Goal: Transaction & Acquisition: Purchase product/service

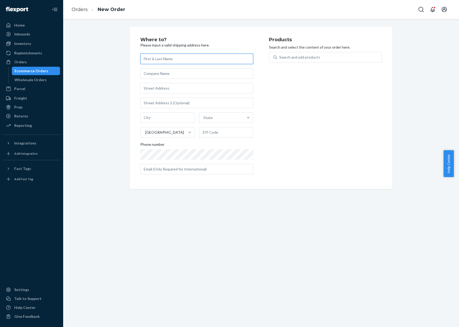
click at [163, 63] on input "text" at bounding box center [196, 59] width 113 height 11
paste input "Bailey Nelson"
type input "Bailey Nelson"
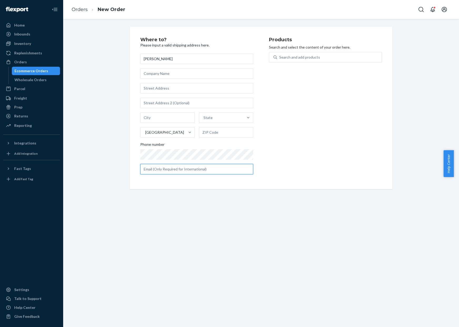
click at [166, 172] on input "text" at bounding box center [196, 169] width 113 height 11
paste input "bailey.nelson28@yahoo.com"
type input "bailey.nelson28@yahoo.com"
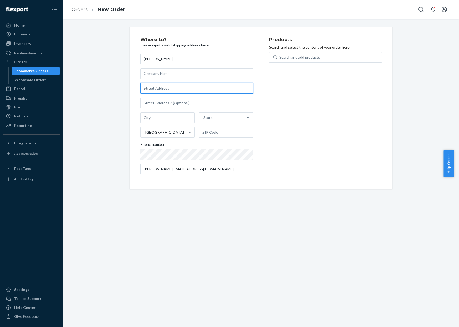
click at [170, 91] on input "text" at bounding box center [196, 88] width 113 height 11
paste input "20813 Reserve Falls Terrace, Apt 305. Sterling, VA 20165"
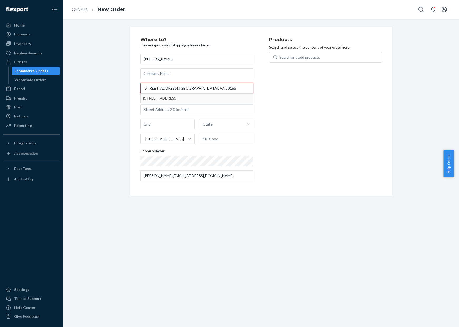
type input "20813 Reserve Falls Terrace, Apt 305. Sterling, VA 20165"
type input "305"
type input "Sterling"
type input "20165"
type input "20813 Reserve Falls Terrace"
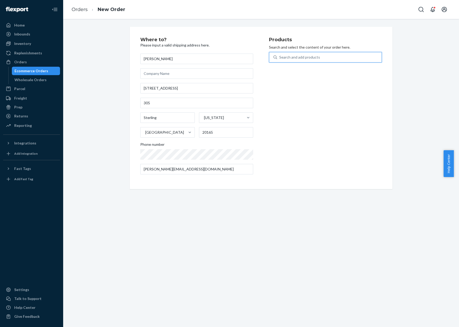
click at [307, 53] on div "Search and add products" at bounding box center [329, 57] width 104 height 9
click at [280, 55] on input "0 results available. Use Up and Down to choose options, press Enter to select t…" at bounding box center [279, 57] width 1 height 5
type input "headp"
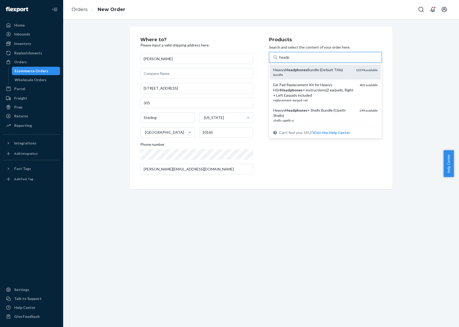
click at [295, 68] on em "Headphones" at bounding box center [296, 70] width 22 height 4
click at [290, 60] on input "headp" at bounding box center [284, 57] width 11 height 5
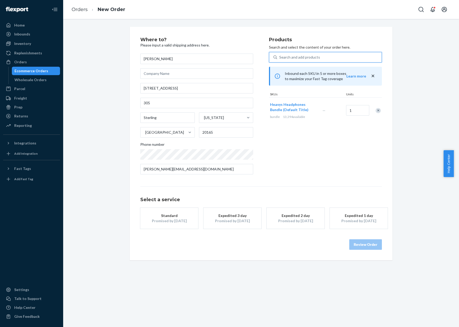
click at [226, 215] on div "Expedited 3 day" at bounding box center [232, 215] width 42 height 5
click at [352, 247] on button "Review Order" at bounding box center [365, 245] width 33 height 11
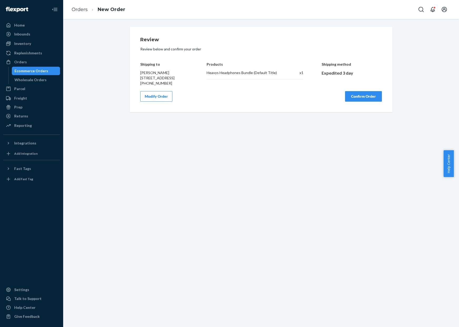
click at [362, 102] on button "Confirm Order" at bounding box center [363, 96] width 37 height 11
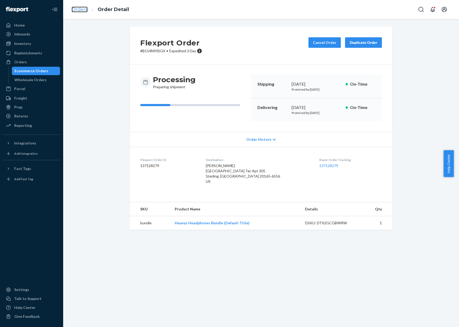
click at [83, 8] on link "Orders" at bounding box center [80, 10] width 16 height 6
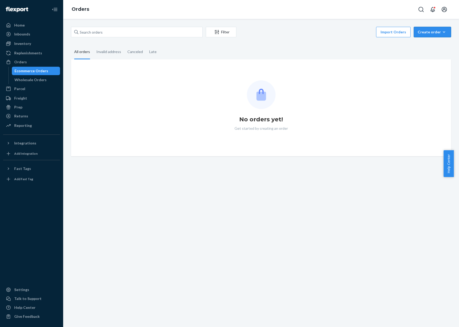
click at [444, 28] on button "Create order Ecommerce order Removal order" at bounding box center [432, 32] width 37 height 11
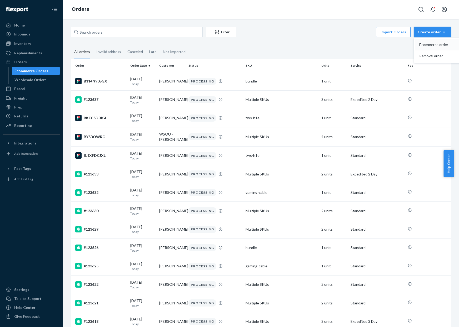
click at [434, 43] on span "Ecommerce order" at bounding box center [435, 45] width 33 height 4
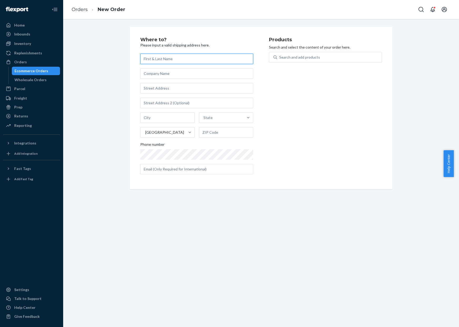
paste input "Christopher Watts"
type input "Christopher Watts"
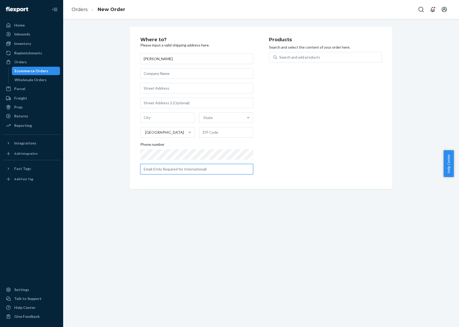
click at [187, 166] on input "text" at bounding box center [196, 169] width 113 height 11
paste input "masque847.63@gmail.com"
type input "masque847.63@gmail.com"
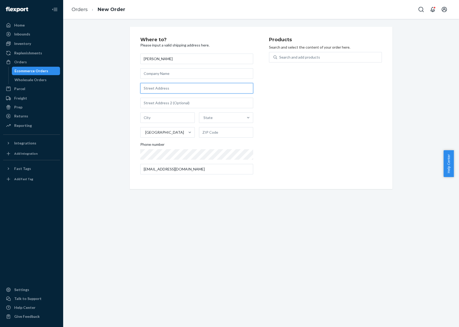
click at [168, 90] on input "text" at bounding box center [196, 88] width 113 height 11
paste input "2109 West Walnut Avenue Duncan OK 73533 United States"
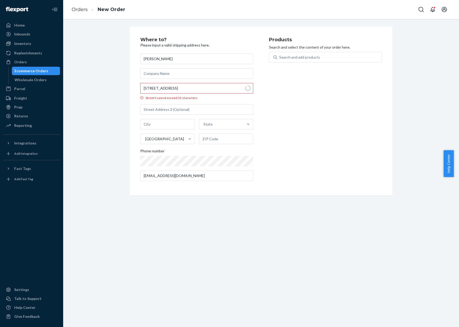
type input "2109 W Walnut Ave"
type input "Duncan"
type input "73533"
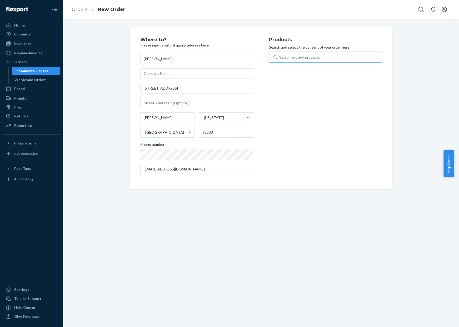
click at [306, 62] on div "Search and add products" at bounding box center [329, 57] width 104 height 9
click at [280, 60] on input "0 results available. Use Up and Down to choose options, press Enter to select t…" at bounding box center [279, 57] width 1 height 5
type input "earpad"
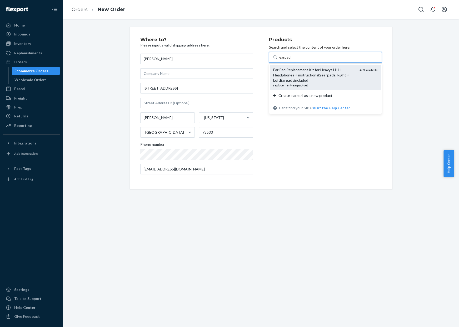
click at [312, 68] on div "Ear Pad Replacement Kit for Heavys H1H Headphones + instructions(2 earpads , Ri…" at bounding box center [314, 75] width 82 height 16
click at [291, 60] on input "earpad" at bounding box center [285, 57] width 12 height 5
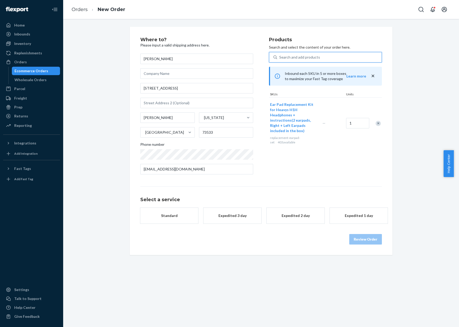
click at [224, 210] on button "Expedited 3 day" at bounding box center [232, 216] width 58 height 16
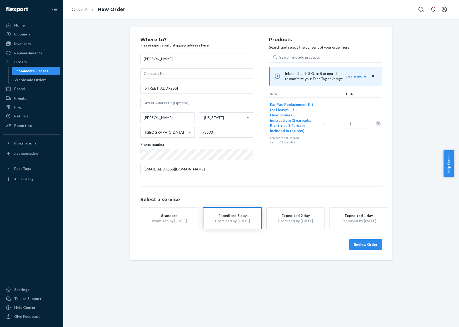
click at [377, 244] on button "Review Order" at bounding box center [365, 245] width 33 height 11
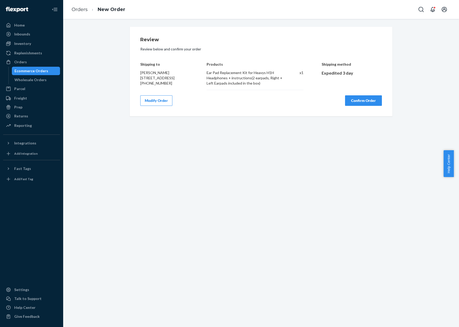
click at [350, 100] on button "Confirm Order" at bounding box center [363, 100] width 37 height 11
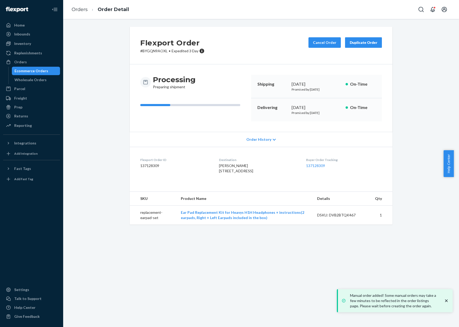
drag, startPoint x: 139, startPoint y: 52, endPoint x: 158, endPoint y: 53, distance: 19.0
click at [158, 53] on p "# BYGQN9AOXL • Expedited 3 Day" at bounding box center [172, 50] width 64 height 5
click at [140, 53] on p "# BYGQN9AOXL • Expedited 3 Day" at bounding box center [172, 50] width 64 height 5
copy p "# BYGQN9AOXL"
drag, startPoint x: 138, startPoint y: 52, endPoint x: 164, endPoint y: 51, distance: 26.8
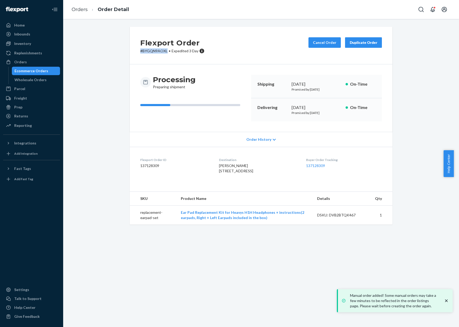
click at [164, 51] on p "# BYGQN9AOXL • Expedited 3 Day" at bounding box center [172, 50] width 64 height 5
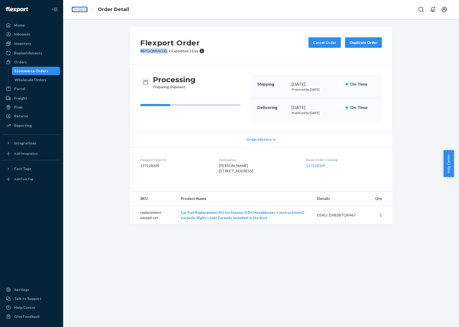
click at [77, 8] on link "Orders" at bounding box center [80, 10] width 16 height 6
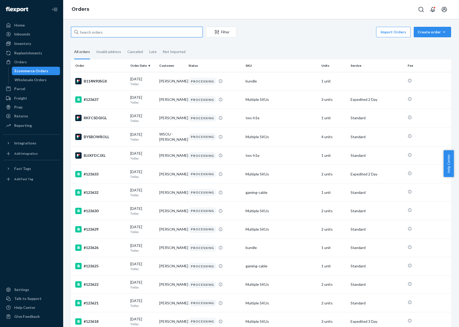
click at [127, 30] on input "text" at bounding box center [137, 32] width 132 height 11
paste input "#120061"
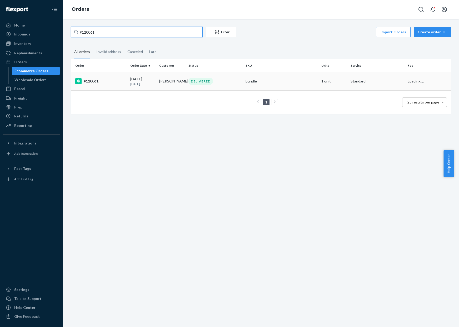
type input "#120061"
click at [209, 84] on div "DELIVERED" at bounding box center [214, 81] width 55 height 7
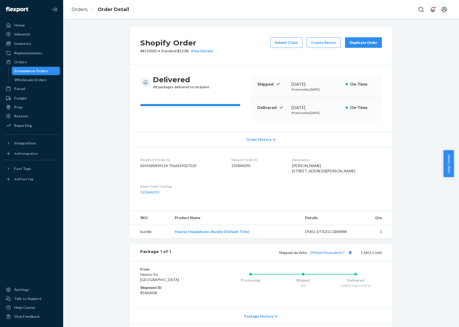
click at [371, 39] on button "Duplicate Order" at bounding box center [363, 42] width 37 height 11
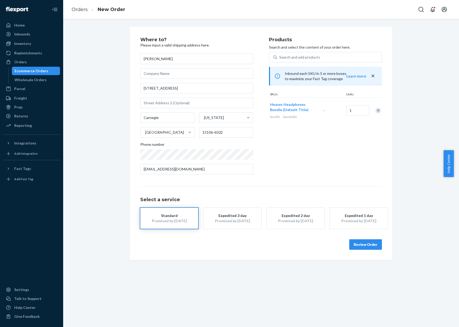
click at [375, 110] on div "Remove Item" at bounding box center [377, 110] width 5 height 5
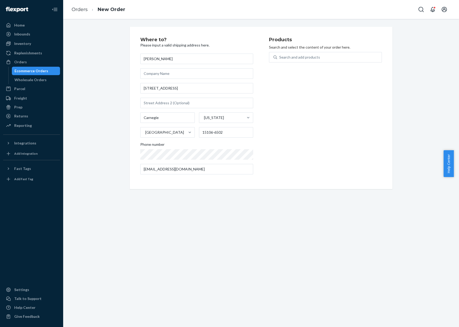
click at [311, 63] on div "Search and add products" at bounding box center [325, 60] width 113 height 17
click at [310, 61] on div "Search and add products" at bounding box center [329, 57] width 104 height 9
click at [280, 60] on input "0 results available. Use Up and Down to choose options, press Enter to select t…" at bounding box center [279, 57] width 1 height 5
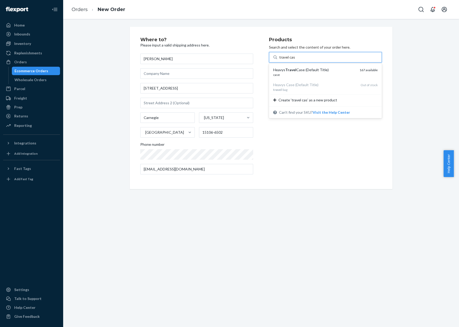
type input "travel case"
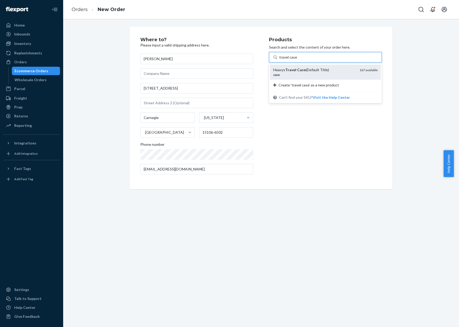
click at [304, 70] on div "Heavys Travel Case (Default Title)" at bounding box center [314, 69] width 82 height 5
click at [297, 60] on input "travel case" at bounding box center [288, 57] width 18 height 5
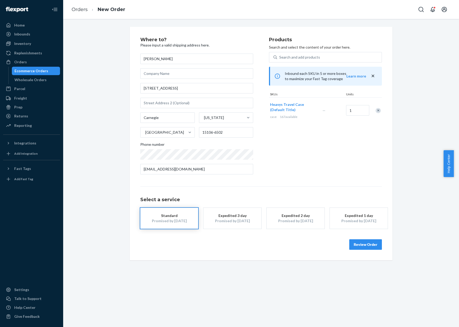
click at [232, 220] on div "Promised by Sep 25, 2025" at bounding box center [232, 221] width 42 height 5
click at [358, 245] on button "Review Order" at bounding box center [365, 245] width 33 height 11
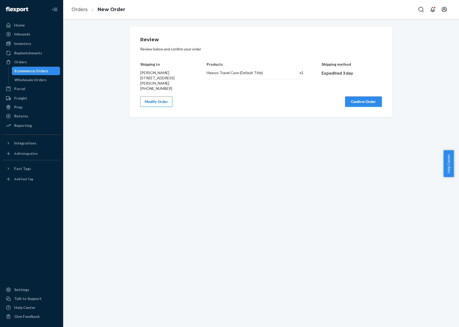
click at [354, 105] on button "Confirm Order" at bounding box center [363, 102] width 37 height 11
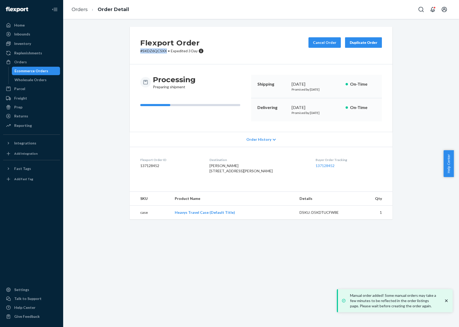
copy p "# SKDZ6QCSXX"
drag, startPoint x: 134, startPoint y: 51, endPoint x: 164, endPoint y: 52, distance: 29.5
click at [164, 52] on div "Flexport Order # SKDZ6QCSXX • Expedited 3 Day Cancel Order Duplicate Order" at bounding box center [261, 46] width 263 height 38
click at [83, 9] on link "Orders" at bounding box center [80, 10] width 16 height 6
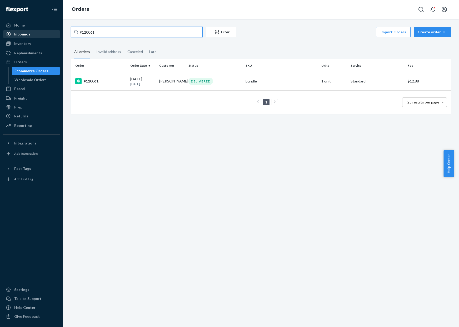
drag, startPoint x: 112, startPoint y: 32, endPoint x: 35, endPoint y: 36, distance: 76.4
click at [35, 36] on div "Home Inbounds Shipping Plans Problems Inventory Products Replenishments Orders …" at bounding box center [229, 163] width 459 height 327
drag, startPoint x: 109, startPoint y: 31, endPoint x: 83, endPoint y: 29, distance: 26.1
click at [83, 29] on input "#120061" at bounding box center [137, 32] width 132 height 11
paste input "44410"
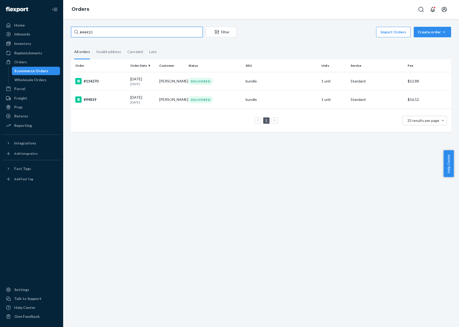
drag, startPoint x: 99, startPoint y: 33, endPoint x: 78, endPoint y: 31, distance: 21.6
click at [78, 31] on div "#44410" at bounding box center [137, 32] width 132 height 11
paste input "121104"
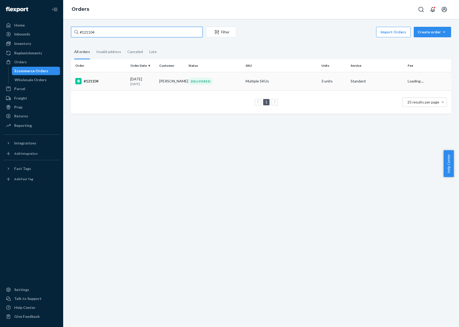
type input "#121104"
click at [228, 83] on div "DELIVERED" at bounding box center [214, 81] width 55 height 7
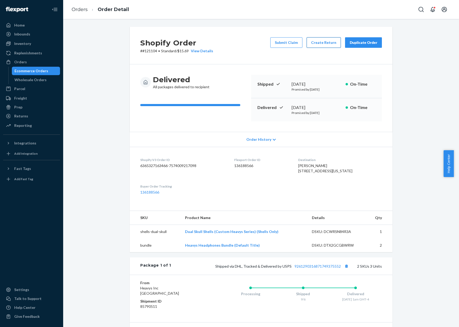
click at [334, 42] on button "Create Return" at bounding box center [323, 42] width 34 height 11
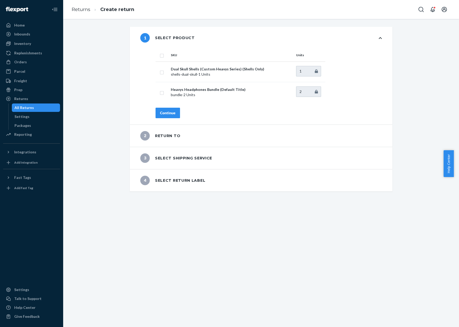
click at [74, 12] on li "Returns" at bounding box center [81, 9] width 19 height 7
click at [75, 11] on link "Returns" at bounding box center [81, 10] width 19 height 6
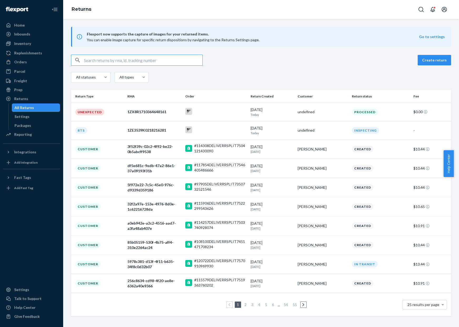
click at [109, 62] on input "text" at bounding box center [143, 60] width 118 height 11
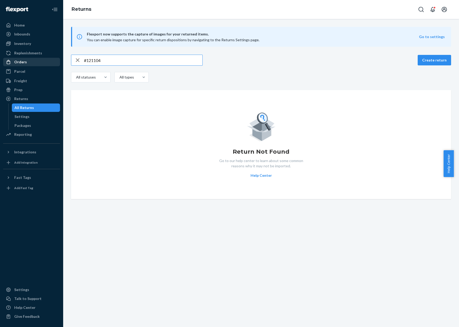
type input "#121104"
click at [27, 59] on div "Orders" at bounding box center [32, 61] width 56 height 7
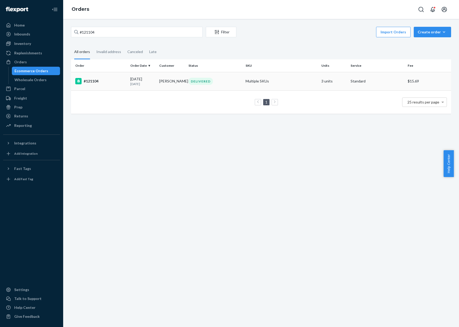
click at [174, 80] on td "Autumn Clark" at bounding box center [171, 81] width 29 height 18
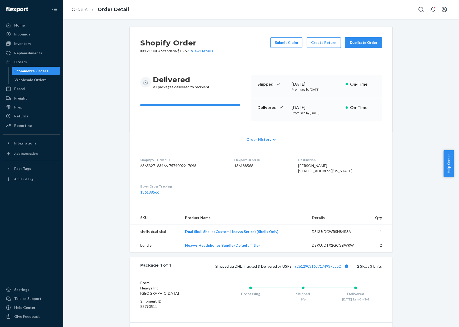
click at [353, 42] on div "Duplicate Order" at bounding box center [363, 42] width 28 height 5
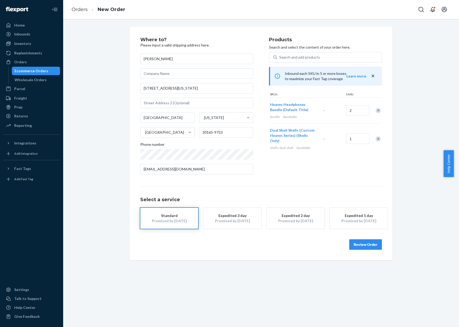
click at [376, 137] on div "Remove Item" at bounding box center [377, 139] width 5 height 5
click at [376, 113] on div "Remove Item" at bounding box center [377, 110] width 5 height 5
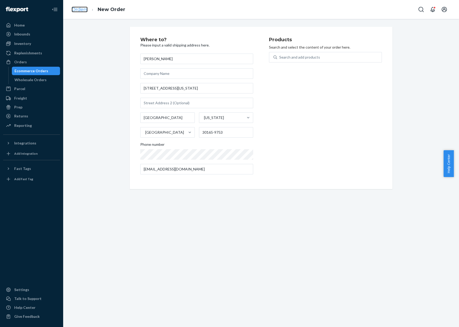
click at [73, 8] on link "Orders" at bounding box center [80, 10] width 16 height 6
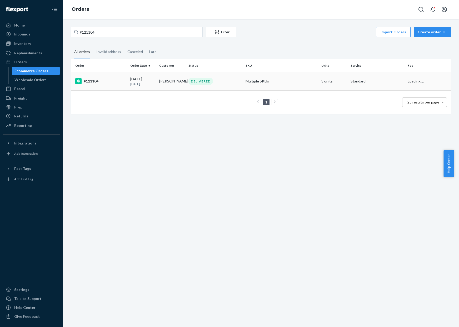
click at [155, 82] on tr "#121104 09/05/2025 17 days ago Autumn Clark DELIVERED Multiple SKUs 3 units Sta…" at bounding box center [261, 81] width 380 height 18
click at [155, 83] on td "09/05/2025 17 days ago" at bounding box center [142, 81] width 29 height 18
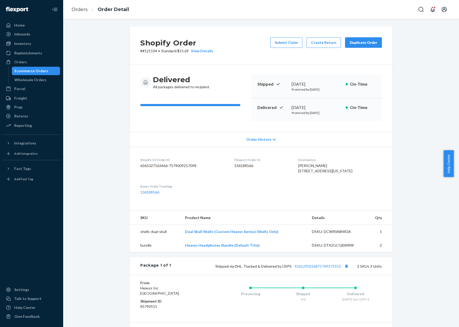
click at [358, 43] on div "Duplicate Order" at bounding box center [363, 42] width 28 height 5
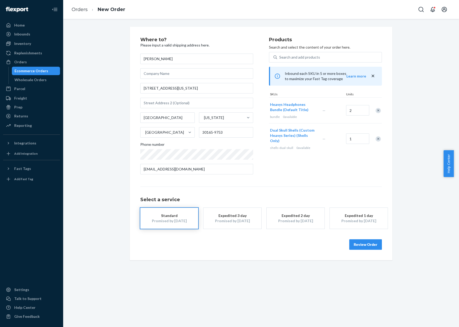
click at [230, 224] on div "Promised by Sep 25, 2025" at bounding box center [232, 221] width 42 height 5
click at [377, 110] on div "Remove Item" at bounding box center [377, 110] width 5 height 5
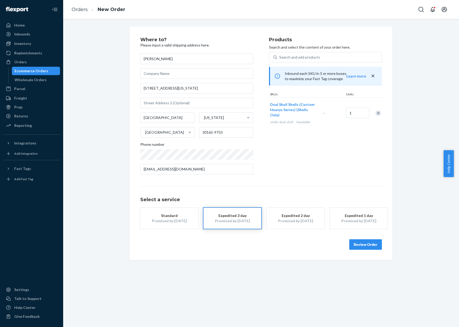
click at [362, 246] on button "Review Order" at bounding box center [365, 245] width 33 height 11
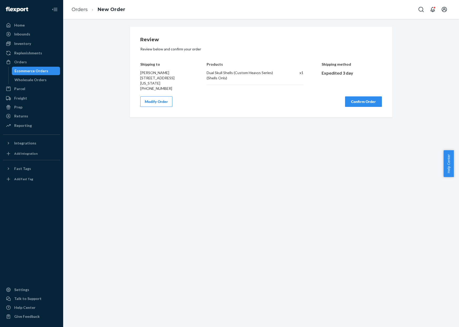
click at [351, 97] on button "Confirm Order" at bounding box center [363, 102] width 37 height 11
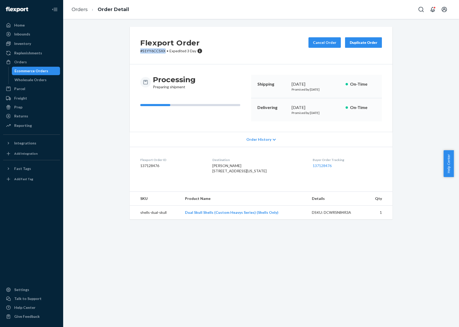
copy p "# S1YY6CCSXX"
drag, startPoint x: 138, startPoint y: 51, endPoint x: 163, endPoint y: 53, distance: 25.4
click at [163, 53] on p "# S1YY6CCSXX • Expedited 3 Day" at bounding box center [171, 50] width 62 height 5
click at [83, 10] on link "Orders" at bounding box center [80, 10] width 16 height 6
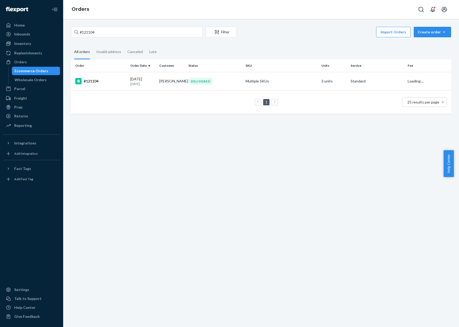
click at [83, 10] on link "Orders" at bounding box center [81, 9] width 18 height 6
drag, startPoint x: 98, startPoint y: 35, endPoint x: 72, endPoint y: 33, distance: 26.4
click at [72, 33] on input "#121104" at bounding box center [137, 32] width 132 height 11
paste input "0010"
type input "#120010"
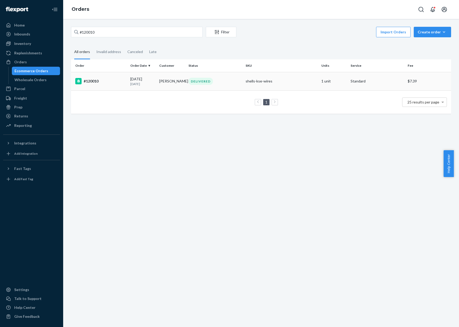
click at [194, 89] on td "DELIVERED" at bounding box center [214, 81] width 57 height 18
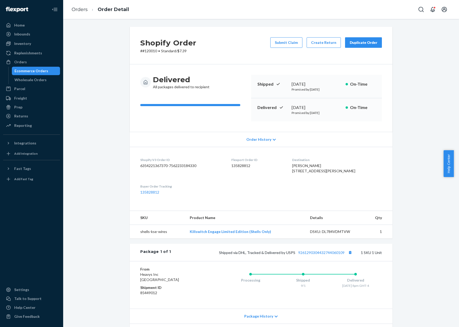
click at [357, 40] on div "Duplicate Order" at bounding box center [363, 42] width 28 height 5
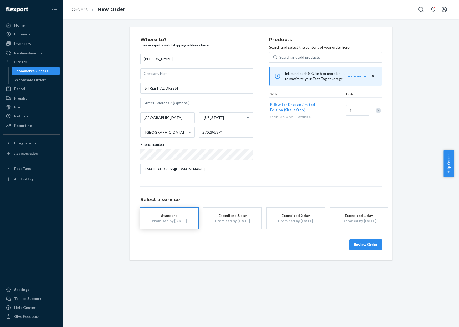
click at [376, 111] on div "Remove Item" at bounding box center [377, 110] width 5 height 5
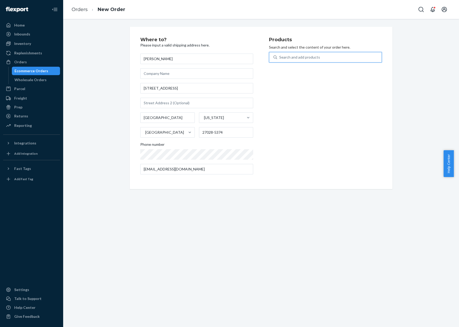
click at [321, 62] on div "Search and add products" at bounding box center [325, 57] width 113 height 11
click at [280, 60] on input "0 results available. Use Up and Down to choose options, press Enter to select t…" at bounding box center [279, 57] width 1 height 5
type input "i"
type input "kill"
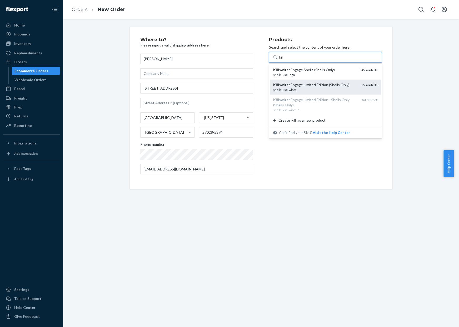
click at [317, 88] on div "shells-kse-wires" at bounding box center [315, 90] width 84 height 4
click at [284, 60] on input "kill" at bounding box center [281, 57] width 5 height 5
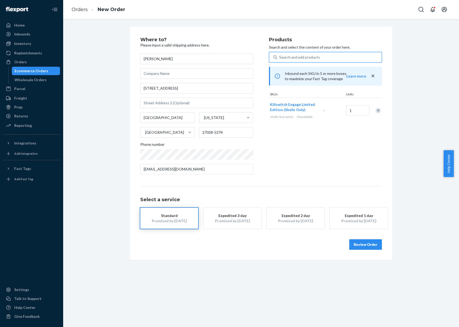
click at [239, 222] on div "Promised by Sep 25, 2025" at bounding box center [232, 221] width 42 height 5
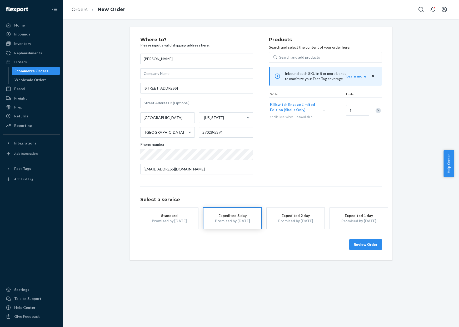
click at [357, 243] on button "Review Order" at bounding box center [365, 245] width 33 height 11
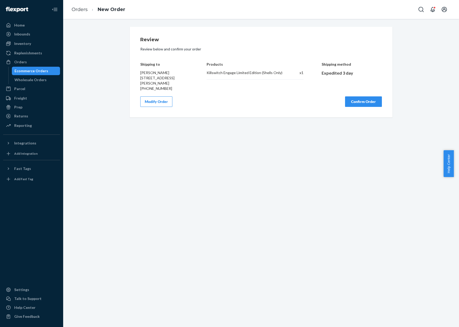
click at [372, 104] on button "Confirm Order" at bounding box center [363, 102] width 37 height 11
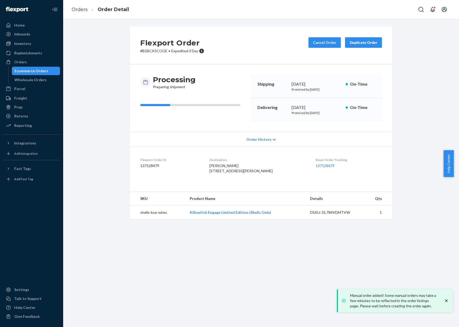
click at [140, 51] on p "# B1BCA5COGE • Expedited 3 Day" at bounding box center [172, 50] width 64 height 5
copy p "# B1BCA5COGE"
drag, startPoint x: 138, startPoint y: 51, endPoint x: 161, endPoint y: 53, distance: 23.0
click at [163, 53] on p "# B1BCA5COGE • Expedited 3 Day" at bounding box center [172, 50] width 64 height 5
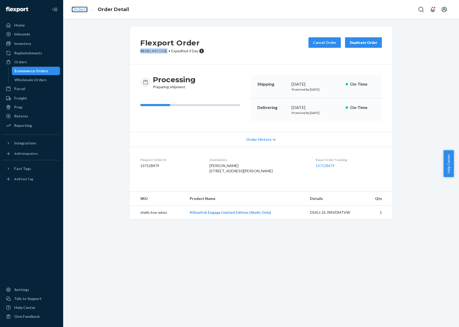
click at [82, 11] on link "Orders" at bounding box center [80, 10] width 16 height 6
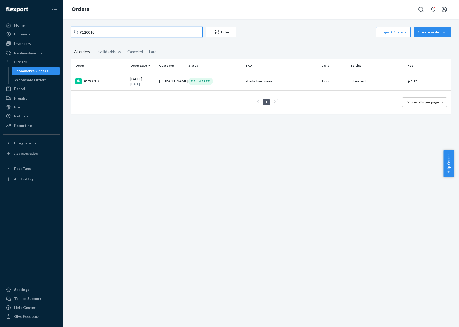
drag, startPoint x: 105, startPoint y: 33, endPoint x: 75, endPoint y: 28, distance: 30.7
click at [75, 28] on div "#120010" at bounding box center [137, 32] width 132 height 11
paste input "1006"
type input "#121006"
click at [163, 79] on td "Mark Jones" at bounding box center [171, 81] width 29 height 18
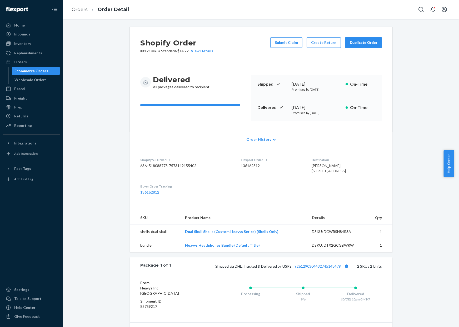
click at [358, 42] on div "Duplicate Order" at bounding box center [363, 42] width 28 height 5
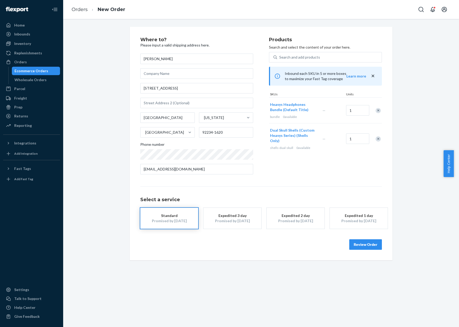
click at [375, 111] on div "Remove Item" at bounding box center [377, 110] width 5 height 5
click at [247, 225] on button "Expedited 3 day Promised by Sep 25, 2025" at bounding box center [232, 218] width 58 height 21
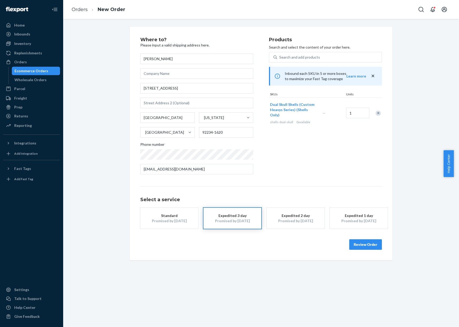
click at [371, 246] on button "Review Order" at bounding box center [365, 245] width 33 height 11
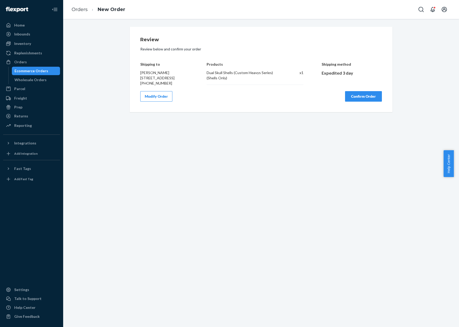
click at [364, 102] on button "Confirm Order" at bounding box center [363, 96] width 37 height 11
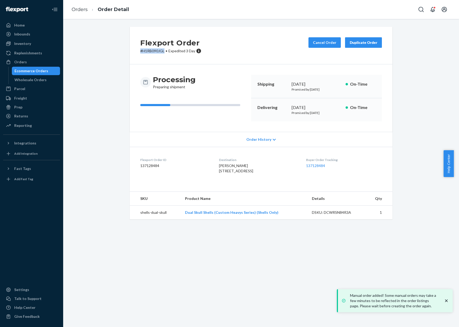
copy p "# H1RB090JGL"
drag, startPoint x: 138, startPoint y: 51, endPoint x: 165, endPoint y: 49, distance: 26.9
click at [163, 52] on p "# H1RB090JGL • Expedited 3 Day" at bounding box center [170, 50] width 61 height 5
click at [79, 11] on link "Orders" at bounding box center [80, 10] width 16 height 6
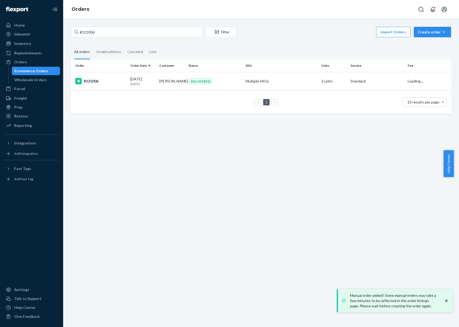
click at [79, 11] on link "Orders" at bounding box center [81, 9] width 18 height 6
drag, startPoint x: 117, startPoint y: 35, endPoint x: 64, endPoint y: 34, distance: 52.4
click at [64, 34] on div "#121006 Filter Import Orders Create order Ecommerce order Removal order All ord…" at bounding box center [261, 173] width 396 height 309
paste input "0752"
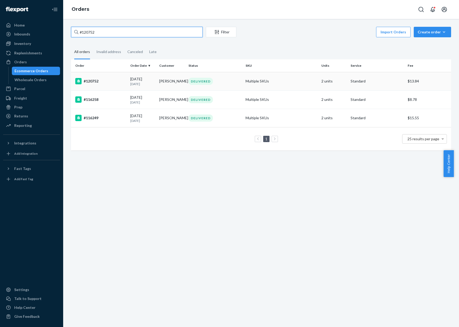
type input "#120752"
click at [158, 84] on td "Michael Abeyta" at bounding box center [171, 81] width 29 height 18
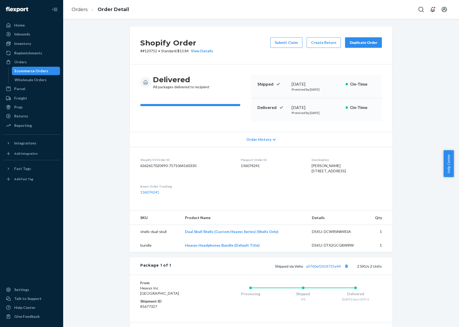
click at [350, 42] on div "Duplicate Order" at bounding box center [363, 42] width 28 height 5
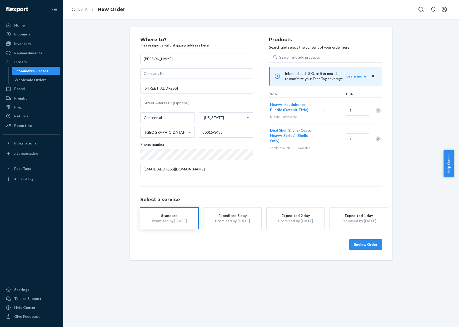
click at [375, 109] on div "Remove Item" at bounding box center [377, 110] width 5 height 5
click at [304, 50] on div "Products Search and select the content of your order here. Search and add produ…" at bounding box center [325, 108] width 113 height 142
click at [305, 54] on div "Search and add products" at bounding box center [329, 57] width 104 height 9
click at [280, 55] on input "Search and add products" at bounding box center [279, 57] width 1 height 5
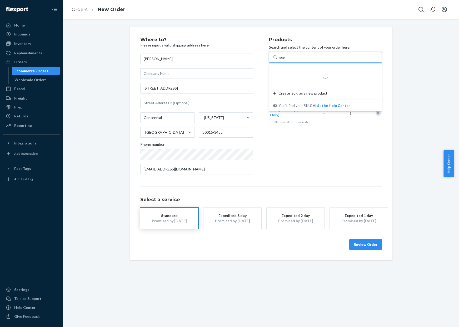
type input "sugar"
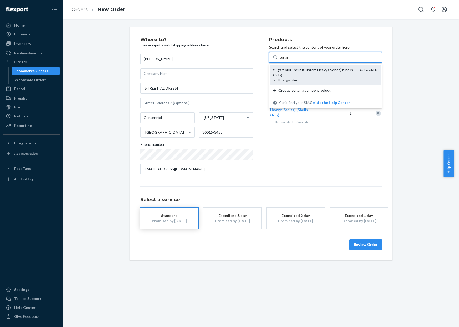
click at [318, 76] on div "Sugar Skull Shells (Custom Heavys Series) (Shells Only)" at bounding box center [314, 72] width 82 height 11
click at [289, 60] on input "sugar" at bounding box center [283, 57] width 9 height 5
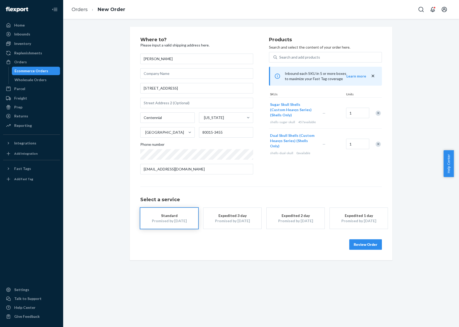
click at [248, 204] on div "Select a service Standard Promised by Oct 1, 2025 Expedited 3 day Promised by S…" at bounding box center [260, 208] width 241 height 42
click at [249, 206] on div "Select a service Standard Promised by Oct 1, 2025 Expedited 3 day Promised by S…" at bounding box center [260, 208] width 241 height 42
click at [233, 222] on div "Promised by [DATE]" at bounding box center [232, 221] width 42 height 5
click at [361, 245] on button "Review Order" at bounding box center [365, 245] width 33 height 11
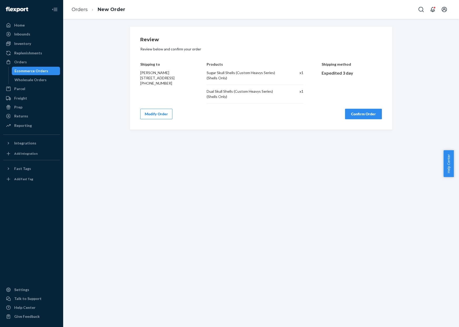
click at [353, 117] on button "Confirm Order" at bounding box center [363, 114] width 37 height 11
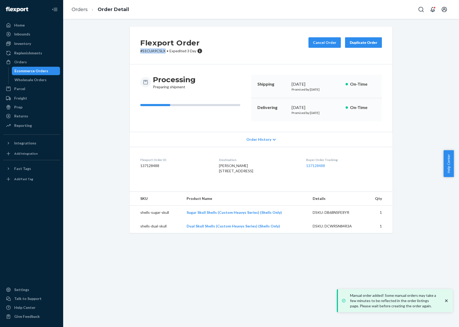
copy p "# S1CUA9CSLX"
drag, startPoint x: 137, startPoint y: 52, endPoint x: 162, endPoint y: 53, distance: 24.5
click at [162, 53] on div "Flexport Order # S1CUA9CSLX • Expedited 3 Day Cancel Order Duplicate Order" at bounding box center [261, 46] width 263 height 38
click at [85, 10] on link "Orders" at bounding box center [80, 10] width 16 height 6
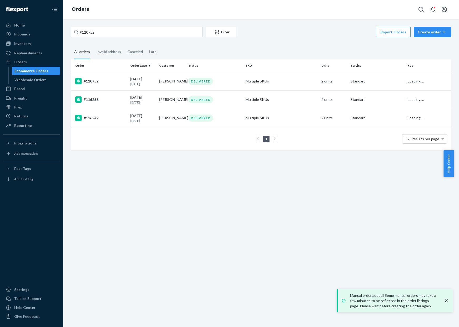
click at [85, 10] on link "Orders" at bounding box center [81, 9] width 18 height 6
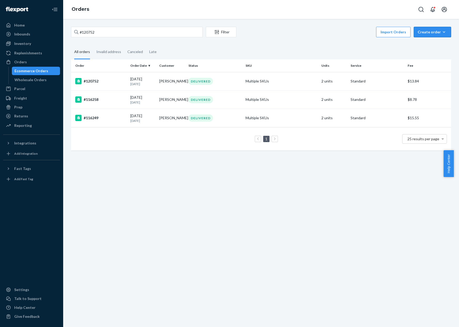
click at [434, 32] on div "Create order" at bounding box center [431, 31] width 29 height 5
click at [427, 45] on span "Ecommerce order" at bounding box center [435, 45] width 33 height 4
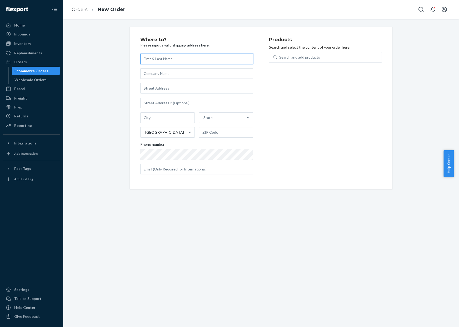
click at [228, 61] on input "text" at bounding box center [196, 59] width 113 height 11
paste input "[PERSON_NAME]"
type input "[PERSON_NAME]"
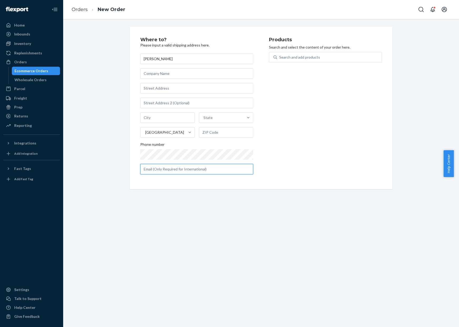
click at [181, 171] on input "text" at bounding box center [196, 169] width 113 height 11
paste input "Robbiekenny1992@gmail.com"
type input "Robbiekenny1992@gmail.com"
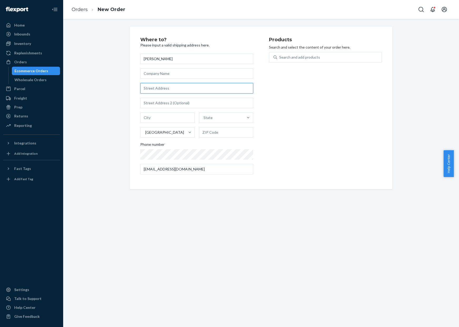
click at [182, 87] on input "text" at bounding box center [196, 88] width 113 height 11
paste input "408 Acorn Grove Lane B Chesapeake, VA 23320 United States"
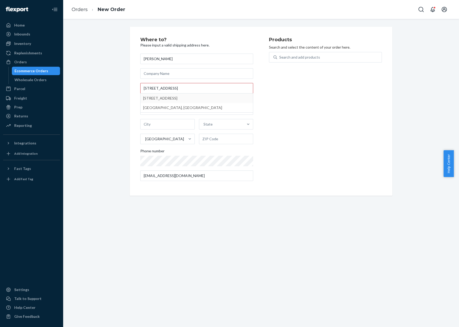
type input "408 Acorn Grove Ln"
type input "B"
type input "Chesapeake"
type input "23320"
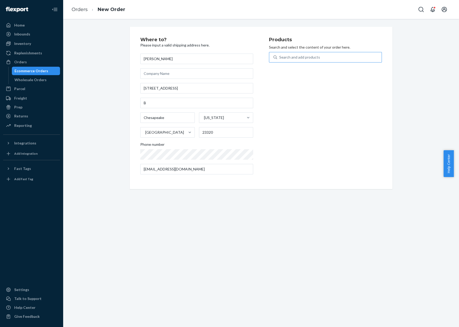
click at [296, 56] on div "Search and add products" at bounding box center [299, 57] width 41 height 5
click at [280, 56] on input "Search and add products" at bounding box center [279, 57] width 1 height 5
type input "h"
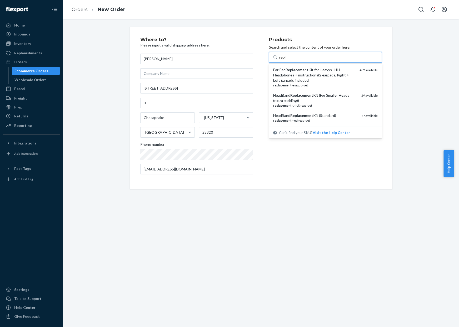
type input "repla"
click at [322, 112] on div "HeadBand Replacement Kit (Standard) replacement -reghead-set 47 available" at bounding box center [325, 117] width 111 height 15
click at [288, 60] on input "repla" at bounding box center [283, 57] width 9 height 5
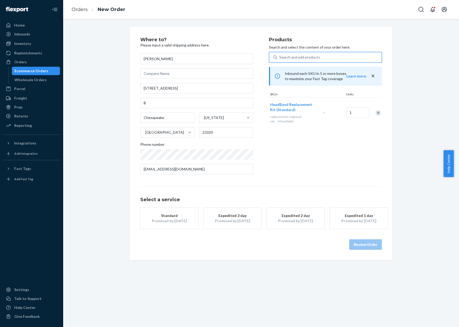
click at [222, 218] on div "Expedited 3 day" at bounding box center [232, 215] width 42 height 5
click at [361, 247] on button "Review Order" at bounding box center [365, 245] width 33 height 11
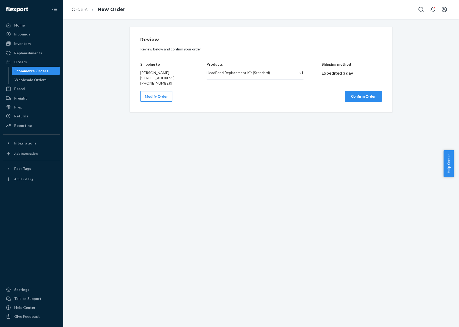
click at [350, 102] on button "Confirm Order" at bounding box center [363, 96] width 37 height 11
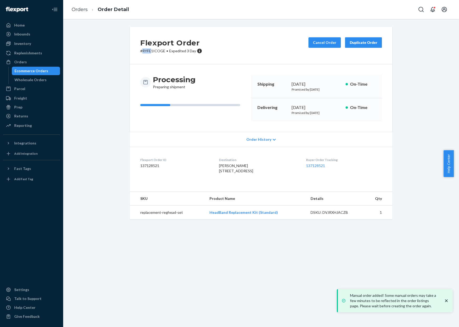
drag, startPoint x: 139, startPoint y: 52, endPoint x: 149, endPoint y: 52, distance: 10.0
click at [149, 52] on p "# RYFE1ICOGE • Expedited 3 Day" at bounding box center [171, 50] width 62 height 5
click at [141, 52] on p "# RYFE1ICOGE • Expedited 3 Day" at bounding box center [171, 50] width 62 height 5
copy p "# RYFE1ICOGE"
drag, startPoint x: 138, startPoint y: 52, endPoint x: 163, endPoint y: 53, distance: 24.8
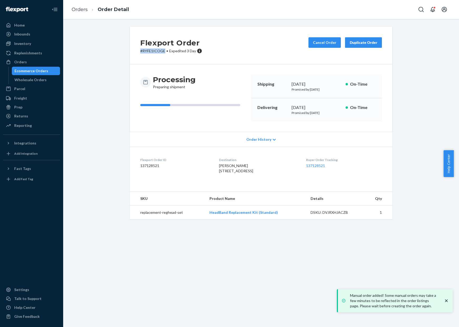
click at [163, 53] on p "# RYFE1ICOGE • Expedited 3 Day" at bounding box center [171, 50] width 62 height 5
click at [75, 11] on link "Orders" at bounding box center [80, 10] width 16 height 6
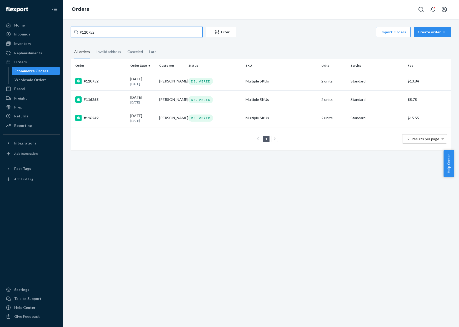
drag, startPoint x: 180, startPoint y: 32, endPoint x: 69, endPoint y: 26, distance: 110.4
click at [68, 25] on div "#120752 Filter Import Orders Create order Ecommerce order Removal order All ord…" at bounding box center [261, 173] width 396 height 309
paste input "1412"
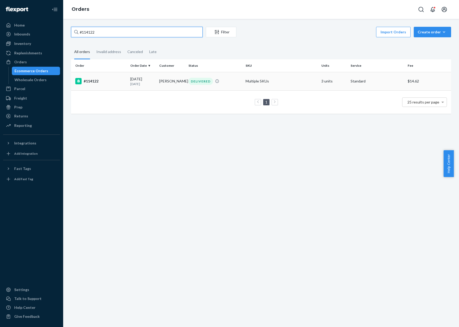
type input "#114122"
click at [128, 79] on td "08/02/2025 1 month ago" at bounding box center [142, 81] width 29 height 18
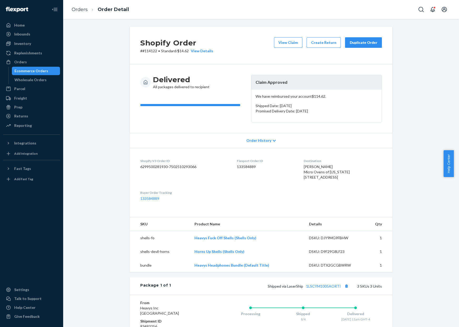
click at [368, 47] on button "Duplicate Order" at bounding box center [363, 42] width 37 height 11
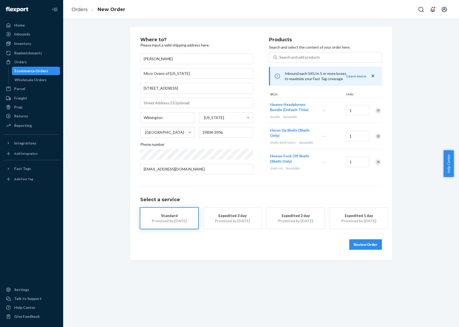
click at [375, 137] on div "Remove Item" at bounding box center [377, 136] width 5 height 5
click at [375, 110] on div "Remove Item" at bounding box center [377, 110] width 5 height 5
click at [241, 224] on div "Promised by [DATE]" at bounding box center [232, 221] width 42 height 5
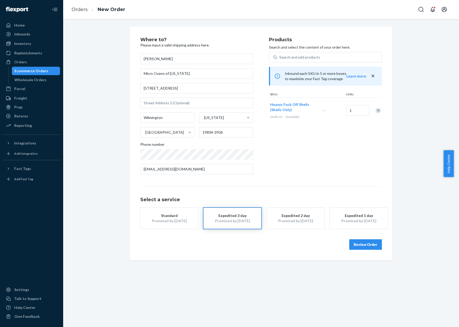
click at [360, 244] on button "Review Order" at bounding box center [365, 245] width 33 height 11
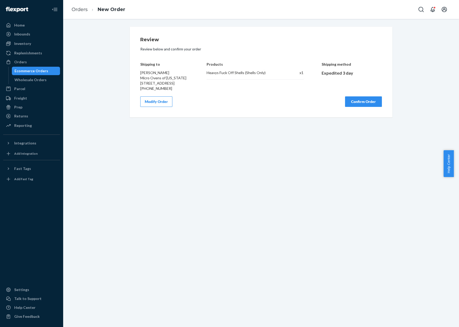
click at [369, 104] on button "Confirm Order" at bounding box center [363, 102] width 37 height 11
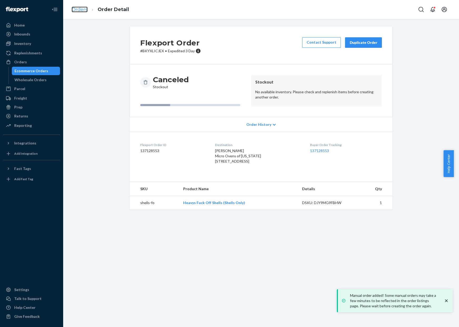
click at [80, 9] on link "Orders" at bounding box center [80, 10] width 16 height 6
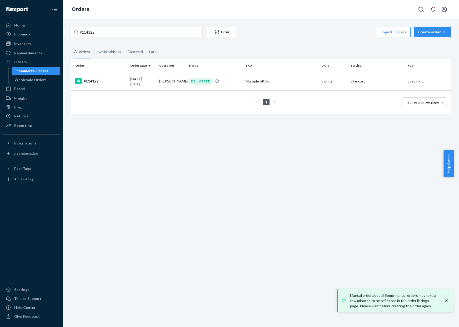
click at [80, 9] on link "Orders" at bounding box center [81, 9] width 18 height 6
click at [124, 32] on input "#114122" at bounding box center [137, 32] width 132 height 11
drag, startPoint x: 124, startPoint y: 32, endPoint x: 97, endPoint y: 29, distance: 27.7
click at [97, 29] on input "#114122" at bounding box center [137, 32] width 132 height 11
paste input "20084"
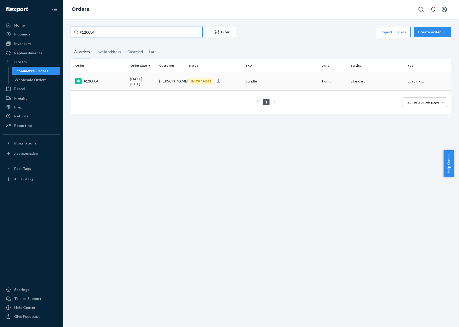
type input "#120084"
click at [243, 81] on td "bundle" at bounding box center [281, 81] width 76 height 18
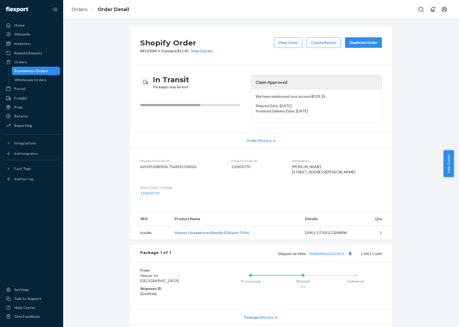
click at [373, 42] on div "Duplicate Order" at bounding box center [363, 42] width 28 height 5
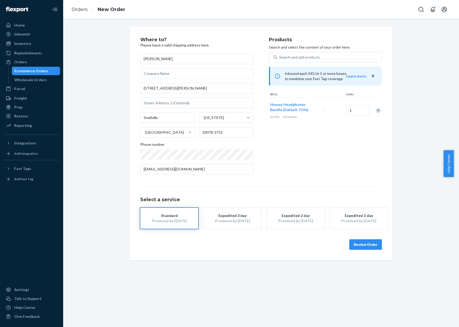
click at [222, 218] on div "Expedited 3 day" at bounding box center [232, 215] width 42 height 5
click at [366, 245] on button "Review Order" at bounding box center [365, 245] width 33 height 11
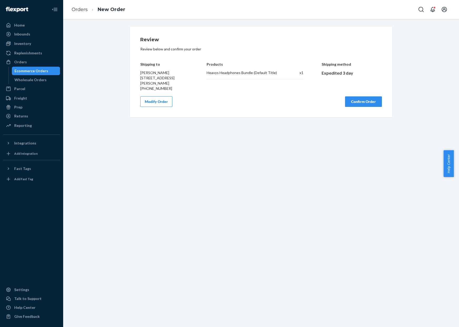
click at [364, 99] on button "Confirm Order" at bounding box center [363, 102] width 37 height 11
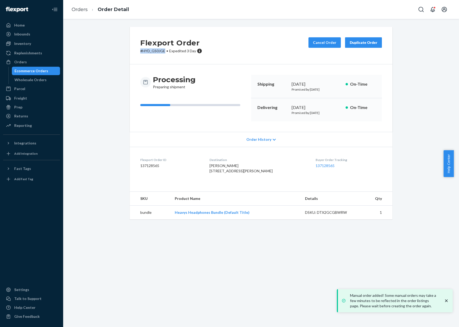
copy p "# HYD_GS0JGE"
drag, startPoint x: 138, startPoint y: 51, endPoint x: 160, endPoint y: 47, distance: 22.8
click at [162, 53] on p "# HYD_GS0JGE • Expedited 3 Day" at bounding box center [171, 50] width 62 height 5
click at [82, 12] on li "Orders" at bounding box center [80, 9] width 16 height 7
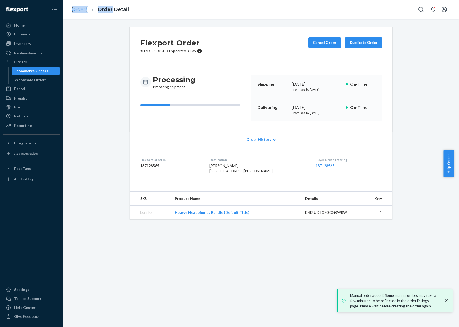
click at [86, 9] on link "Orders" at bounding box center [80, 10] width 16 height 6
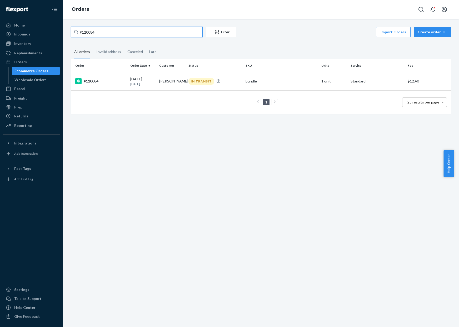
drag, startPoint x: 114, startPoint y: 35, endPoint x: 65, endPoint y: 35, distance: 48.7
click at [65, 35] on div "#120084 Filter Import Orders Create order Ecommerce order Removal order All ord…" at bounding box center [261, 173] width 396 height 309
drag, startPoint x: 95, startPoint y: 33, endPoint x: 77, endPoint y: 31, distance: 18.0
click at [77, 30] on div "#120084" at bounding box center [137, 32] width 132 height 11
paste input "1750"
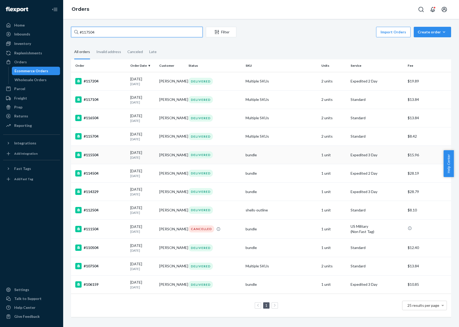
scroll to position [5, 0]
drag, startPoint x: 121, startPoint y: 27, endPoint x: 51, endPoint y: 26, distance: 70.8
click at [51, 26] on div "Home Inbounds Shipping Plans Problems Inventory Products Replenishments Orders …" at bounding box center [229, 163] width 459 height 327
paste input "20341"
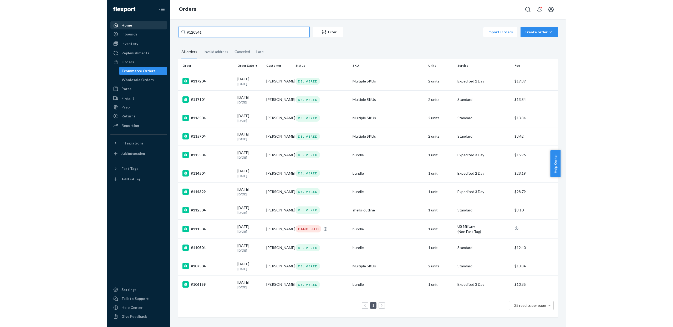
scroll to position [0, 0]
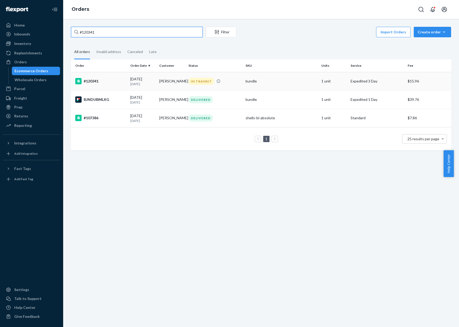
type input "#120341"
click at [142, 82] on p "20 days ago" at bounding box center [142, 84] width 25 height 4
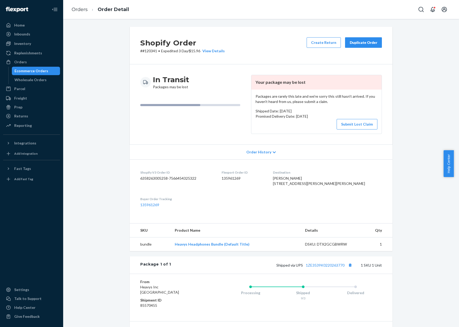
click at [361, 43] on div "Duplicate Order" at bounding box center [363, 42] width 28 height 5
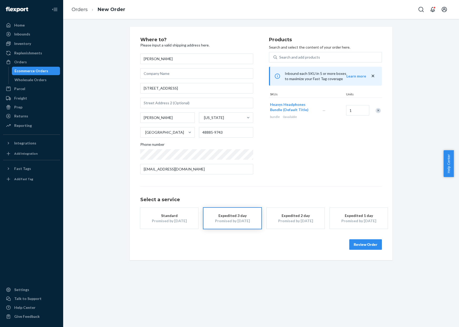
click at [367, 244] on button "Review Order" at bounding box center [365, 245] width 33 height 11
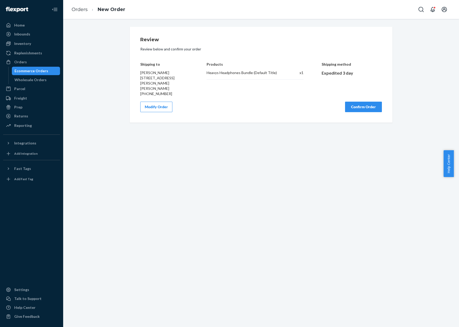
click at [358, 102] on button "Confirm Order" at bounding box center [363, 107] width 37 height 11
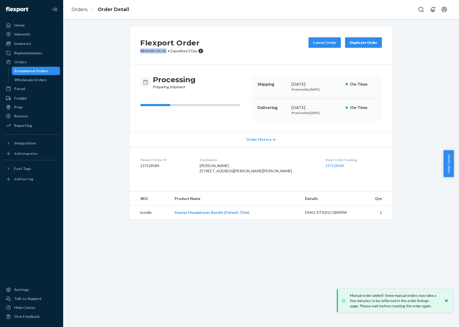
copy p "# BKNJBO0OXL"
drag, startPoint x: 136, startPoint y: 52, endPoint x: 163, endPoint y: 53, distance: 27.6
click at [163, 53] on div "Flexport Order # BKNJBO0OXL • Expedited 3 Day Cancel Order Duplicate Order" at bounding box center [261, 46] width 263 height 38
click at [80, 8] on link "Orders" at bounding box center [80, 10] width 16 height 6
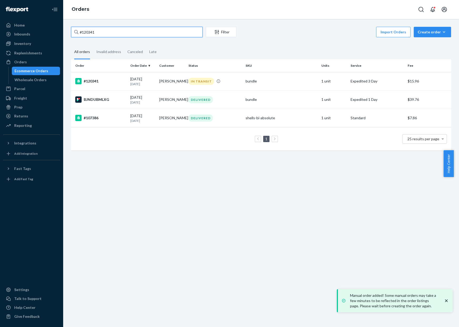
drag, startPoint x: 158, startPoint y: 33, endPoint x: 87, endPoint y: 32, distance: 70.8
click at [87, 32] on input "#120341" at bounding box center [137, 32] width 132 height 11
drag, startPoint x: 86, startPoint y: 31, endPoint x: 71, endPoint y: 30, distance: 15.0
click at [71, 30] on input "#120341" at bounding box center [137, 32] width 132 height 11
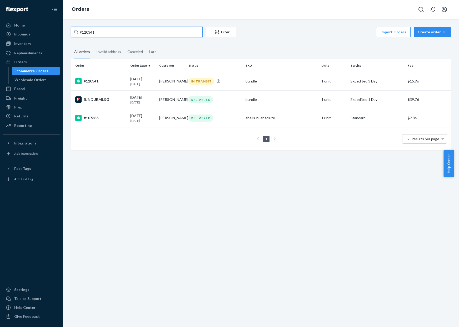
click at [84, 35] on input "#120341" at bounding box center [137, 32] width 132 height 11
drag, startPoint x: 97, startPoint y: 34, endPoint x: 77, endPoint y: 32, distance: 19.8
click at [77, 32] on div "#120341" at bounding box center [137, 32] width 132 height 11
paste input "07278"
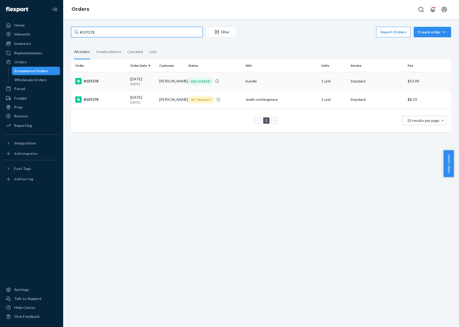
type input "#107278"
click at [107, 87] on td "#107278" at bounding box center [99, 81] width 57 height 18
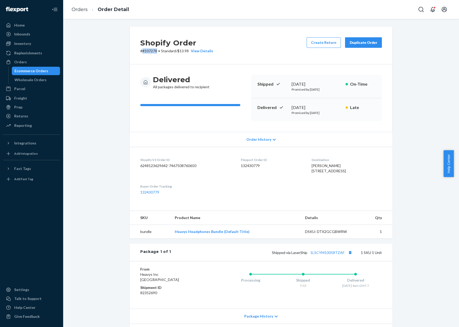
copy p "#107278"
drag, startPoint x: 140, startPoint y: 52, endPoint x: 152, endPoint y: 53, distance: 11.9
click at [154, 53] on p "# #107278 • Standard / $13.98 View Details" at bounding box center [176, 50] width 73 height 5
click at [375, 42] on button "Duplicate Order" at bounding box center [363, 42] width 37 height 11
click at [255, 34] on div "Shopify Order # #107278 • Standard / $13.98 View Details Create Return Duplicat…" at bounding box center [261, 46] width 263 height 38
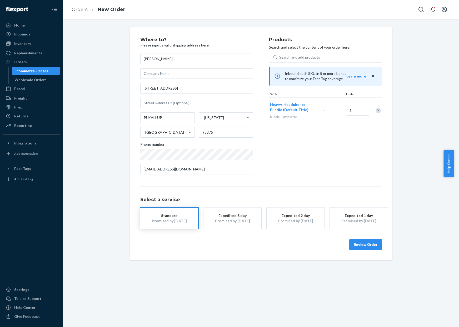
click at [376, 113] on div at bounding box center [375, 111] width 13 height 14
click at [375, 112] on div "Remove Item" at bounding box center [377, 110] width 5 height 5
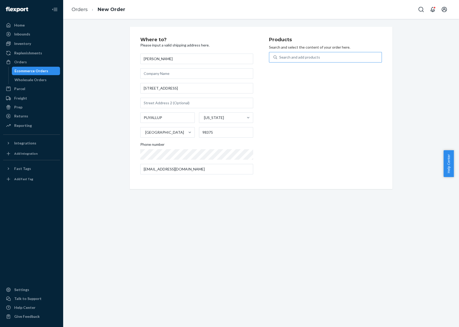
click at [330, 58] on div "Search and add products" at bounding box center [329, 57] width 104 height 9
click at [280, 58] on input "Search and add products" at bounding box center [279, 57] width 1 height 5
type input "dil"
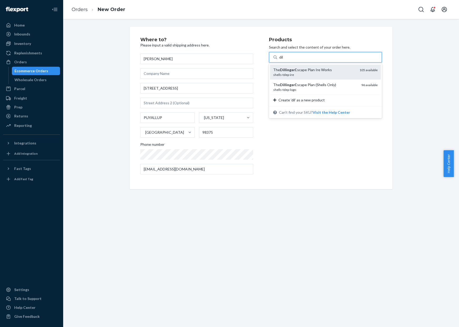
click at [327, 75] on div "shells-tdep-ire" at bounding box center [314, 75] width 82 height 4
click at [284, 60] on input "dil" at bounding box center [281, 57] width 4 height 5
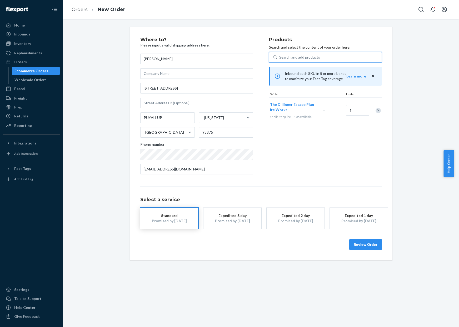
click at [296, 223] on div "Promised by [DATE]" at bounding box center [295, 221] width 42 height 5
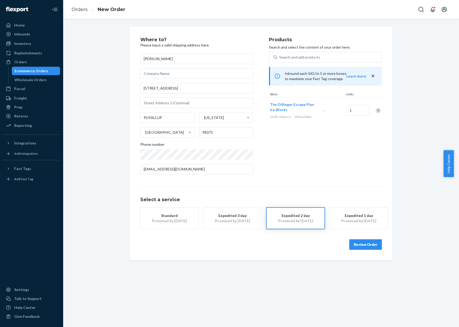
click at [361, 243] on button "Review Order" at bounding box center [365, 245] width 33 height 11
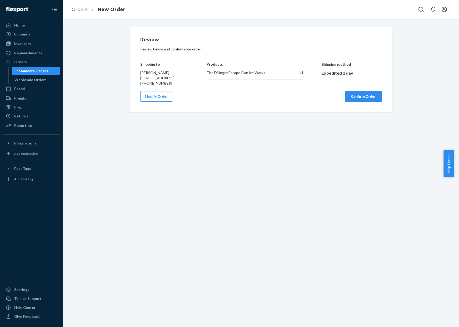
click at [368, 102] on button "Confirm Order" at bounding box center [363, 96] width 37 height 11
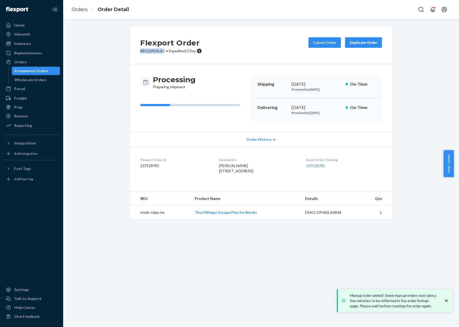
drag, startPoint x: 137, startPoint y: 51, endPoint x: 159, endPoint y: 53, distance: 21.9
click at [161, 53] on div "Flexport Order # R1Q1MJAJLE • Expedited 2 Day Cancel Order Duplicate Order" at bounding box center [261, 46] width 263 height 38
drag, startPoint x: 143, startPoint y: 58, endPoint x: 143, endPoint y: 52, distance: 6.3
click at [143, 58] on div "Flexport Order # R1Q1MJAJLE • Expedited 2 Day Cancel Order Duplicate Order" at bounding box center [261, 46] width 263 height 38
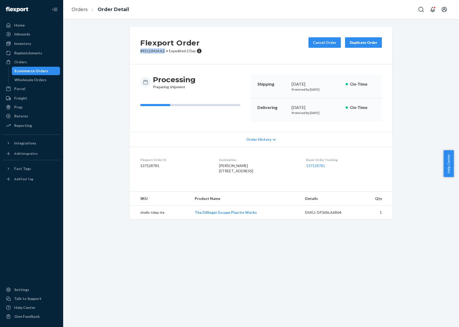
drag, startPoint x: 138, startPoint y: 51, endPoint x: 163, endPoint y: 51, distance: 25.3
click at [163, 51] on p "# R1Q1MJAJLE • Expedited 2 Day" at bounding box center [171, 50] width 62 height 5
click at [81, 11] on link "Orders" at bounding box center [80, 10] width 16 height 6
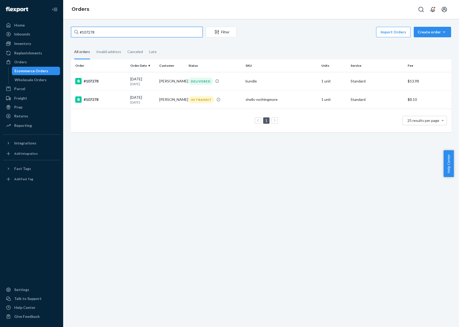
drag, startPoint x: 99, startPoint y: 32, endPoint x: 76, endPoint y: 30, distance: 22.4
click at [76, 30] on div "#107278" at bounding box center [137, 32] width 132 height 11
paste input "21182"
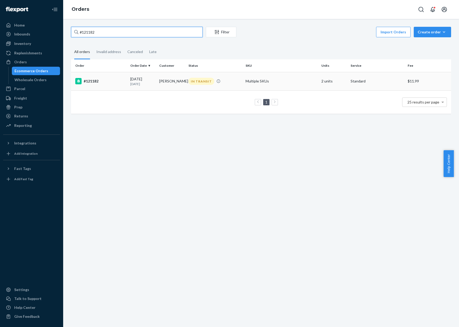
type input "#121182"
click at [179, 79] on td "[PERSON_NAME]" at bounding box center [171, 81] width 29 height 18
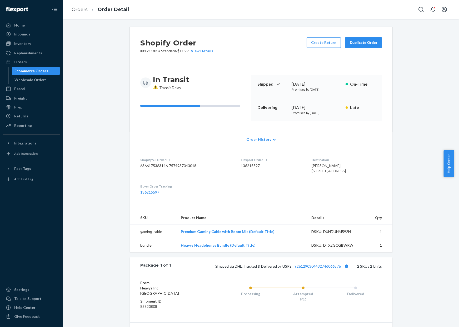
click at [360, 45] on button "Duplicate Order" at bounding box center [363, 42] width 37 height 11
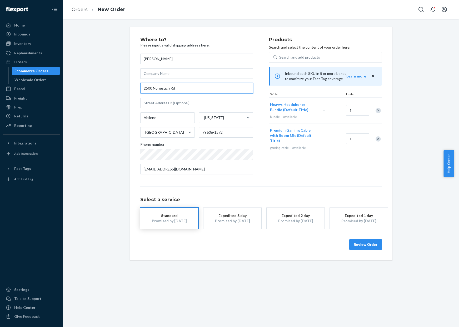
click at [202, 92] on input "2500 Nonesuch Rd" at bounding box center [196, 88] width 113 height 11
drag, startPoint x: 202, startPoint y: 92, endPoint x: 120, endPoint y: 89, distance: 81.6
click at [120, 89] on div "Where to? Please input a valid shipping address here. Sadie Keith 2500 Nonesuch…" at bounding box center [261, 144] width 388 height 234
paste input "rd APT 30D, Abilene TX, 79606"
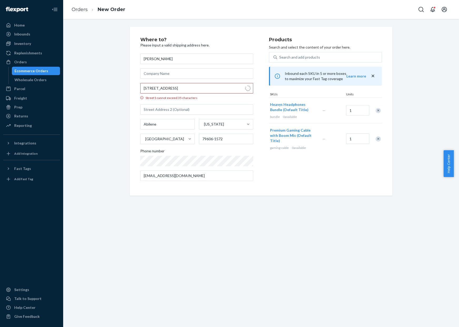
type input "2500 Nonesuch Rd"
type input "30d"
type input "79606"
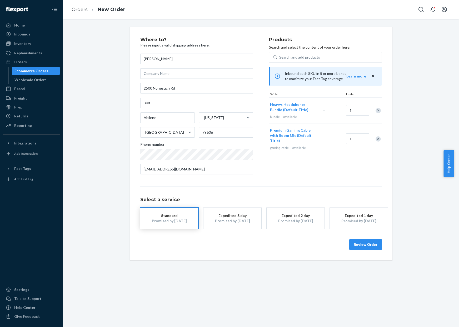
click at [369, 218] on div "Expedited 1 day" at bounding box center [358, 215] width 42 height 5
click at [372, 244] on button "Review Order" at bounding box center [365, 245] width 33 height 11
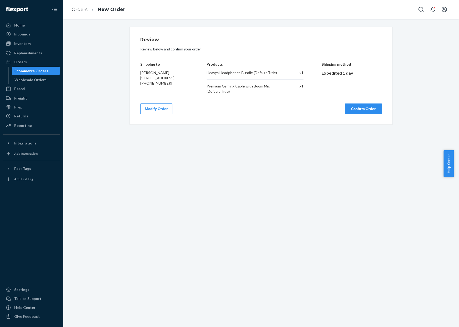
click at [359, 110] on button "Confirm Order" at bounding box center [363, 109] width 37 height 11
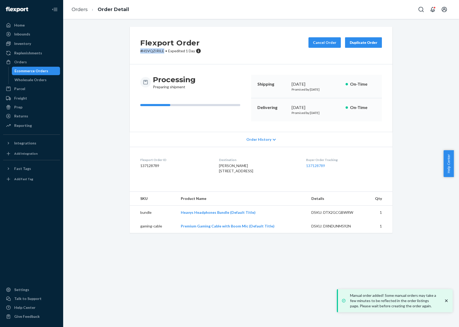
drag, startPoint x: 136, startPoint y: 53, endPoint x: 160, endPoint y: 53, distance: 23.7
click at [160, 52] on div "Flexport Order # H1VQZIRILE • Expedited 1 Day Cancel Order Duplicate Order" at bounding box center [261, 46] width 263 height 38
click at [81, 10] on link "Orders" at bounding box center [80, 10] width 16 height 6
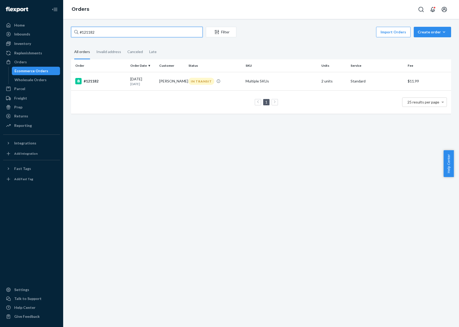
drag, startPoint x: 129, startPoint y: 31, endPoint x: 72, endPoint y: 28, distance: 56.4
click at [72, 28] on input "#121182" at bounding box center [137, 32] width 132 height 11
paste input "0357"
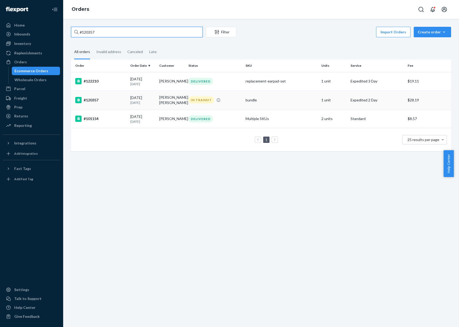
type input "#120357"
click at [134, 104] on p "20 days ago" at bounding box center [142, 102] width 25 height 4
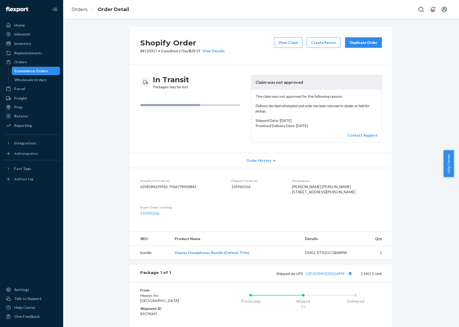
click at [355, 47] on button "Duplicate Order" at bounding box center [363, 42] width 37 height 11
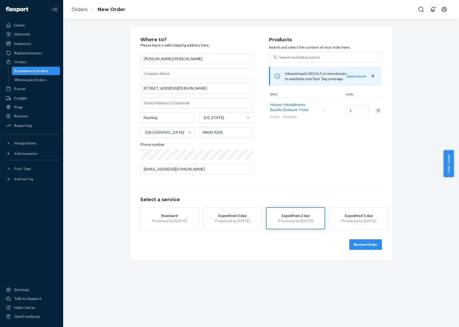
click at [356, 223] on div "Promised by [DATE]" at bounding box center [358, 221] width 42 height 5
click at [364, 246] on button "Review Order" at bounding box center [365, 245] width 33 height 11
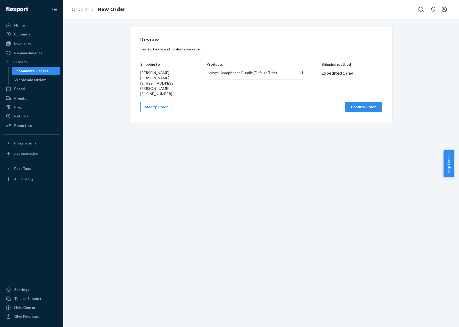
click at [159, 104] on button "Modify Order" at bounding box center [156, 107] width 32 height 11
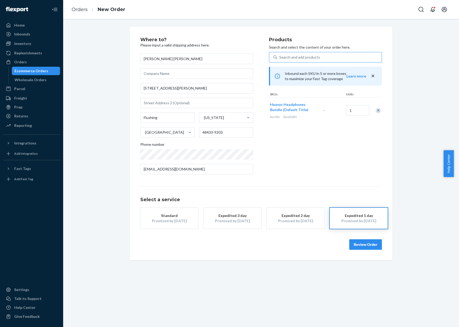
click at [284, 57] on div "Search and add products" at bounding box center [299, 57] width 41 height 5
click at [280, 57] on input "Search and add products" at bounding box center [279, 57] width 1 height 5
click at [284, 57] on div "Search and add products" at bounding box center [299, 57] width 41 height 5
click at [280, 57] on input "Search and add products" at bounding box center [279, 57] width 1 height 5
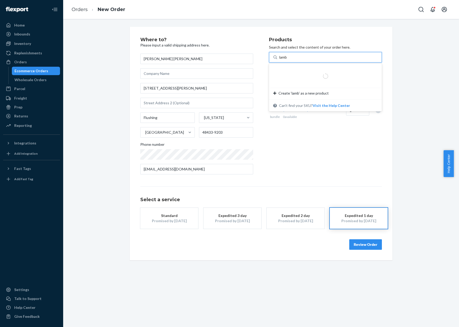
type input "lamb"
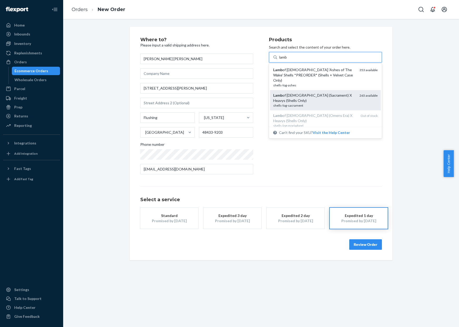
click at [332, 93] on div "Lamb of God (Sacrament) X Heavys (Shells Only)" at bounding box center [314, 98] width 82 height 11
click at [288, 60] on input "lamb" at bounding box center [283, 57] width 9 height 5
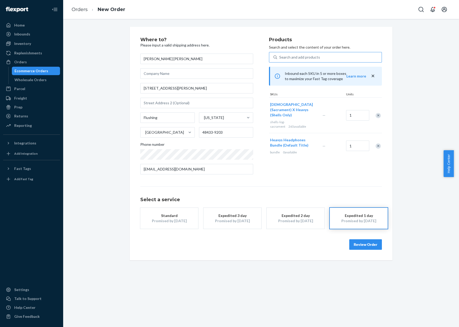
click at [359, 244] on button "Review Order" at bounding box center [365, 245] width 33 height 11
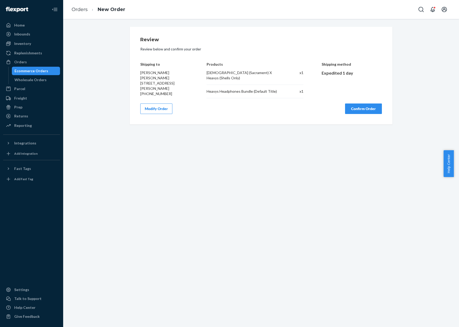
click at [369, 105] on button "Confirm Order" at bounding box center [363, 109] width 37 height 11
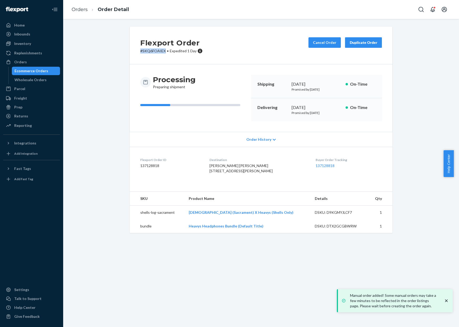
drag, startPoint x: 137, startPoint y: 52, endPoint x: 161, endPoint y: 52, distance: 23.4
click at [161, 53] on p "# SKQ6FOAIEX • Expedited 1 Day" at bounding box center [171, 50] width 62 height 5
click at [86, 11] on link "Orders" at bounding box center [80, 10] width 16 height 6
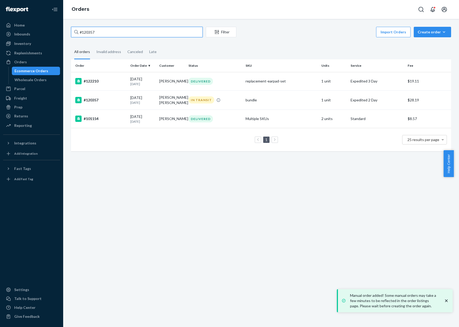
drag, startPoint x: 143, startPoint y: 36, endPoint x: 75, endPoint y: 29, distance: 68.2
click at [75, 29] on div "#120357" at bounding box center [137, 32] width 132 height 11
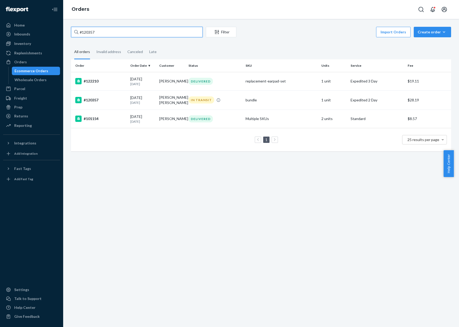
paste input "02353"
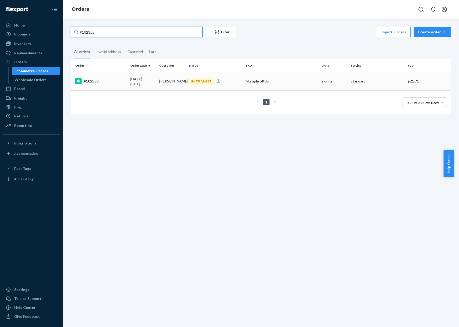
type input "#102353"
click at [164, 87] on td "[PERSON_NAME]" at bounding box center [171, 81] width 29 height 18
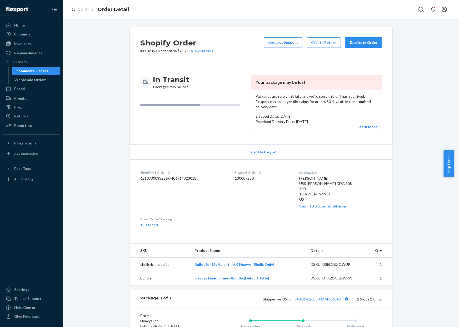
click at [369, 41] on div "Duplicate Order" at bounding box center [363, 42] width 28 height 5
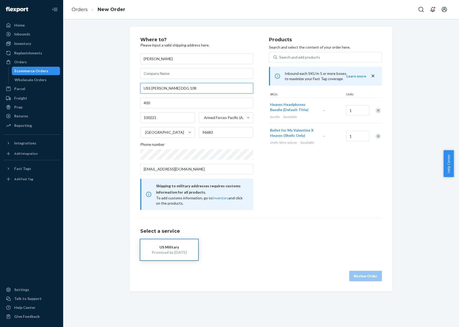
drag, startPoint x: 200, startPoint y: 88, endPoint x: 115, endPoint y: 83, distance: 85.4
click at [115, 83] on div "Where to? Please input a valid shipping address here. Thomas Stanton USS WAYNE …" at bounding box center [261, 159] width 388 height 265
paste input "1802 Fisler Ct Honolulu, HI 9681"
type input "1802 Fisler Ct"
type input "Honolulu"
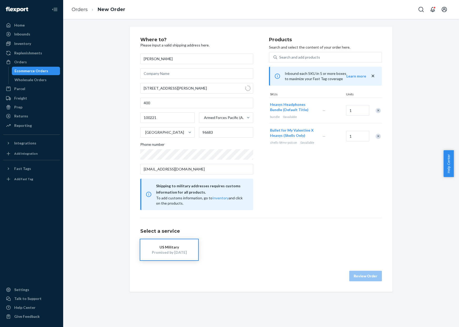
type input "96818"
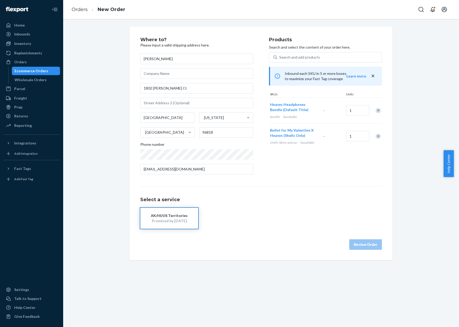
click at [171, 218] on div "AK/HI/US Territories" at bounding box center [169, 215] width 42 height 5
click at [355, 243] on button "Review Order" at bounding box center [365, 245] width 33 height 11
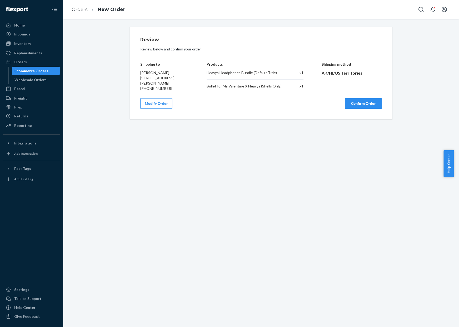
click at [356, 100] on button "Confirm Order" at bounding box center [363, 103] width 37 height 11
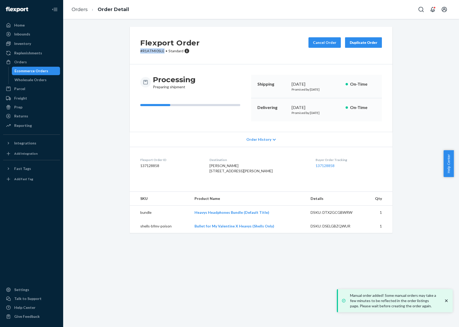
drag, startPoint x: 138, startPoint y: 52, endPoint x: 160, endPoint y: 53, distance: 22.1
click at [160, 53] on p "# R1ATMI0SLE • Standard" at bounding box center [169, 50] width 59 height 5
click at [85, 10] on link "Orders" at bounding box center [80, 10] width 16 height 6
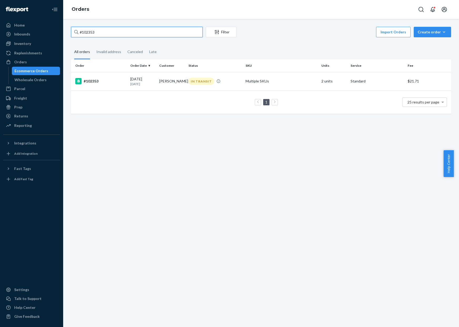
drag, startPoint x: 127, startPoint y: 36, endPoint x: 76, endPoint y: 32, distance: 50.7
click at [76, 32] on div "#102353" at bounding box center [137, 32] width 132 height 11
paste input "1837"
type input "#118373"
click at [163, 82] on td "[PERSON_NAME]" at bounding box center [171, 81] width 29 height 18
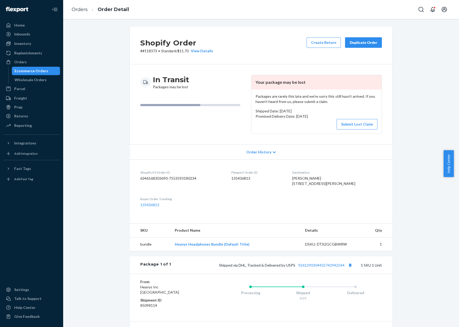
click at [366, 46] on button "Duplicate Order" at bounding box center [363, 42] width 37 height 11
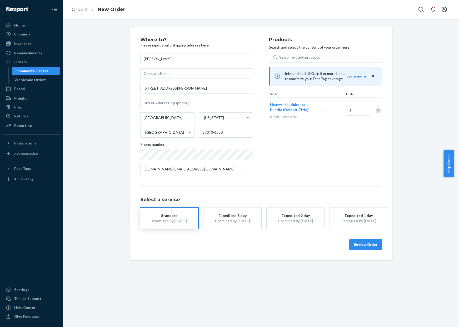
click at [226, 213] on div "Expedited 3 day" at bounding box center [232, 215] width 42 height 5
click at [346, 220] on div "Promised by [DATE]" at bounding box center [358, 221] width 42 height 5
click at [361, 244] on button "Review Order" at bounding box center [365, 245] width 33 height 11
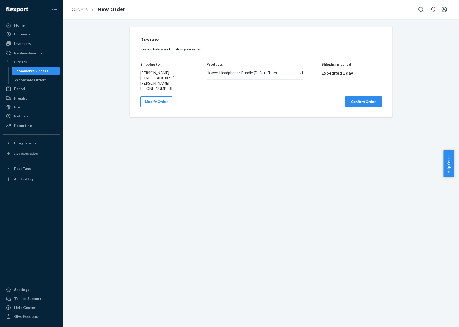
click at [354, 98] on button "Confirm Order" at bounding box center [363, 102] width 37 height 11
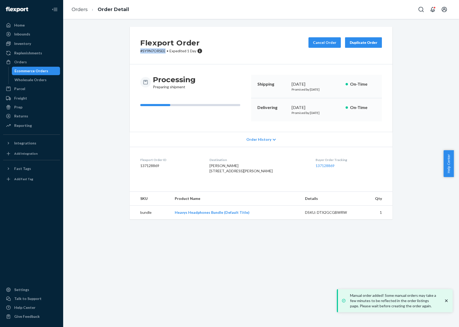
drag, startPoint x: 136, startPoint y: 50, endPoint x: 164, endPoint y: 52, distance: 27.7
click at [164, 52] on div "Flexport Order # SY9N7ORSEE • Expedited 1 Day Cancel Order Duplicate Order" at bounding box center [261, 46] width 263 height 38
click at [81, 10] on link "Orders" at bounding box center [80, 10] width 16 height 6
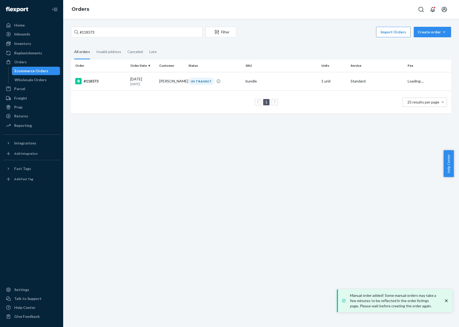
click at [81, 10] on link "Orders" at bounding box center [81, 9] width 18 height 6
drag, startPoint x: 135, startPoint y: 36, endPoint x: 64, endPoint y: 32, distance: 70.9
click at [64, 32] on div "#118373 Filter Import Orders Create order Ecommerce order Removal order All ord…" at bounding box center [261, 173] width 396 height 309
paste input "20245"
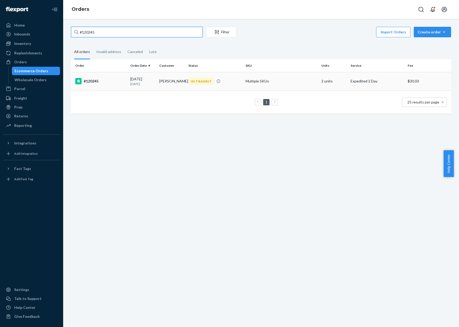
type input "#120245"
click at [193, 74] on td "IN TRANSIT" at bounding box center [214, 81] width 57 height 18
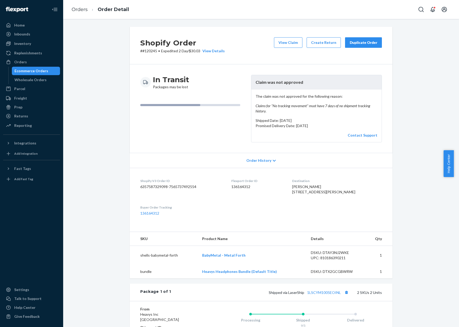
click at [367, 39] on button "Duplicate Order" at bounding box center [363, 42] width 37 height 11
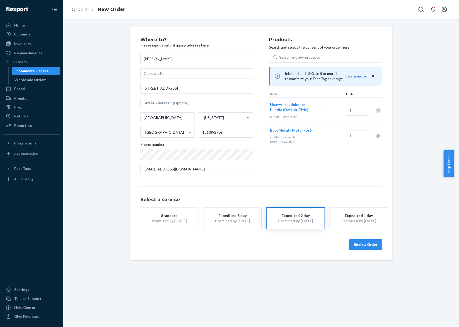
click at [361, 210] on button "Expedited 1 day Promised by [DATE]" at bounding box center [359, 218] width 58 height 21
click at [375, 243] on button "Review Order" at bounding box center [365, 245] width 33 height 11
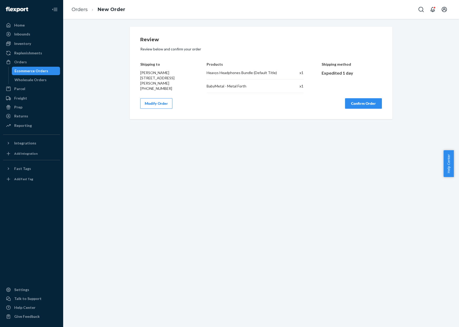
click at [350, 102] on button "Confirm Order" at bounding box center [363, 103] width 37 height 11
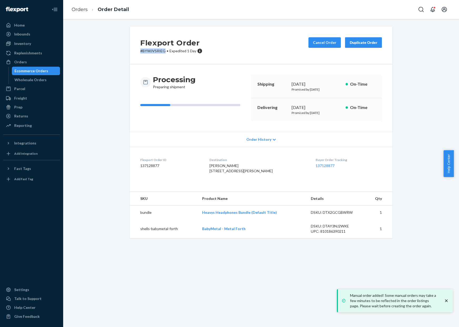
drag, startPoint x: 138, startPoint y: 52, endPoint x: 163, endPoint y: 53, distance: 24.5
click at [163, 53] on p "# BYWJVSRIEG • Expedited 1 Day" at bounding box center [171, 50] width 62 height 5
click at [75, 10] on link "Orders" at bounding box center [80, 10] width 16 height 6
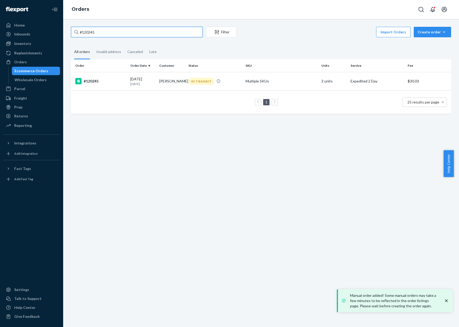
drag, startPoint x: 108, startPoint y: 34, endPoint x: 79, endPoint y: 31, distance: 29.4
click at [79, 31] on input "#120245" at bounding box center [137, 32] width 132 height 11
paste input "16073"
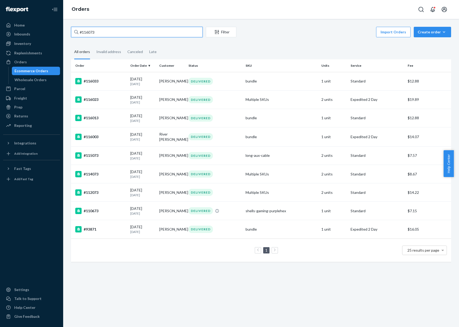
drag, startPoint x: 102, startPoint y: 36, endPoint x: 68, endPoint y: 33, distance: 34.9
click at [68, 33] on div "#116073 Filter Import Orders Create order Ecommerce order Removal order All ord…" at bounding box center [261, 147] width 388 height 241
paste input "9330"
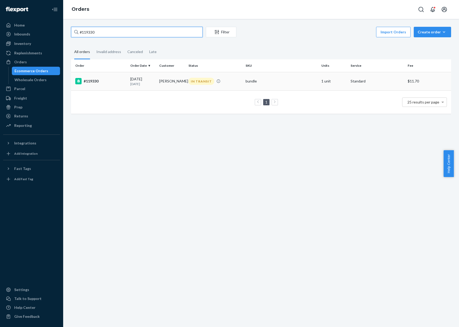
type input "#119330"
click at [191, 86] on td "IN TRANSIT" at bounding box center [214, 81] width 57 height 18
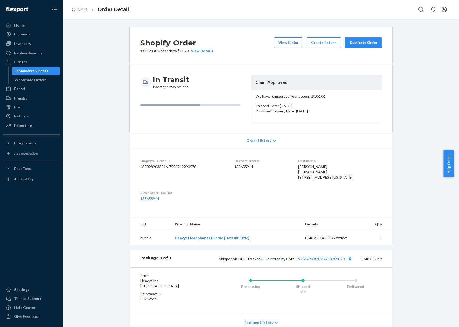
click at [350, 40] on div "Duplicate Order" at bounding box center [363, 42] width 28 height 5
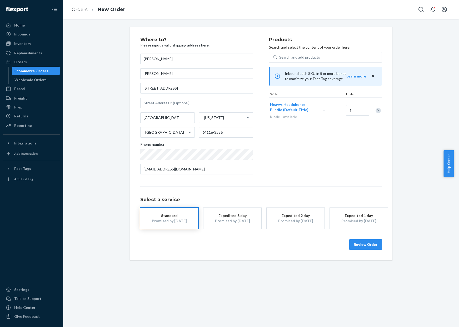
click at [360, 227] on button "Expedited 1 day Promised by [DATE]" at bounding box center [359, 218] width 58 height 21
click at [362, 244] on button "Review Order" at bounding box center [365, 245] width 33 height 11
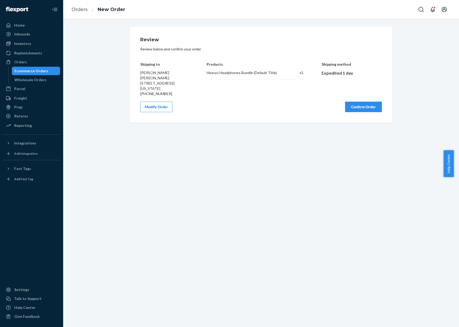
click at [351, 112] on button "Confirm Order" at bounding box center [363, 107] width 37 height 11
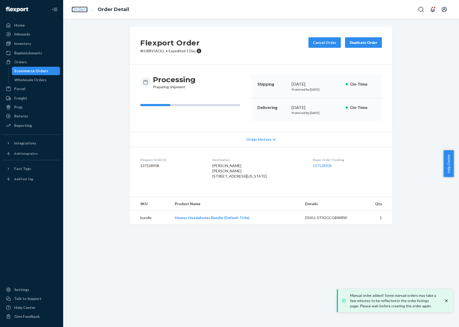
click at [83, 9] on link "Orders" at bounding box center [80, 10] width 16 height 6
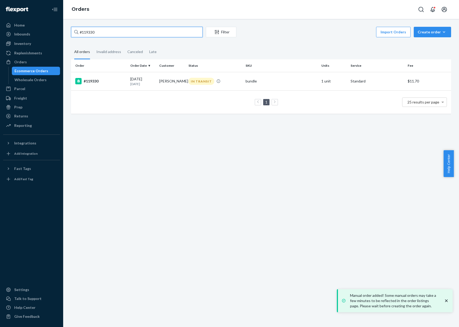
drag, startPoint x: 107, startPoint y: 33, endPoint x: 69, endPoint y: 27, distance: 38.1
click at [69, 27] on div "#119330 Filter Import Orders Create order Ecommerce order Removal order All ord…" at bounding box center [261, 73] width 388 height 92
paste input "20525"
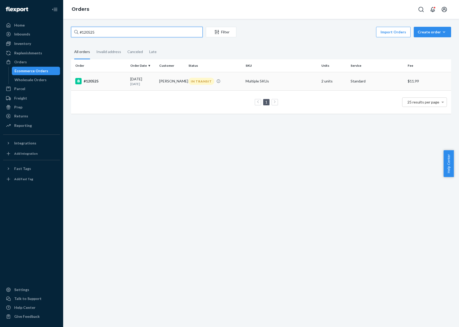
type input "#120525"
click at [160, 79] on td "[PERSON_NAME]" at bounding box center [171, 81] width 29 height 18
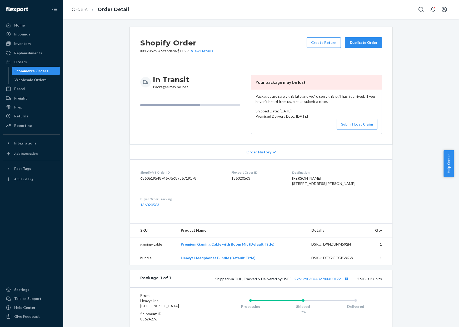
click at [375, 42] on button "Duplicate Order" at bounding box center [363, 42] width 37 height 11
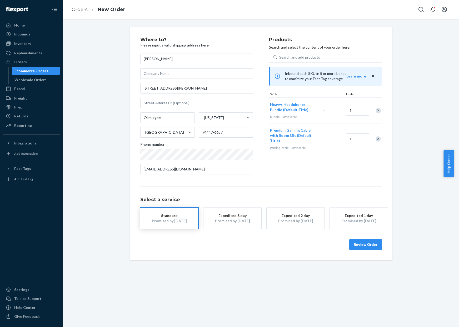
click at [254, 220] on button "Expedited 3 day Promised by [DATE]" at bounding box center [232, 218] width 58 height 21
click at [332, 216] on button "Expedited 1 day Promised by [DATE]" at bounding box center [359, 218] width 58 height 21
click at [364, 243] on button "Review Order" at bounding box center [365, 245] width 33 height 11
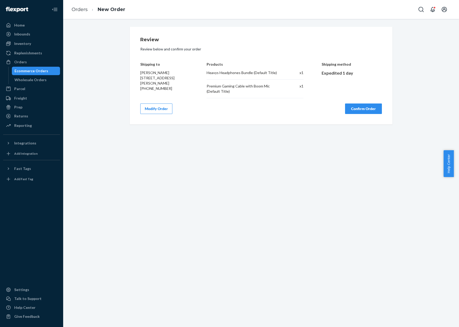
click at [361, 110] on button "Confirm Order" at bounding box center [363, 109] width 37 height 11
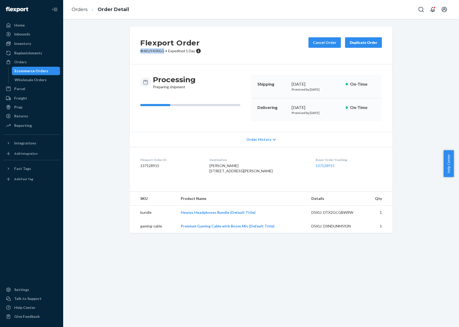
drag, startPoint x: 139, startPoint y: 51, endPoint x: 157, endPoint y: 52, distance: 18.2
click at [160, 53] on p "# HKUY4IRILG • Expedited 1 Day" at bounding box center [170, 50] width 61 height 5
click at [82, 11] on link "Orders" at bounding box center [80, 10] width 16 height 6
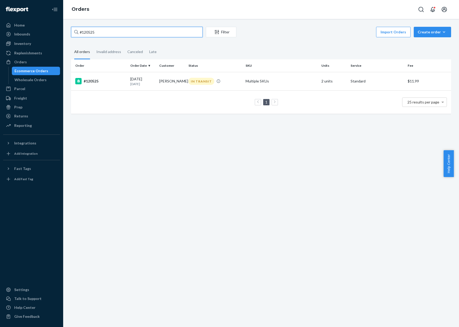
drag, startPoint x: 122, startPoint y: 32, endPoint x: 80, endPoint y: 31, distance: 41.6
click at [80, 31] on input "#120525" at bounding box center [137, 32] width 132 height 11
paste input "1641"
type input "#121641"
click at [151, 85] on p "13 days ago" at bounding box center [142, 84] width 25 height 4
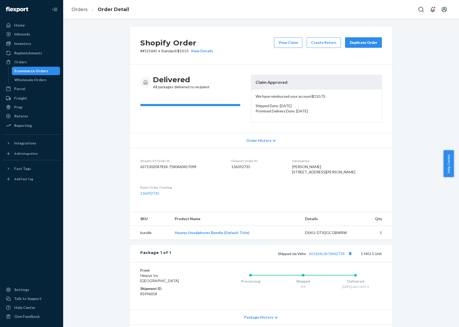
click at [360, 41] on div "Duplicate Order" at bounding box center [363, 42] width 28 height 5
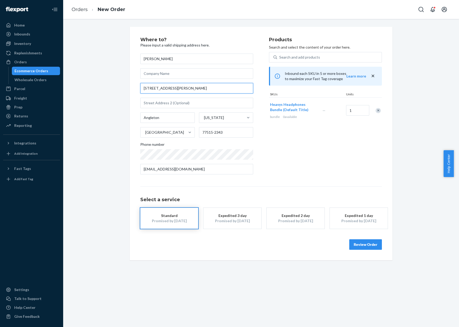
drag, startPoint x: 194, startPoint y: 88, endPoint x: 129, endPoint y: 88, distance: 65.0
click at [130, 88] on div "Where to? Please input a valid shipping address here. Dante Jeffries 220 Bryan …" at bounding box center [261, 144] width 263 height 234
paste input "1030 Lewis Drive Kemah, TX 77565"
type input "1030 Lewis Dr"
type input "Kemah"
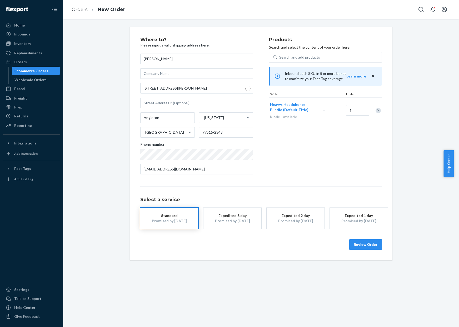
type input "77565"
click at [342, 216] on div "Expedited 1 day" at bounding box center [358, 215] width 42 height 5
click at [373, 243] on button "Review Order" at bounding box center [365, 245] width 33 height 11
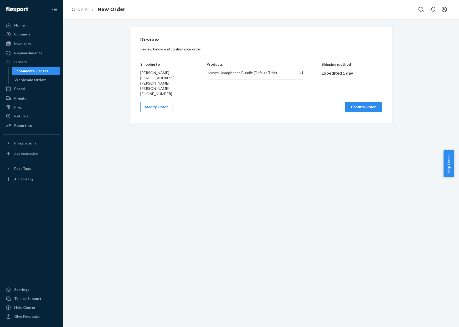
click at [367, 102] on button "Confirm Order" at bounding box center [363, 107] width 37 height 11
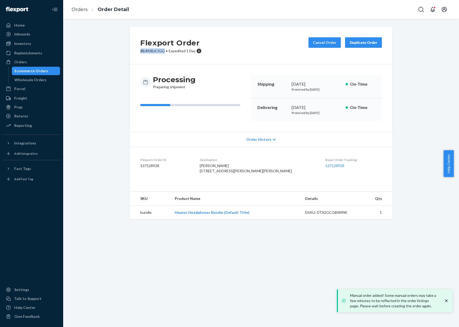
drag, startPoint x: 138, startPoint y: 52, endPoint x: 158, endPoint y: 53, distance: 19.8
click at [161, 53] on p "# BJMJBJCIGG • Expedited 1 Day" at bounding box center [170, 50] width 61 height 5
click at [76, 12] on link "Orders" at bounding box center [80, 10] width 16 height 6
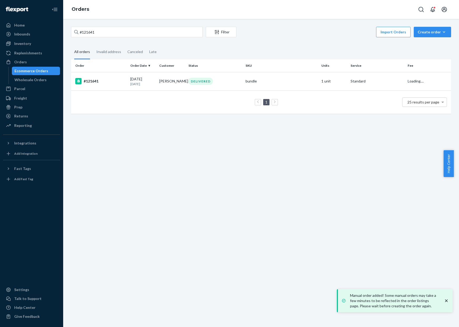
click at [76, 12] on link "Orders" at bounding box center [81, 9] width 18 height 6
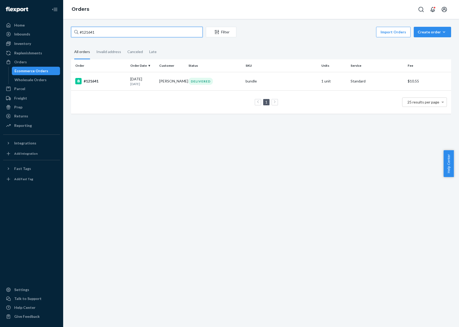
drag, startPoint x: 94, startPoint y: 35, endPoint x: 79, endPoint y: 32, distance: 15.7
click at [79, 32] on input "#121641" at bounding box center [137, 32] width 132 height 11
paste input "18609"
type input "#118609"
click at [180, 85] on td "[PERSON_NAME]" at bounding box center [171, 81] width 29 height 18
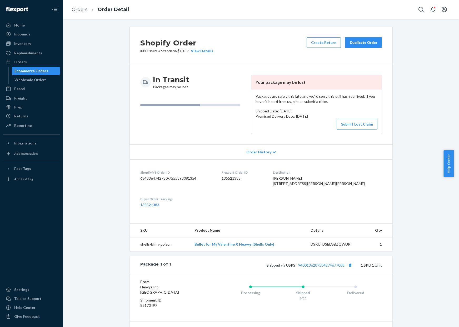
click at [359, 42] on div "Duplicate Order" at bounding box center [363, 42] width 28 height 5
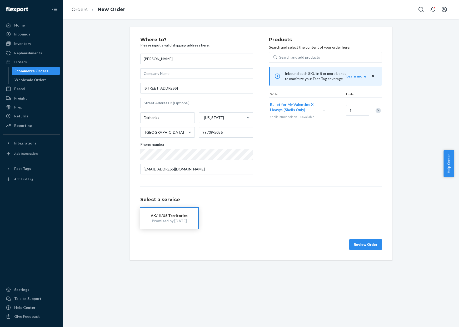
click at [182, 218] on div "AK/HI/US Territories" at bounding box center [169, 215] width 42 height 5
click at [362, 244] on button "Review Order" at bounding box center [365, 245] width 33 height 11
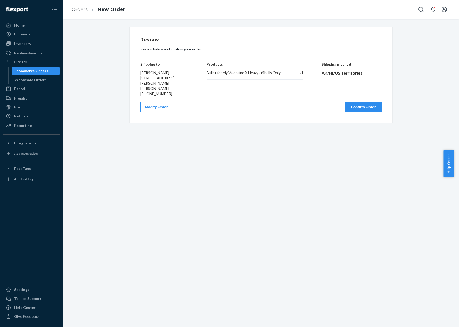
click at [357, 102] on button "Confirm Order" at bounding box center [363, 107] width 37 height 11
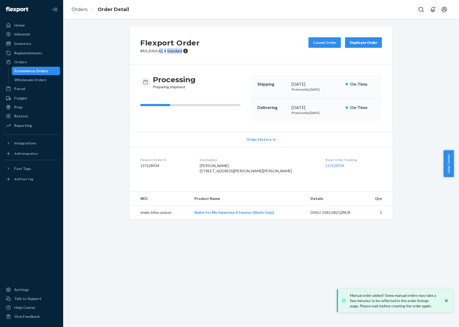
drag, startPoint x: 138, startPoint y: 54, endPoint x: 157, endPoint y: 52, distance: 19.0
click at [157, 52] on div "Flexport Order # RJLZHSAJLL • Standard Cancel Order Duplicate Order" at bounding box center [261, 46] width 263 height 38
click at [159, 52] on p "# RJLZHSAJLL • Standard" at bounding box center [169, 50] width 59 height 5
drag, startPoint x: 160, startPoint y: 52, endPoint x: 136, endPoint y: 52, distance: 24.2
click at [136, 52] on div "Flexport Order # RJLZHSAJLL • Standard Cancel Order Duplicate Order" at bounding box center [261, 46] width 263 height 38
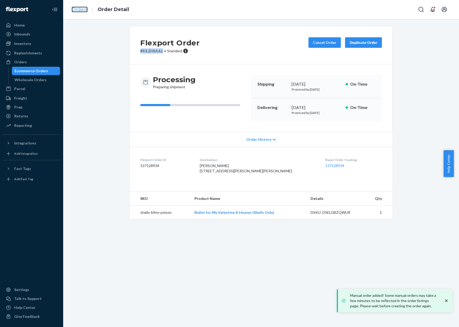
click at [85, 8] on link "Orders" at bounding box center [80, 10] width 16 height 6
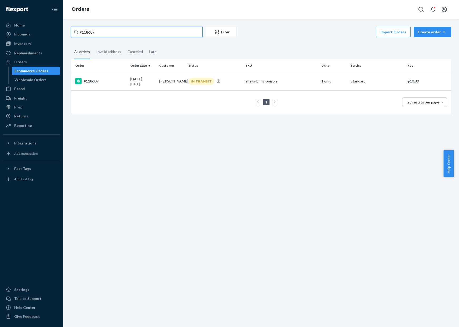
drag, startPoint x: 118, startPoint y: 34, endPoint x: 70, endPoint y: 32, distance: 47.7
click at [70, 32] on div "#118609 Filter Import Orders Create order Ecommerce order Removal order All ord…" at bounding box center [261, 73] width 388 height 92
paste input "7326"
type input "#117326"
click at [182, 78] on td "[PERSON_NAME]" at bounding box center [171, 81] width 29 height 18
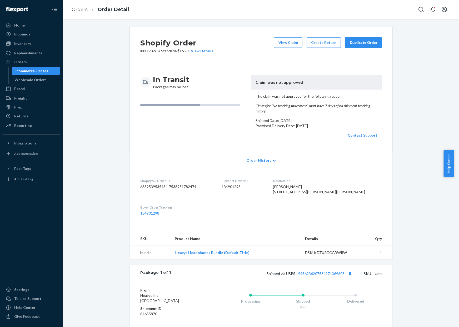
click at [363, 46] on button "Duplicate Order" at bounding box center [363, 42] width 37 height 11
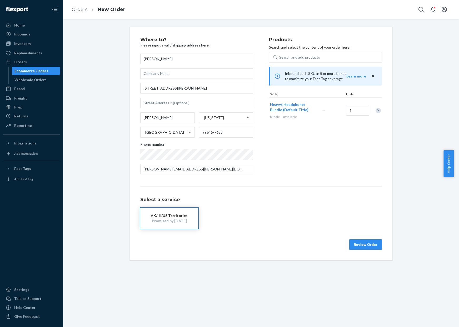
click at [365, 248] on button "Review Order" at bounding box center [365, 245] width 33 height 11
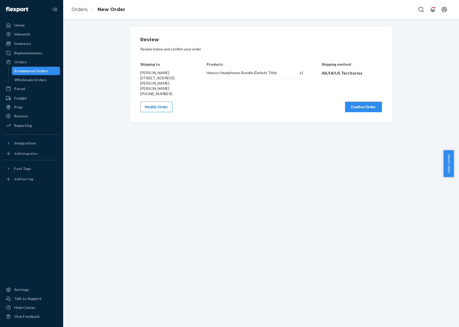
click at [369, 102] on button "Confirm Order" at bounding box center [363, 107] width 37 height 11
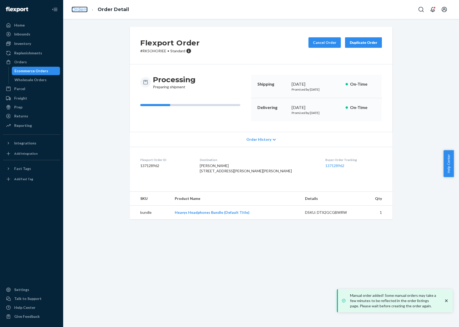
click at [83, 10] on link "Orders" at bounding box center [80, 10] width 16 height 6
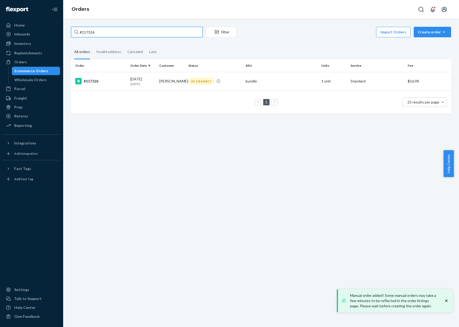
drag, startPoint x: 117, startPoint y: 36, endPoint x: 80, endPoint y: 34, distance: 37.4
click at [80, 34] on input "#117326" at bounding box center [137, 32] width 132 height 11
paste input "8642"
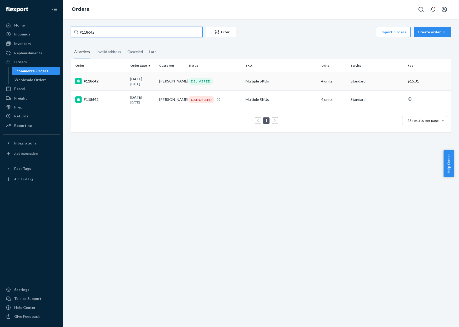
type input "#118642"
click at [299, 79] on td "Multiple SKUs" at bounding box center [281, 81] width 76 height 18
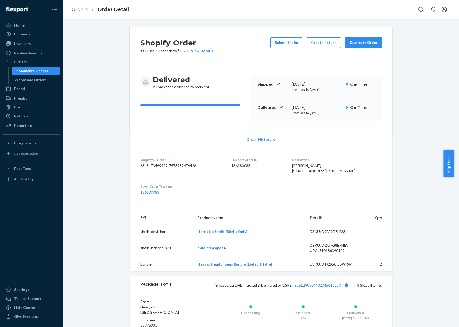
click at [368, 40] on div "Duplicate Order" at bounding box center [363, 42] width 28 height 5
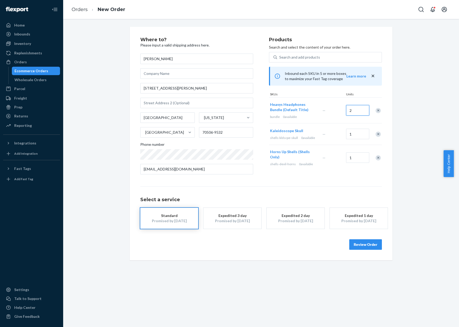
click at [363, 112] on input "2" at bounding box center [357, 110] width 23 height 11
click at [357, 109] on input "10" at bounding box center [357, 110] width 23 height 11
type input "1"
click at [375, 136] on div "Remove Item" at bounding box center [377, 134] width 5 height 5
click at [375, 135] on div "Remove Item" at bounding box center [377, 136] width 5 height 5
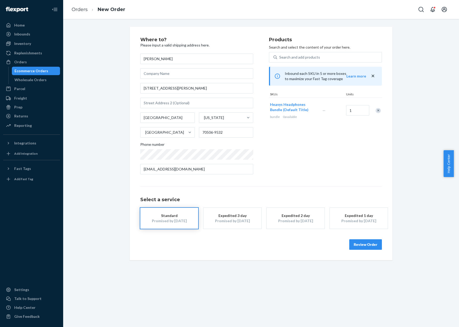
click at [347, 221] on div "Promised by [DATE]" at bounding box center [358, 221] width 42 height 5
click at [365, 246] on button "Review Order" at bounding box center [365, 245] width 33 height 11
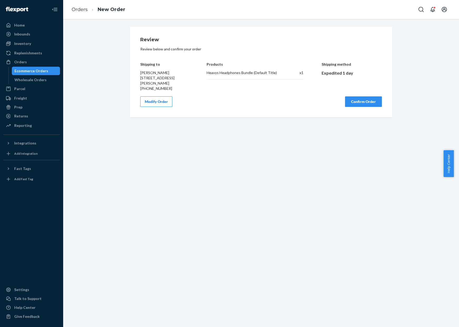
click at [354, 102] on button "Confirm Order" at bounding box center [363, 102] width 37 height 11
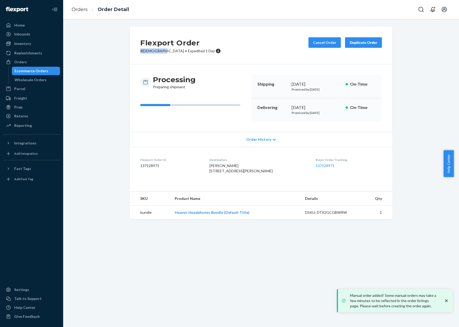
drag, startPoint x: 137, startPoint y: 50, endPoint x: 162, endPoint y: 53, distance: 25.9
click at [163, 53] on div "Flexport Order # SYMASOAIGE • Expedited 1 Day Cancel Order Duplicate Order" at bounding box center [261, 46] width 263 height 38
click at [83, 9] on link "Orders" at bounding box center [80, 10] width 16 height 6
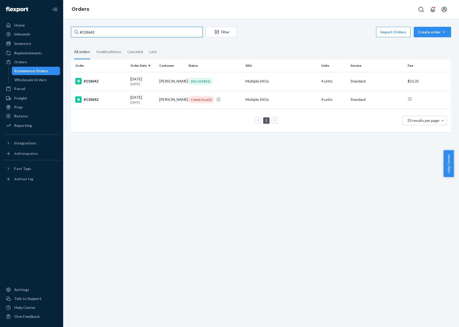
click at [98, 33] on input "#118642" at bounding box center [137, 32] width 132 height 11
drag, startPoint x: 100, startPoint y: 33, endPoint x: 73, endPoint y: 31, distance: 26.7
click at [73, 31] on input "#118642" at bounding box center [137, 32] width 132 height 11
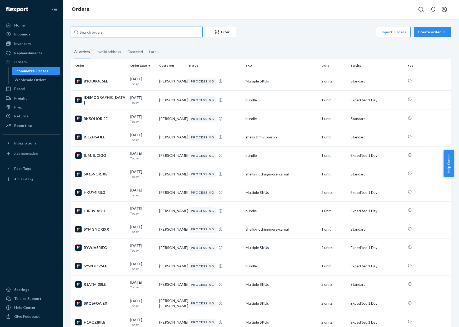
click at [114, 33] on input "text" at bounding box center [137, 32] width 132 height 11
paste input "#120222"
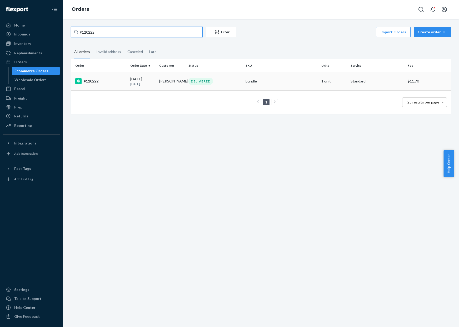
type input "#120222"
click at [119, 77] on td "#120222" at bounding box center [99, 81] width 57 height 18
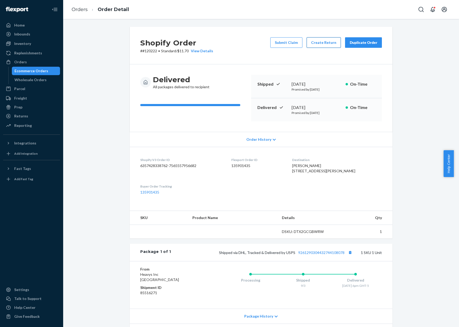
click at [316, 46] on button "Create Return" at bounding box center [323, 42] width 34 height 11
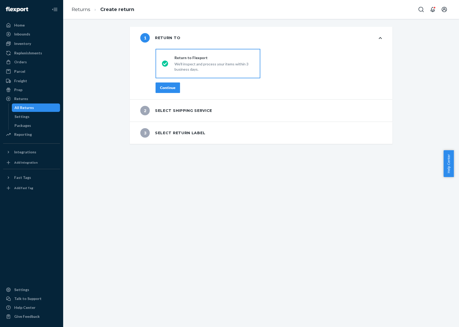
click at [169, 90] on button "Continue" at bounding box center [167, 88] width 24 height 11
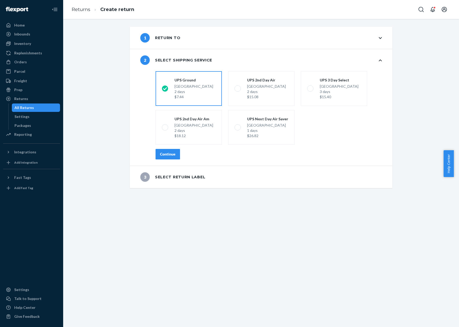
click at [164, 156] on div "Continue" at bounding box center [168, 154] width 16 height 5
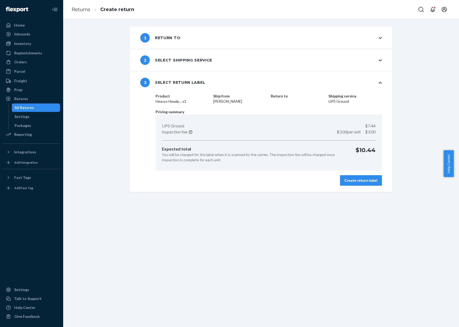
click at [370, 180] on div "Create return label" at bounding box center [360, 180] width 33 height 5
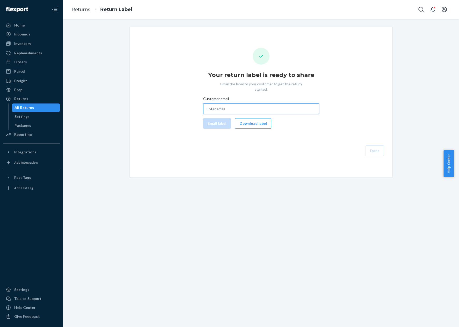
click at [284, 105] on input "Customer email" at bounding box center [261, 109] width 116 height 11
paste input "escott0803@gmail.com"
type input "escott0803@gmail.com"
click at [224, 119] on button "Email label" at bounding box center [217, 123] width 28 height 11
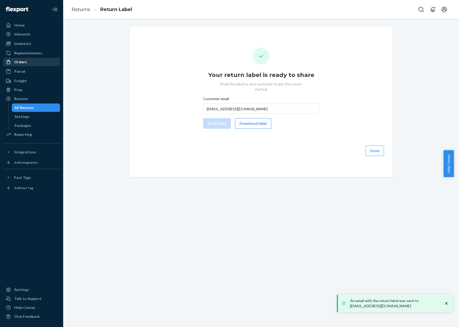
click at [14, 64] on div "Orders" at bounding box center [20, 61] width 13 height 5
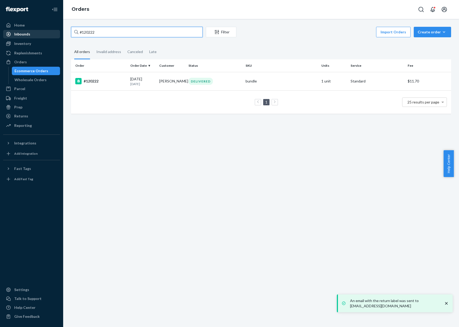
drag, startPoint x: 134, startPoint y: 33, endPoint x: 55, endPoint y: 30, distance: 78.7
click at [55, 30] on div "Home Inbounds Shipping Plans Problems Inventory Products Replenishments Orders …" at bounding box center [229, 163] width 459 height 327
paste input "10556"
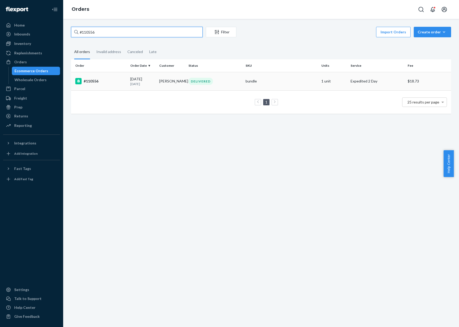
type input "#110556"
click at [199, 85] on div "DELIVERED" at bounding box center [200, 81] width 24 height 7
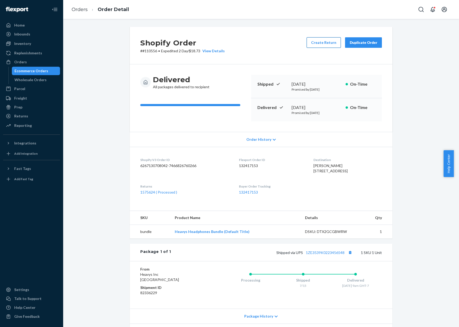
click at [326, 39] on button "Create Return" at bounding box center [323, 42] width 34 height 11
click at [153, 195] on link "1575624 ( Processed )" at bounding box center [158, 192] width 37 height 4
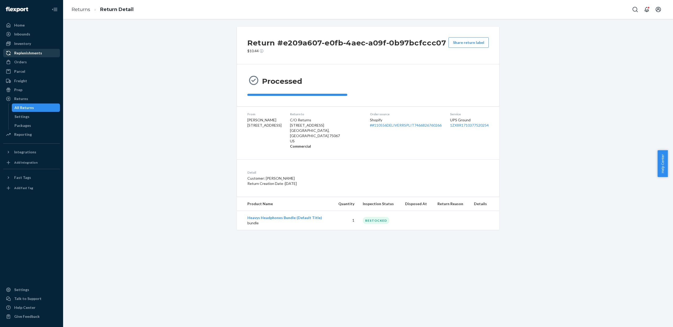
drag, startPoint x: 28, startPoint y: 62, endPoint x: 52, endPoint y: 52, distance: 26.3
click at [28, 62] on div "Orders" at bounding box center [32, 61] width 56 height 7
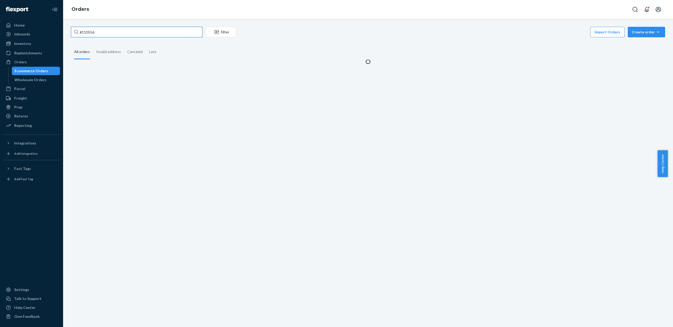
click at [164, 27] on input "#110556" at bounding box center [137, 32] width 132 height 11
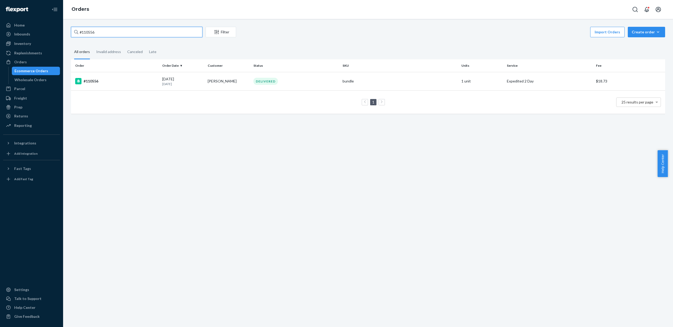
paste input "20222"
type input "#120222"
click at [307, 81] on div "DELIVERED" at bounding box center [296, 81] width 87 height 7
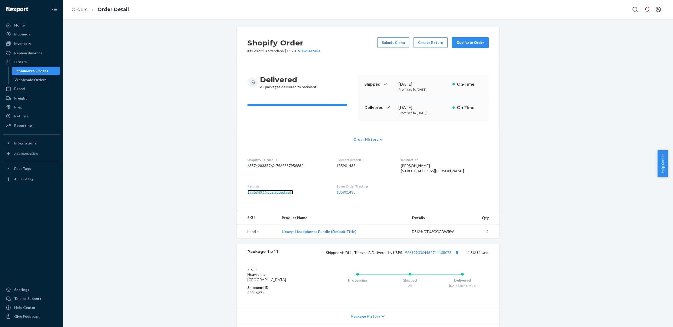
click at [270, 195] on link "1796949 ( Not shipped yet )" at bounding box center [271, 192] width 46 height 4
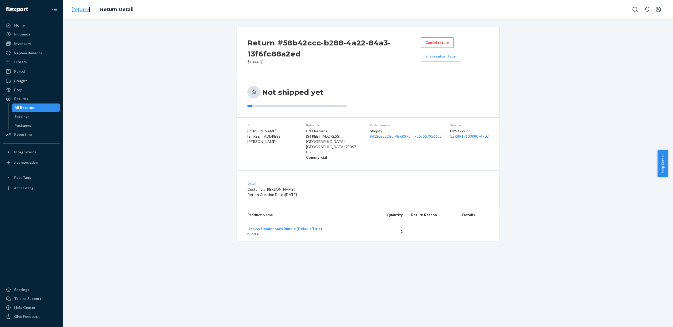
click at [83, 9] on link "Returns" at bounding box center [81, 10] width 19 height 6
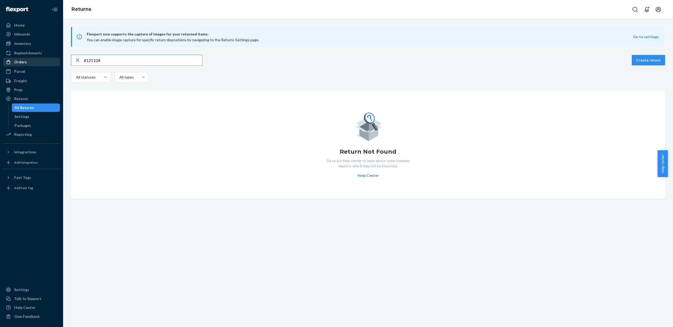
click at [26, 61] on div "Orders" at bounding box center [32, 61] width 56 height 7
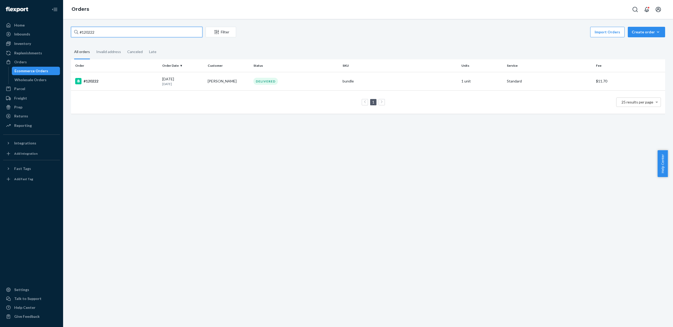
drag, startPoint x: 116, startPoint y: 32, endPoint x: 63, endPoint y: 27, distance: 53.1
click at [63, 27] on div "Home Inbounds Shipping Plans Problems Inventory Products Replenishments Orders …" at bounding box center [336, 163] width 673 height 327
paste input "131"
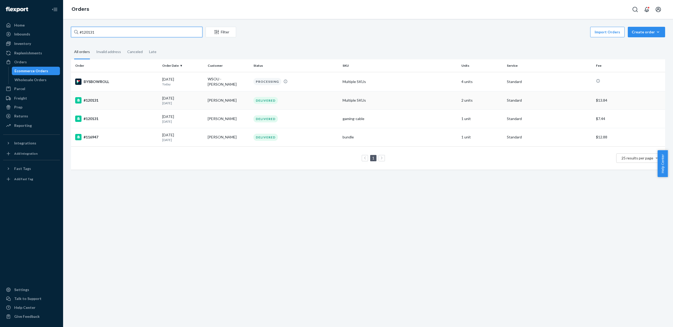
type input "#120131"
click at [158, 95] on td "#120131" at bounding box center [115, 100] width 89 height 18
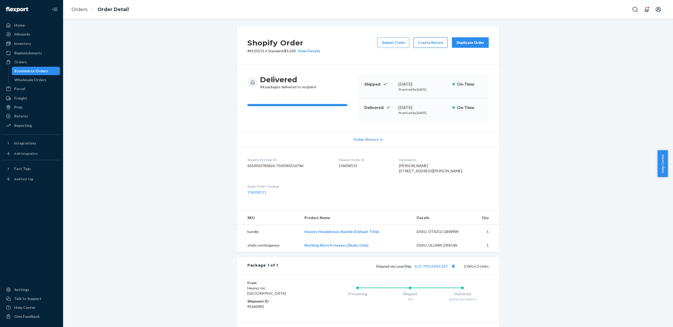
click at [424, 40] on button "Create Return" at bounding box center [431, 42] width 34 height 11
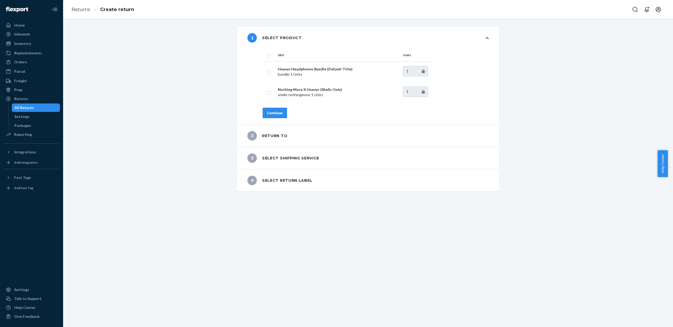
click at [272, 56] on th at bounding box center [269, 55] width 13 height 13
click at [267, 54] on input "checkbox" at bounding box center [269, 55] width 4 height 6
checkbox input "true"
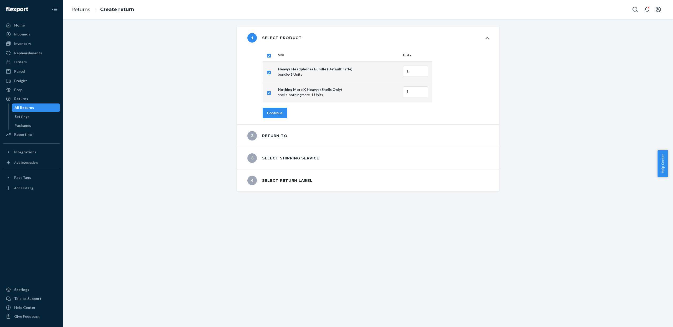
click at [273, 111] on div "Continue" at bounding box center [275, 112] width 16 height 5
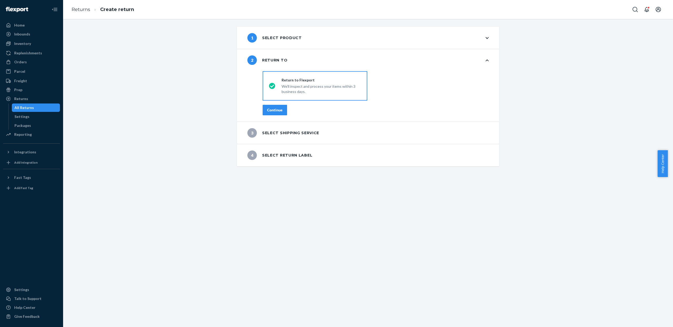
click at [279, 112] on div "Continue" at bounding box center [275, 110] width 16 height 5
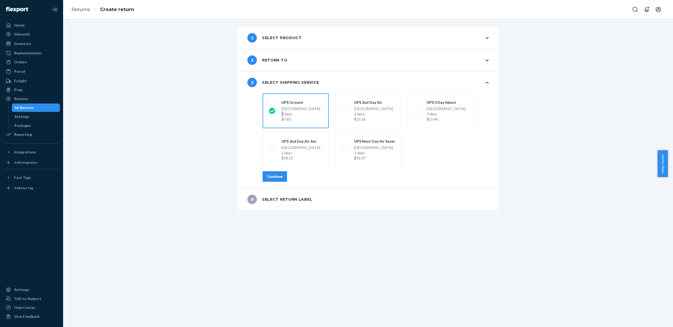
click at [282, 112] on div "2 days" at bounding box center [301, 114] width 39 height 5
click at [273, 112] on input "UPS Ground Lewisville TX, 75067 2 days $7.65" at bounding box center [270, 110] width 3 height 3
click at [272, 174] on div "Continue" at bounding box center [275, 176] width 16 height 5
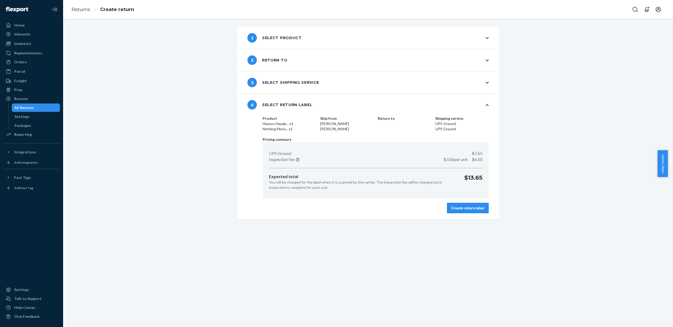
click at [453, 206] on div "Create return label" at bounding box center [468, 208] width 33 height 5
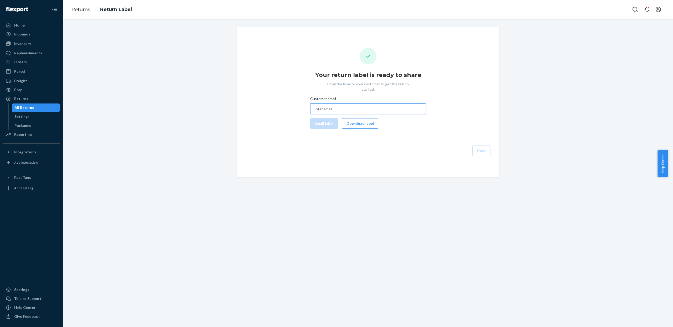
click at [355, 104] on input "Customer email" at bounding box center [368, 109] width 116 height 11
paste input "rodney.strader@gmail.com"
type input "rodney.strader@gmail.com"
click at [326, 118] on button "Email label" at bounding box center [324, 123] width 28 height 11
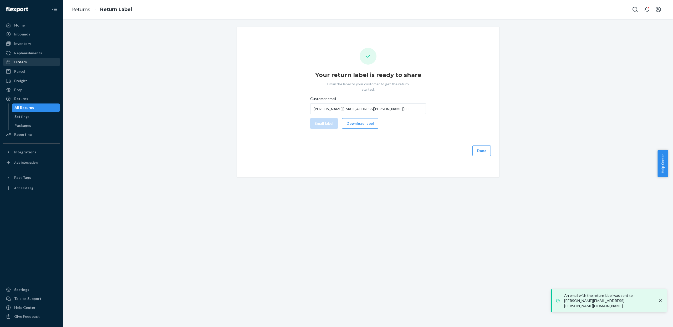
click at [25, 63] on div "Orders" at bounding box center [20, 61] width 13 height 5
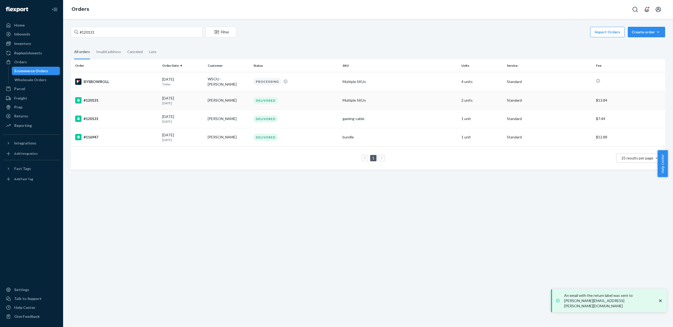
click at [128, 101] on div "#120131" at bounding box center [116, 100] width 83 height 6
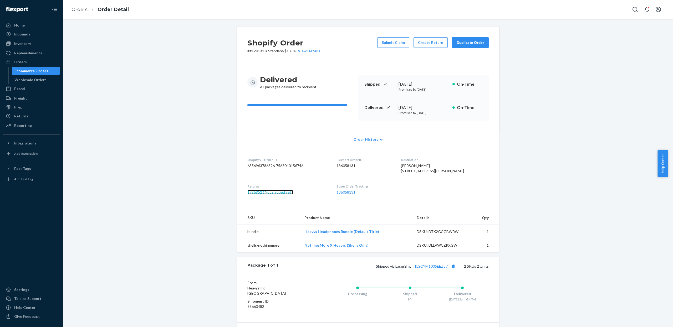
click at [277, 195] on link "1796952 ( Not shipped yet )" at bounding box center [271, 192] width 46 height 4
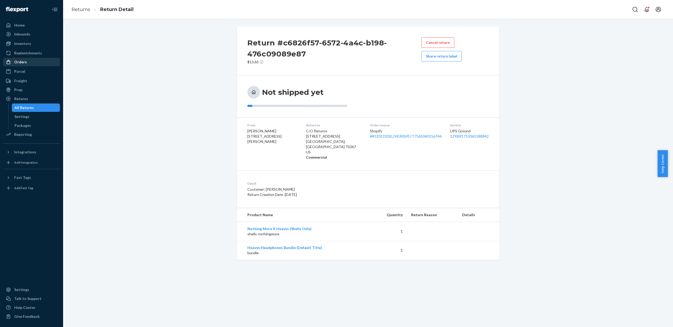
click at [31, 60] on div "Orders" at bounding box center [32, 61] width 56 height 7
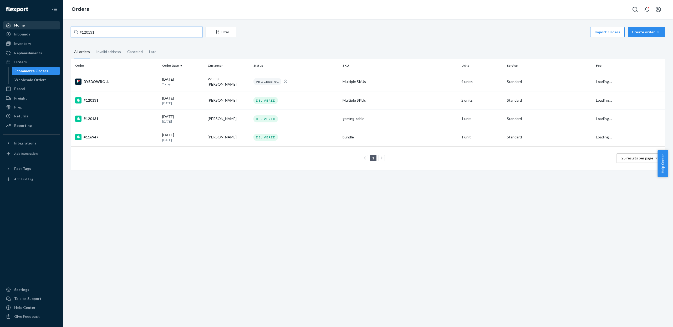
drag, startPoint x: 98, startPoint y: 32, endPoint x: 53, endPoint y: 28, distance: 45.7
click at [53, 28] on div "Home Inbounds Shipping Plans Problems Inventory Products Replenishments Orders …" at bounding box center [336, 163] width 673 height 327
paste input "2446"
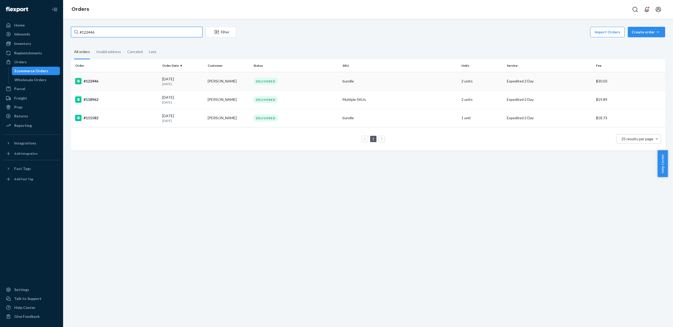
type input "#122446"
click at [122, 79] on div "#122446" at bounding box center [116, 81] width 83 height 6
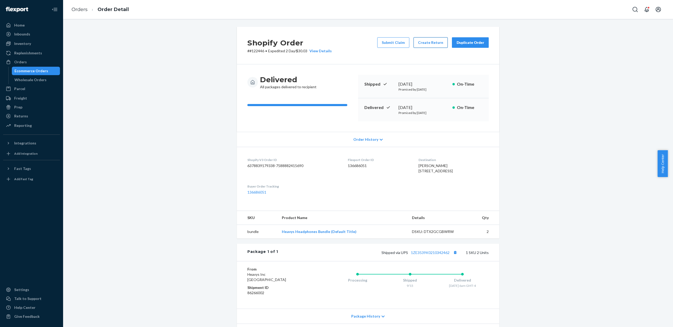
click at [426, 47] on button "Create Return" at bounding box center [431, 42] width 34 height 11
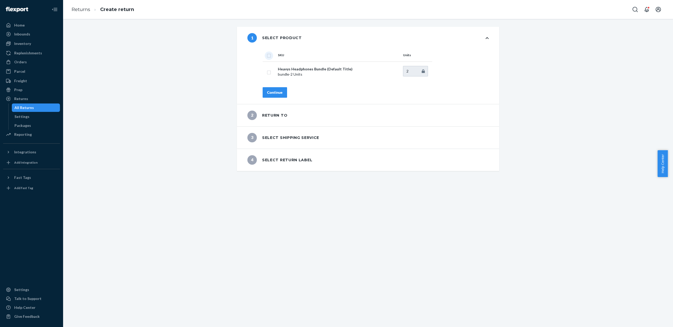
click at [267, 54] on input "checkbox" at bounding box center [269, 55] width 4 height 6
checkbox input "true"
click at [273, 93] on div "Continue" at bounding box center [275, 92] width 16 height 5
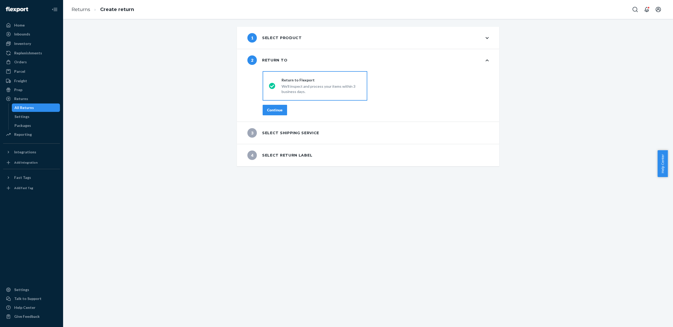
click at [269, 110] on div "Continue" at bounding box center [275, 110] width 16 height 5
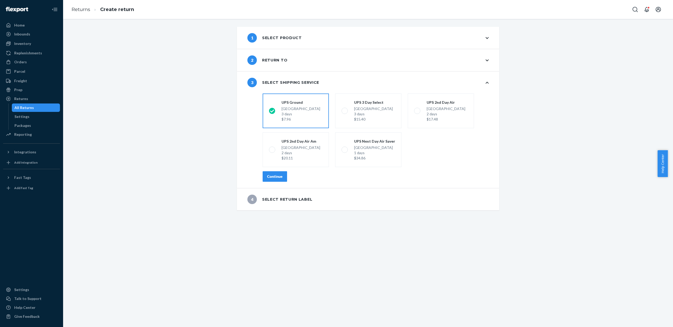
click at [283, 174] on button "Continue" at bounding box center [275, 177] width 24 height 11
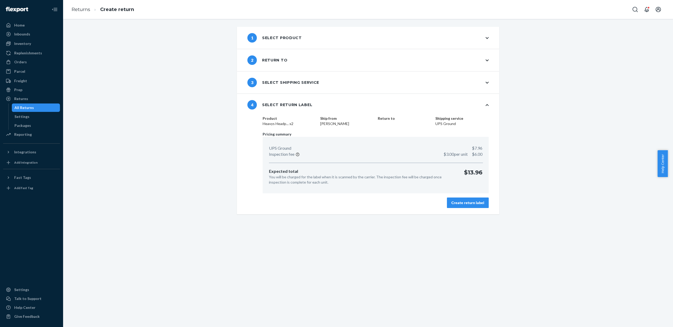
click at [453, 203] on div "Create return label" at bounding box center [468, 202] width 33 height 5
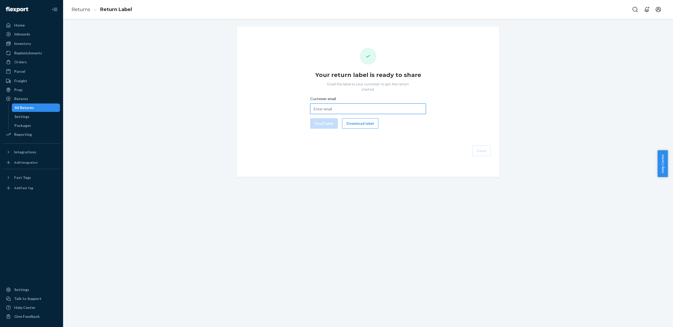
click at [362, 107] on input "Customer email" at bounding box center [368, 109] width 116 height 11
paste input "erwinpeshlakai@yahoo.com"
type input "erwinpeshlakai@yahoo.com"
click at [318, 118] on button "Email label" at bounding box center [324, 123] width 28 height 11
click at [30, 60] on div "Orders" at bounding box center [32, 61] width 56 height 7
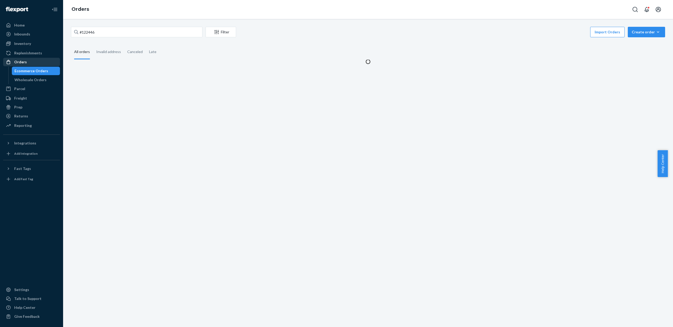
click at [30, 60] on div "Orders" at bounding box center [32, 61] width 56 height 7
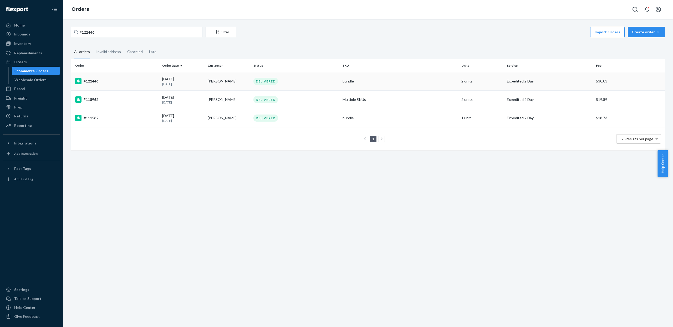
click at [149, 81] on div "#122446" at bounding box center [116, 81] width 83 height 6
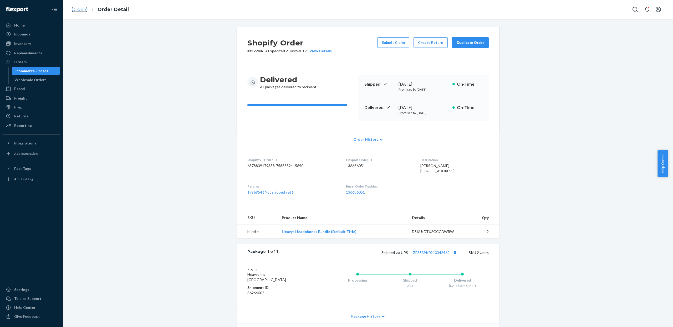
click at [79, 11] on link "Orders" at bounding box center [80, 10] width 16 height 6
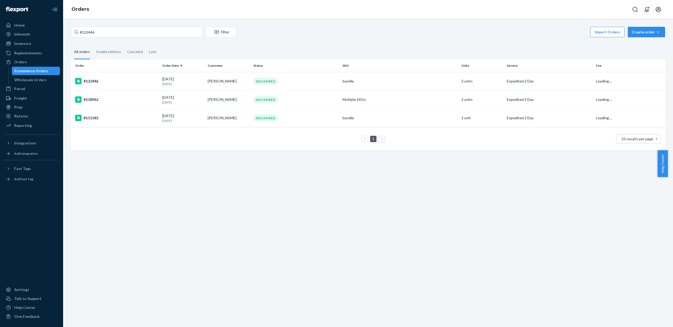
click at [79, 11] on link "Orders" at bounding box center [81, 9] width 18 height 6
drag, startPoint x: 122, startPoint y: 32, endPoint x: 56, endPoint y: 26, distance: 66.5
click at [56, 26] on div "Home Inbounds Shipping Plans Problems Inventory Products Replenishments Orders …" at bounding box center [336, 163] width 673 height 327
paste input "0458"
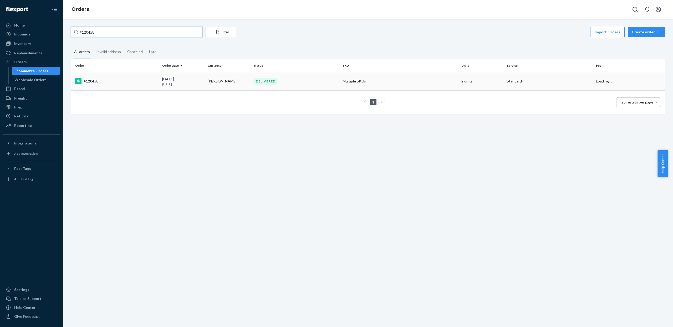
type input "#120458"
click at [254, 83] on div "DELIVERED" at bounding box center [266, 81] width 24 height 7
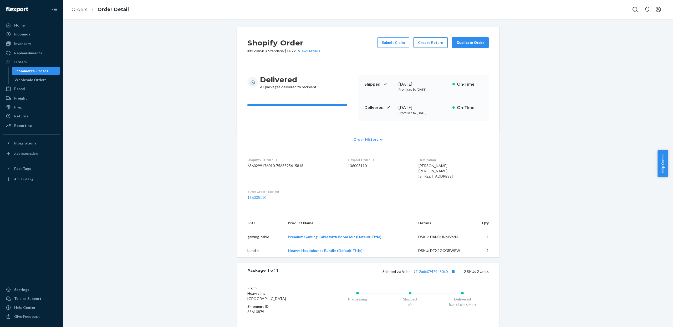
click at [424, 41] on button "Create Return" at bounding box center [431, 42] width 34 height 11
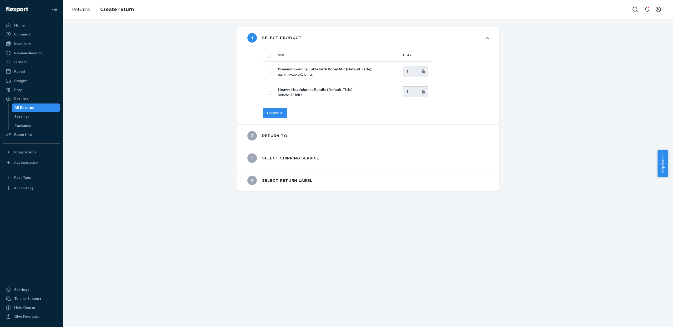
click at [267, 56] on input "checkbox" at bounding box center [269, 55] width 4 height 6
checkbox input "true"
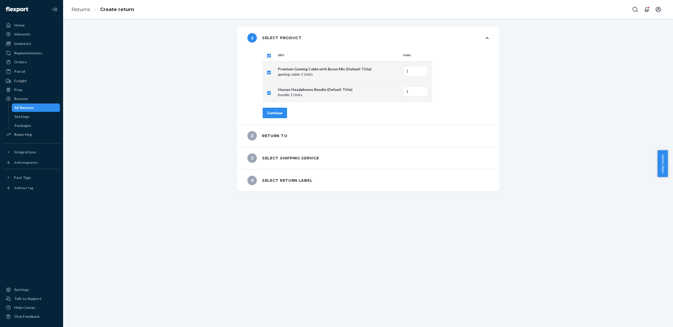
click at [274, 113] on div "Continue" at bounding box center [275, 112] width 16 height 5
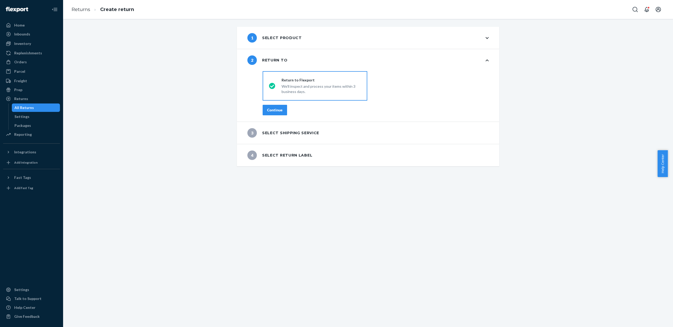
click at [277, 109] on div "Continue" at bounding box center [275, 110] width 16 height 5
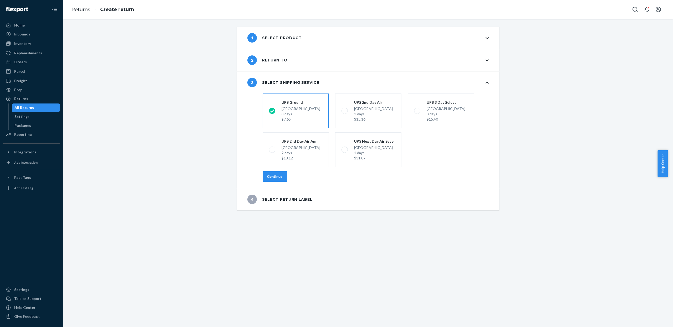
click at [275, 176] on div "Continue" at bounding box center [275, 176] width 16 height 5
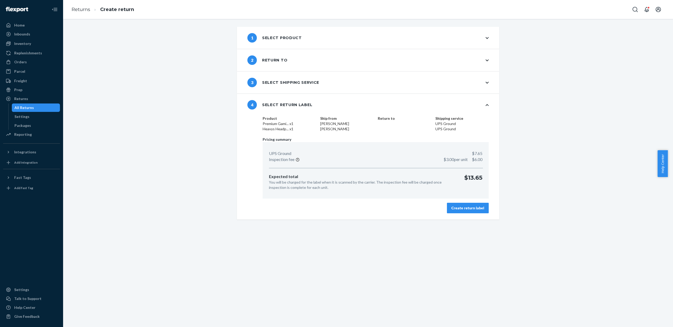
click at [453, 204] on button "Create return label" at bounding box center [468, 208] width 42 height 11
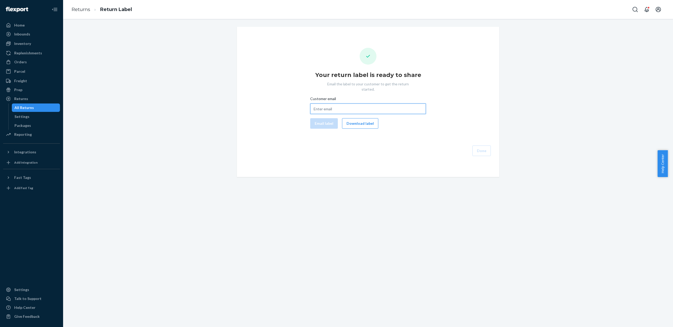
click at [340, 109] on input "Customer email" at bounding box center [368, 109] width 116 height 11
paste input "sondre.myrland@gmail.com"
type input "sondre.myrland@gmail.com"
click at [319, 118] on button "Email label" at bounding box center [324, 123] width 28 height 11
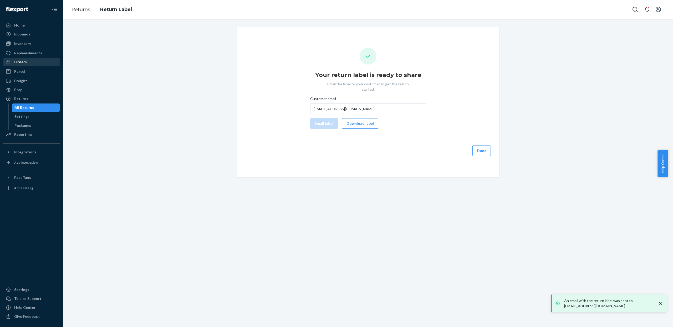
click at [32, 65] on div "Orders" at bounding box center [32, 61] width 56 height 7
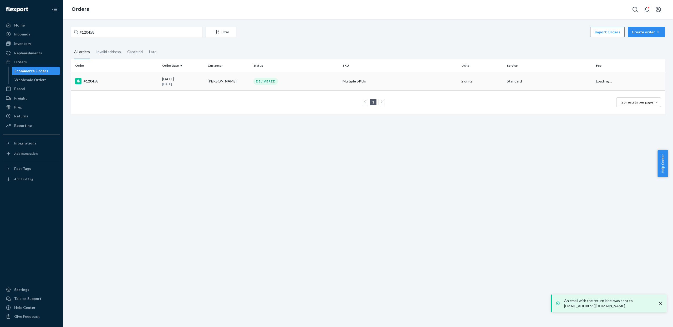
click at [151, 80] on div "#120458" at bounding box center [116, 81] width 83 height 6
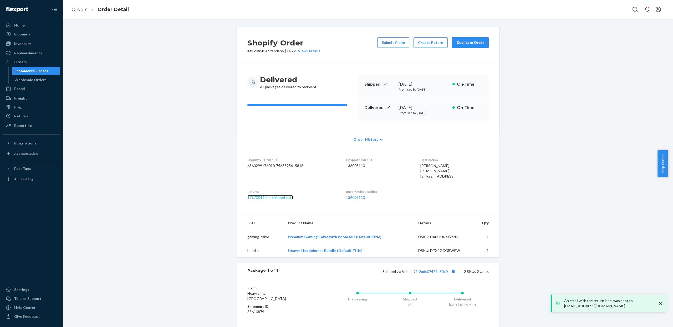
click at [253, 200] on link "1797004 ( Not shipped yet )" at bounding box center [271, 197] width 46 height 4
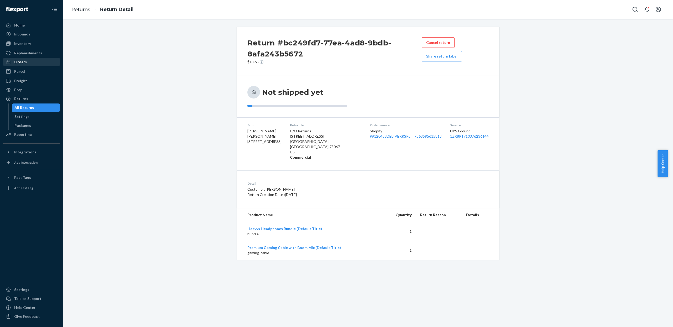
click at [23, 63] on div "Orders" at bounding box center [20, 61] width 13 height 5
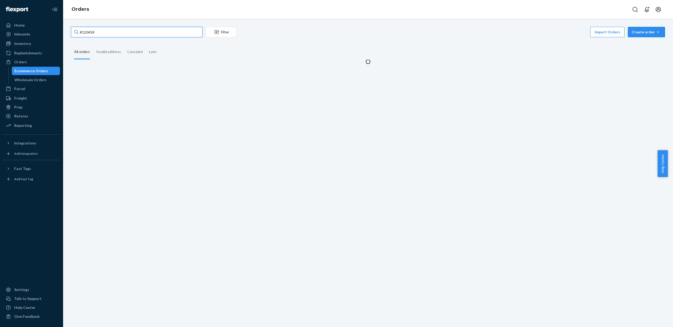
drag, startPoint x: 98, startPoint y: 35, endPoint x: 78, endPoint y: 33, distance: 19.6
click at [78, 33] on input "#120458" at bounding box center [137, 32] width 132 height 11
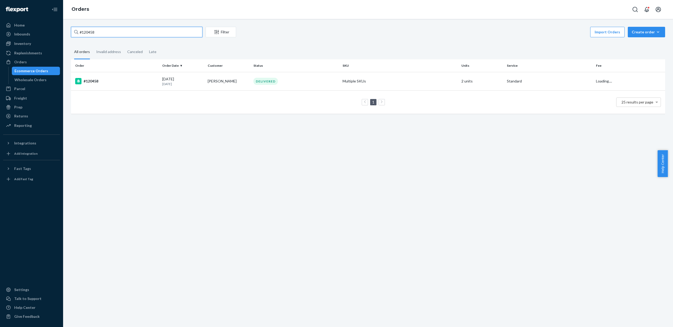
paste input "694"
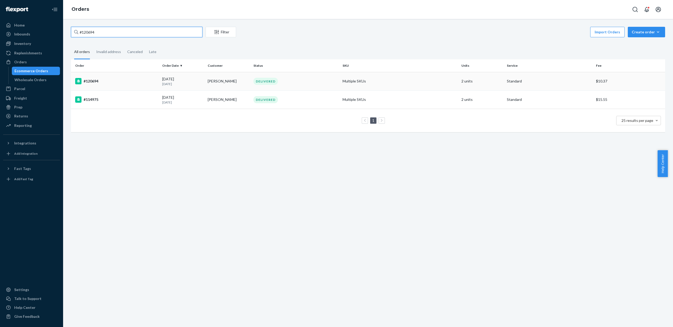
type input "#120694"
click at [129, 83] on div "#120694" at bounding box center [116, 81] width 83 height 6
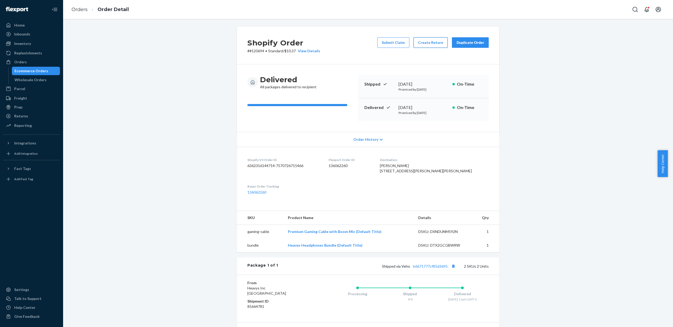
click at [435, 41] on button "Create Return" at bounding box center [431, 42] width 34 height 11
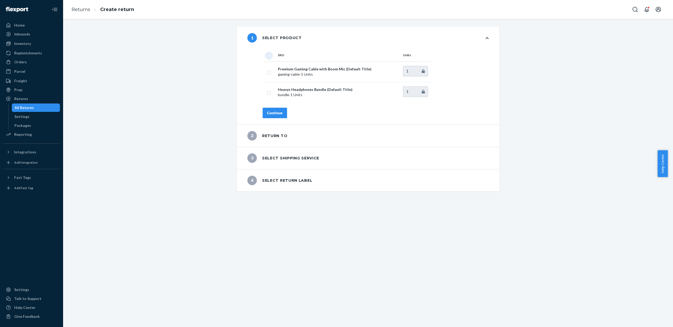
click at [267, 54] on input "checkbox" at bounding box center [269, 55] width 4 height 6
checkbox input "true"
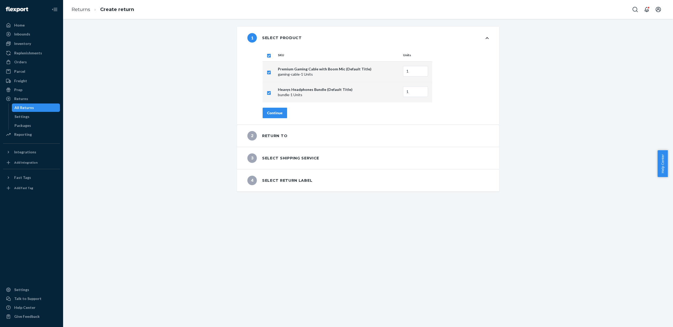
click at [280, 113] on button "Continue" at bounding box center [275, 113] width 24 height 11
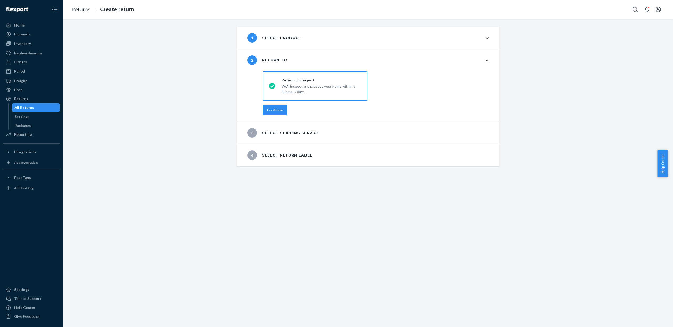
click at [282, 111] on button "Continue" at bounding box center [275, 110] width 24 height 11
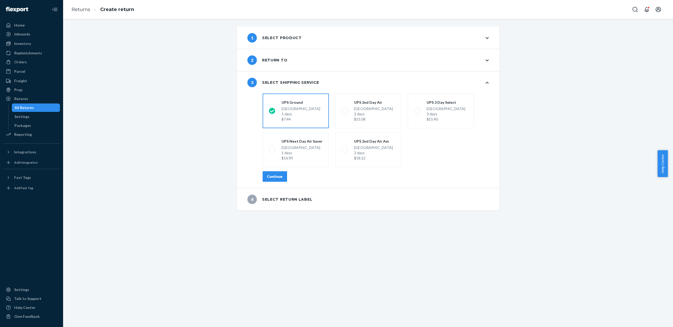
click at [276, 177] on div "Continue" at bounding box center [275, 176] width 16 height 5
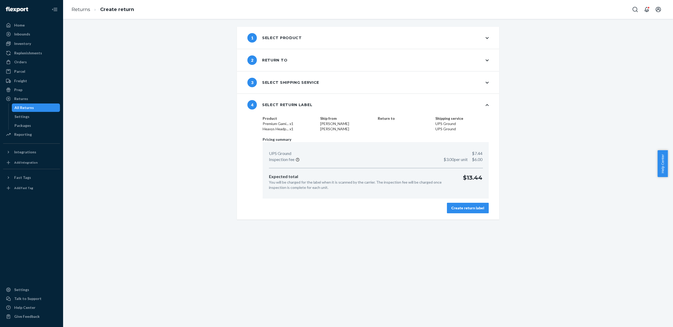
click at [453, 206] on div "Create return label" at bounding box center [468, 208] width 33 height 5
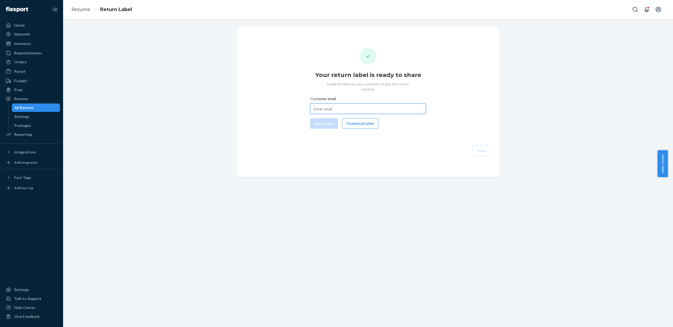
click at [357, 104] on input "Customer email" at bounding box center [368, 109] width 116 height 11
paste input "adtthree@gmail.com"
type input "adtthree@gmail.com"
click at [312, 120] on button "Email label" at bounding box center [324, 123] width 28 height 11
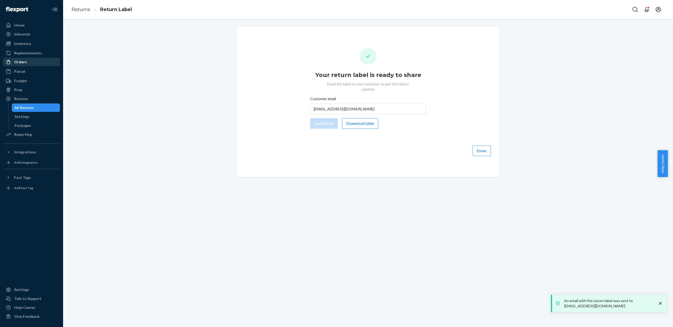
click at [18, 62] on div "Orders" at bounding box center [20, 61] width 13 height 5
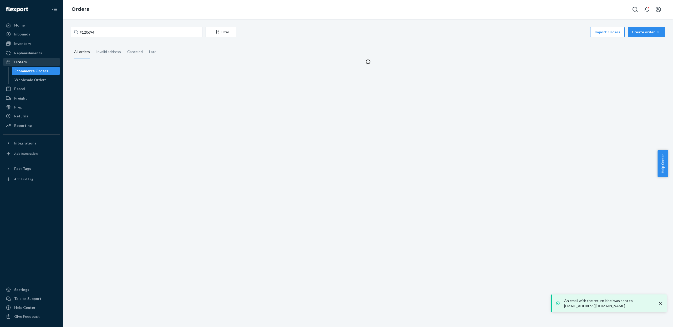
click at [18, 62] on div "Orders" at bounding box center [20, 61] width 13 height 5
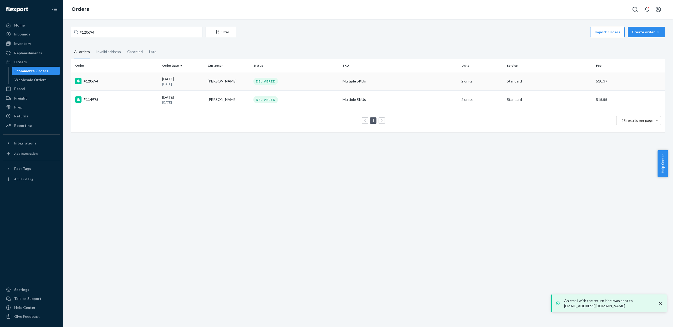
click at [175, 82] on p "18 days ago" at bounding box center [182, 84] width 41 height 4
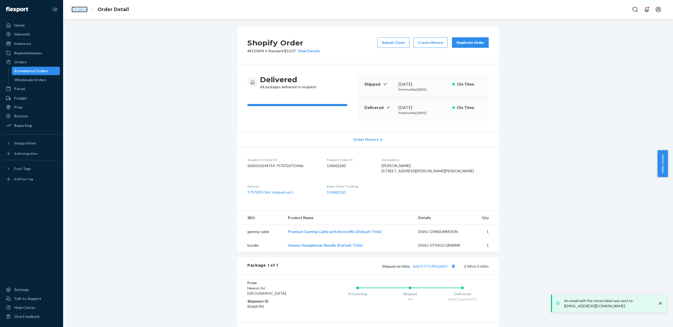
click at [75, 7] on link "Orders" at bounding box center [80, 10] width 16 height 6
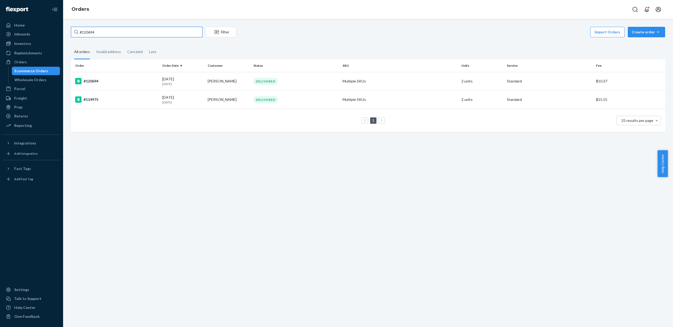
drag, startPoint x: 124, startPoint y: 35, endPoint x: 80, endPoint y: 30, distance: 44.5
click at [80, 30] on input "#120694" at bounding box center [137, 32] width 132 height 11
paste input "07457"
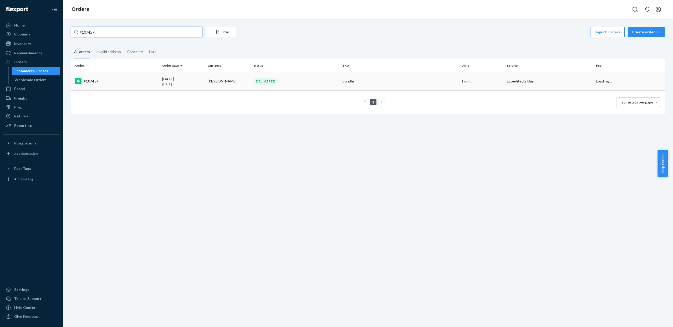
type input "#107457"
click at [241, 75] on td "Maggie Miller" at bounding box center [229, 81] width 46 height 18
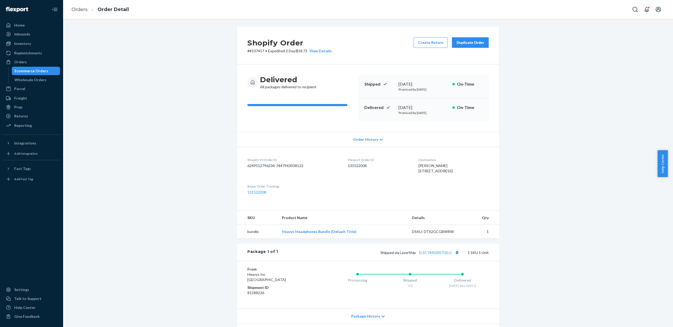
click at [453, 45] on button "Duplicate Order" at bounding box center [470, 42] width 37 height 11
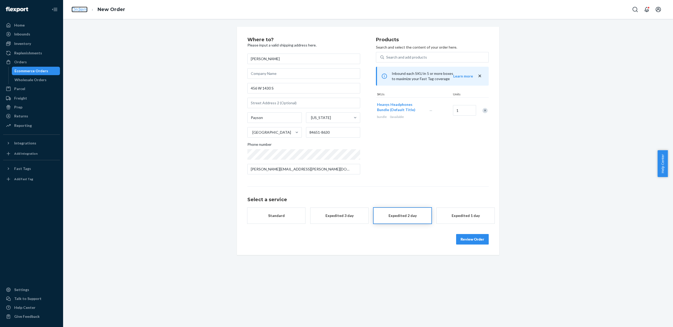
click at [84, 9] on link "Orders" at bounding box center [80, 10] width 16 height 6
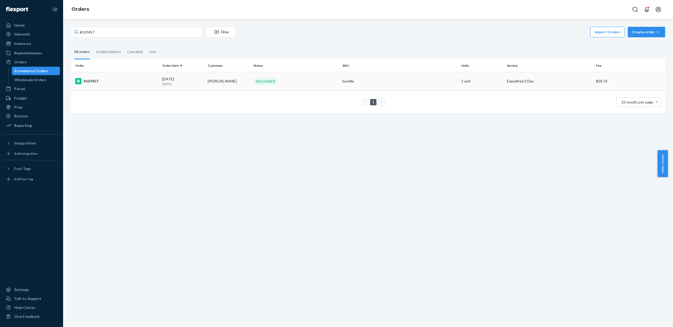
click at [291, 82] on div "DELIVERED" at bounding box center [296, 81] width 87 height 7
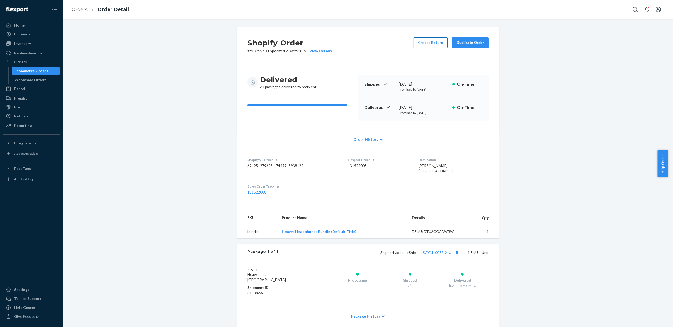
click at [434, 44] on button "Create Return" at bounding box center [431, 42] width 34 height 11
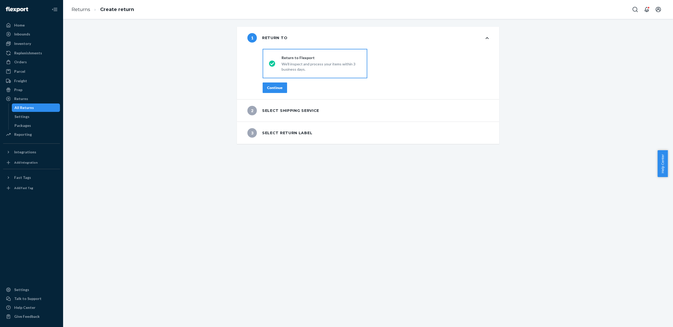
click at [270, 92] on button "Continue" at bounding box center [275, 88] width 24 height 11
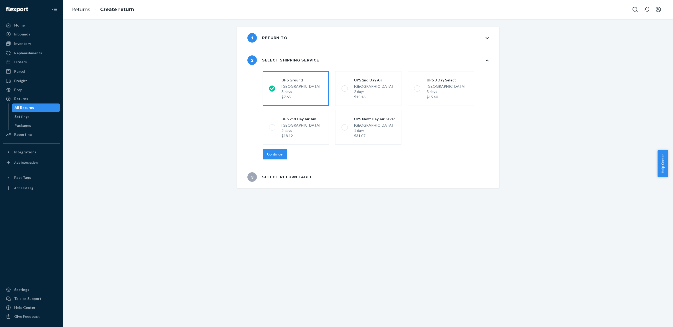
click at [271, 153] on div "Continue" at bounding box center [275, 154] width 16 height 5
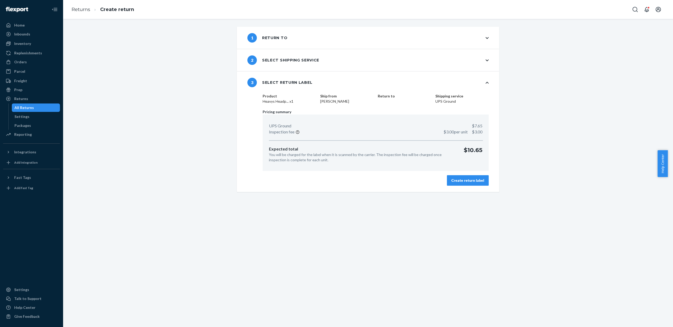
click at [453, 178] on button "Create return label" at bounding box center [468, 180] width 42 height 11
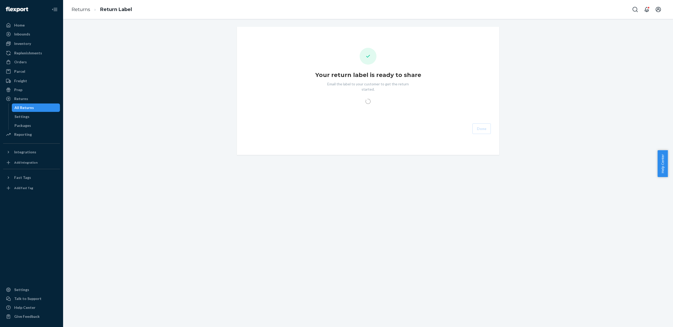
click at [354, 103] on div "Your return label is ready to share Email the label to your customer to get the…" at bounding box center [368, 91] width 254 height 86
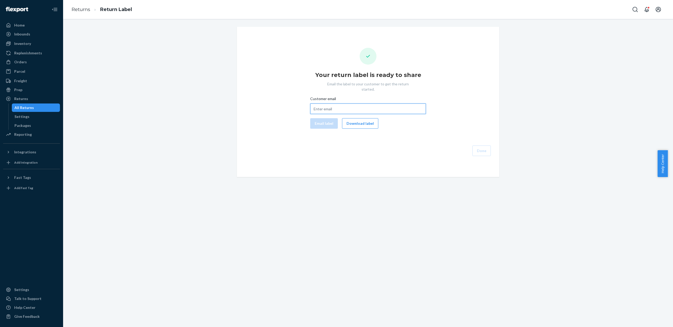
click at [353, 104] on input "Customer email" at bounding box center [368, 109] width 116 height 11
paste input "marguerite.a.miller@gmail.com"
type input "marguerite.a.miller@gmail.com"
click at [321, 118] on button "Email label" at bounding box center [324, 123] width 28 height 11
click at [39, 62] on div "Orders" at bounding box center [32, 61] width 56 height 7
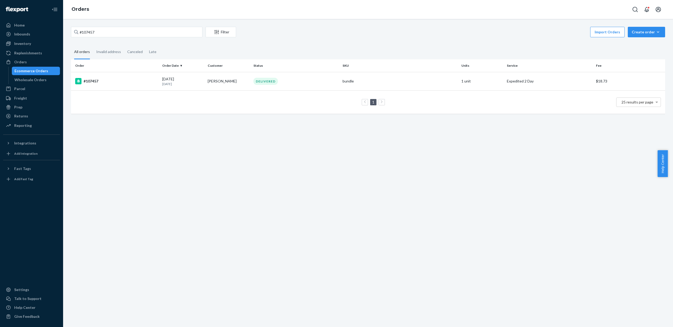
click at [203, 83] on td "07/04/2025 2 months ago" at bounding box center [183, 81] width 46 height 18
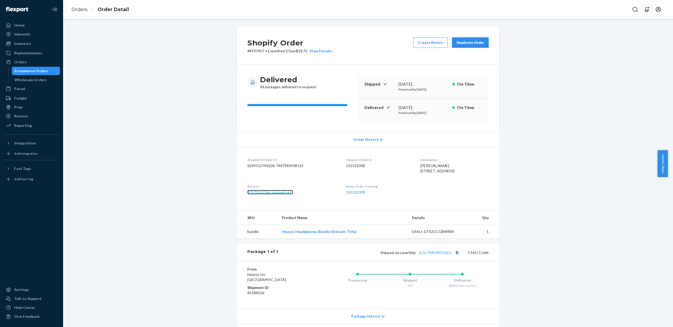
click at [260, 195] on link "1797013 ( Not shipped yet )" at bounding box center [271, 192] width 46 height 4
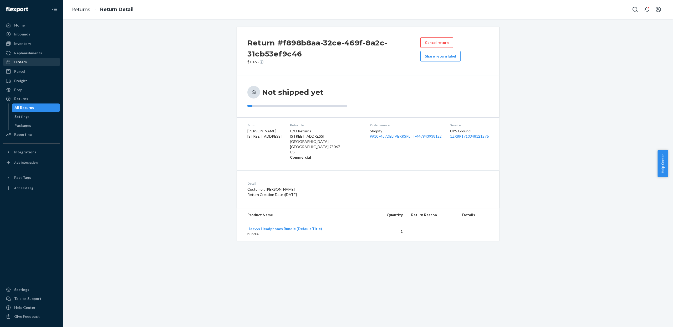
click at [19, 64] on div "Orders" at bounding box center [20, 61] width 13 height 5
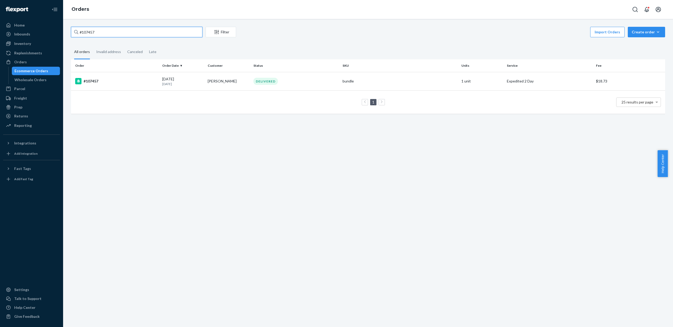
click at [96, 34] on input "#107457" at bounding box center [137, 32] width 132 height 11
paste input "1073"
type input "#101073"
click at [185, 83] on p "[DATE]" at bounding box center [182, 84] width 41 height 4
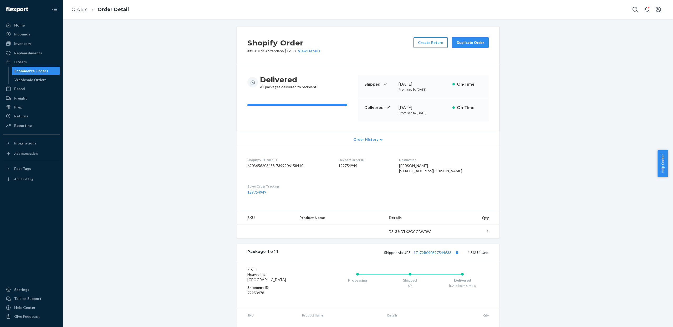
click at [438, 38] on button "Create Return" at bounding box center [431, 42] width 34 height 11
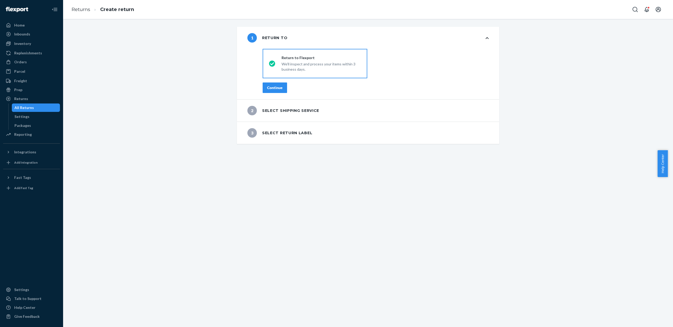
click at [281, 86] on button "Continue" at bounding box center [275, 88] width 24 height 11
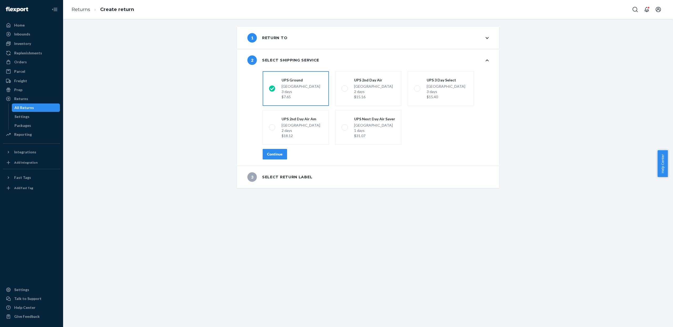
click at [279, 155] on div "Continue" at bounding box center [275, 154] width 16 height 5
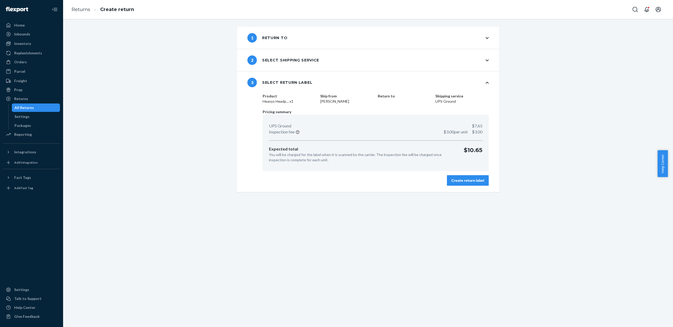
click at [453, 182] on div "Create return label" at bounding box center [468, 180] width 33 height 5
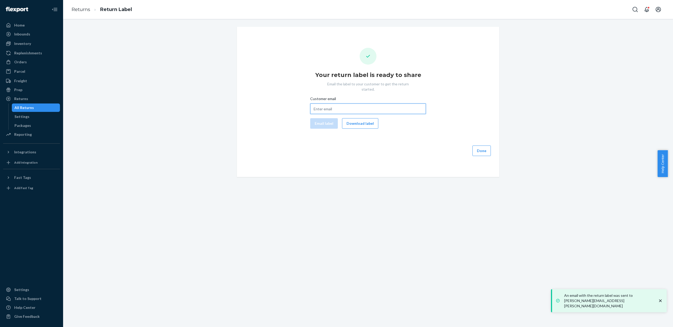
click at [355, 104] on input "Customer email" at bounding box center [368, 109] width 116 height 11
paste input "jordyn2tap@gmail.com"
type input "jordyn2tap@gmail.com"
click at [320, 118] on button "Email label" at bounding box center [324, 123] width 28 height 11
click at [30, 60] on div "Orders" at bounding box center [32, 61] width 56 height 7
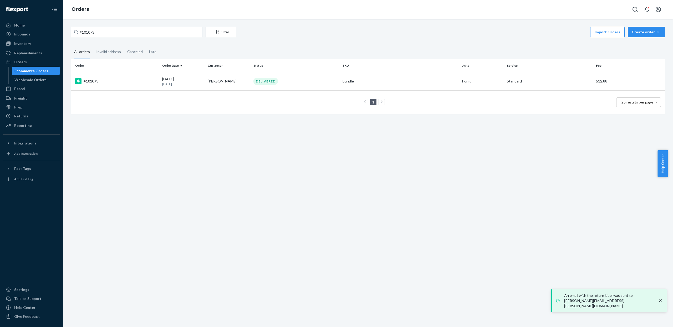
click at [132, 85] on td "#101073" at bounding box center [115, 81] width 89 height 18
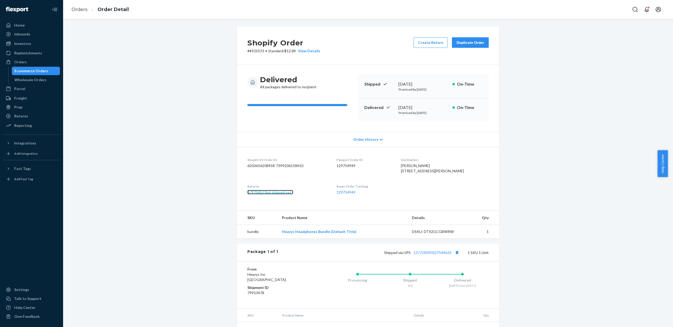
click at [269, 195] on link "1797040 ( Not shipped yet )" at bounding box center [271, 192] width 46 height 4
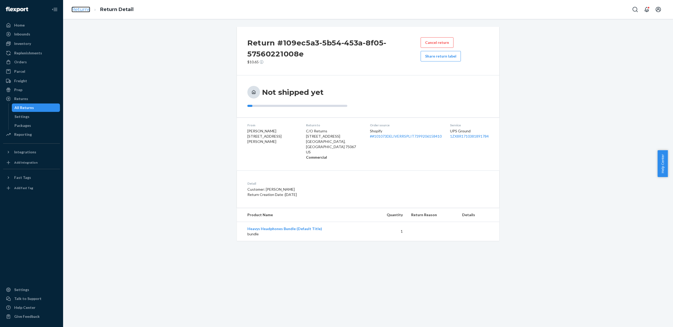
click at [82, 10] on link "Returns" at bounding box center [81, 10] width 19 height 6
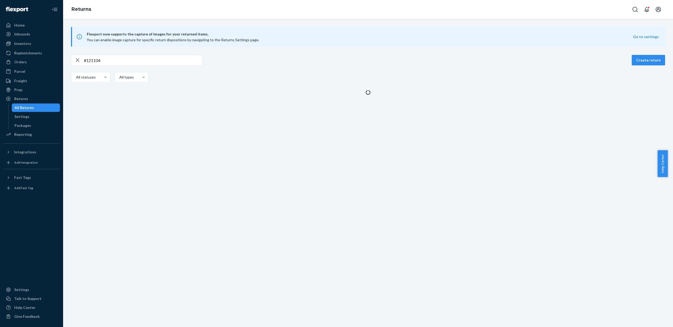
click at [81, 10] on link "Returns" at bounding box center [82, 9] width 20 height 6
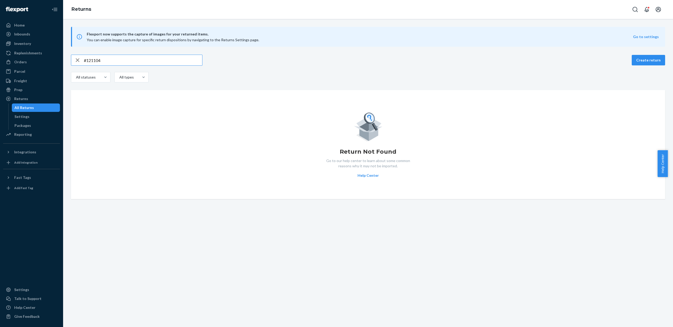
drag, startPoint x: 138, startPoint y: 64, endPoint x: 89, endPoint y: 57, distance: 49.8
click at [89, 57] on input "#121104" at bounding box center [143, 60] width 118 height 11
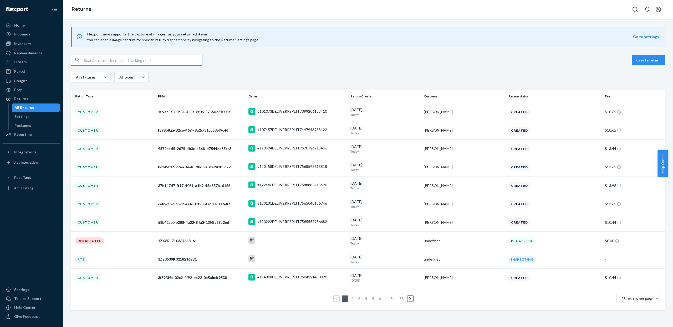
paste input "#103938"
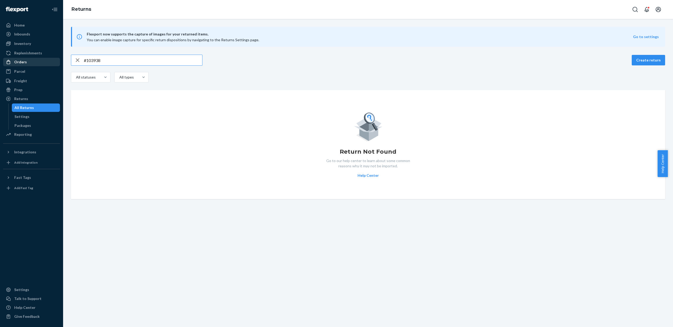
type input "#103938"
click at [31, 62] on div "Orders" at bounding box center [32, 61] width 56 height 7
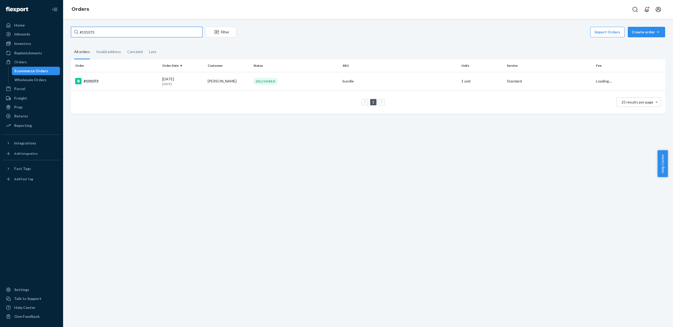
click at [122, 34] on input "#101073" at bounding box center [137, 32] width 132 height 11
drag, startPoint x: 122, startPoint y: 34, endPoint x: 67, endPoint y: 27, distance: 54.9
click at [67, 27] on div "#101073 Filter Import Orders Create order Ecommerce order Removal order All ord…" at bounding box center [368, 73] width 602 height 92
paste input "3938"
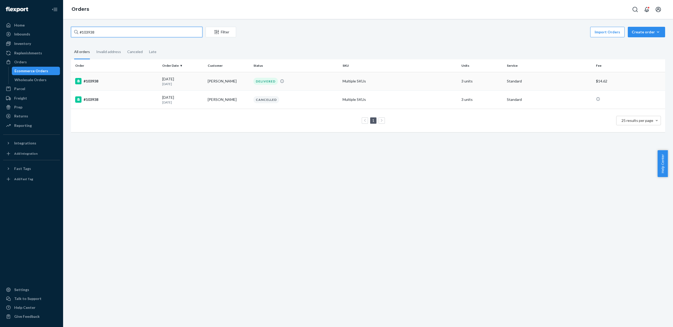
type input "#103938"
click at [139, 88] on td "#103938" at bounding box center [115, 81] width 89 height 18
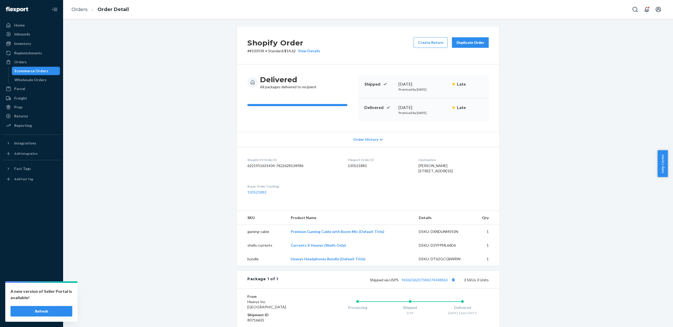
click at [54, 313] on button "Refresh" at bounding box center [42, 311] width 62 height 11
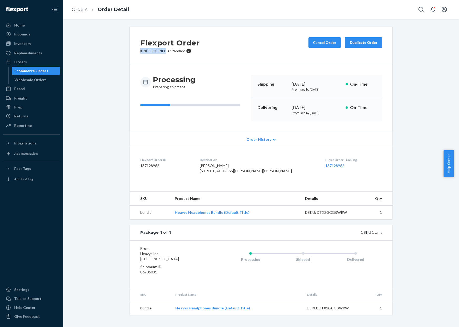
copy p "# RK5OHORIEE"
drag, startPoint x: 138, startPoint y: 51, endPoint x: 163, endPoint y: 53, distance: 25.9
click at [163, 53] on p "# RK5OHORIEE • Standard" at bounding box center [169, 50] width 59 height 5
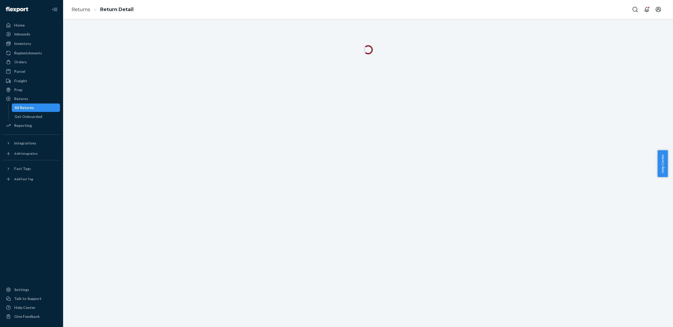
click at [374, 50] on div at bounding box center [368, 49] width 270 height 9
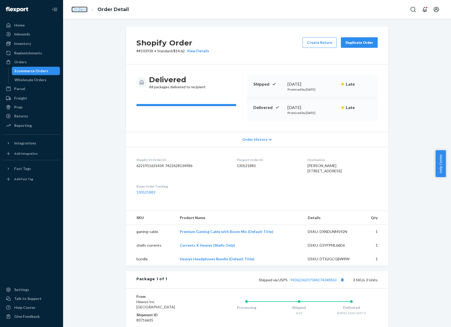
click at [75, 11] on link "Orders" at bounding box center [80, 10] width 16 height 6
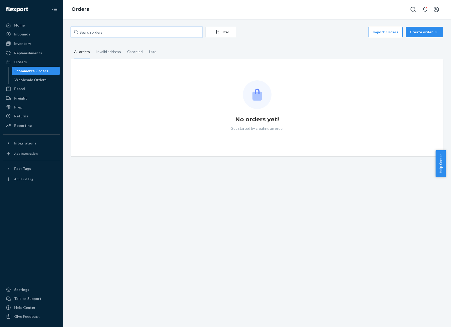
click at [127, 29] on input "text" at bounding box center [137, 32] width 132 height 11
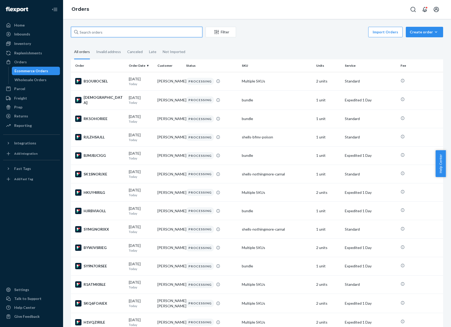
paste input "#103938"
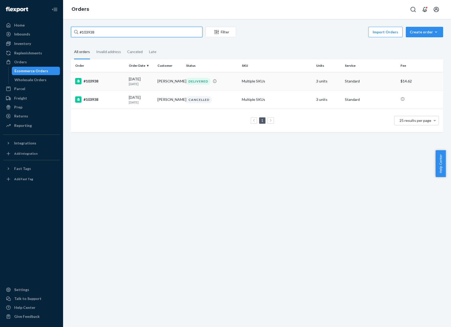
type input "#103938"
click at [134, 79] on div "[DATE] [DATE]" at bounding box center [141, 82] width 24 height 10
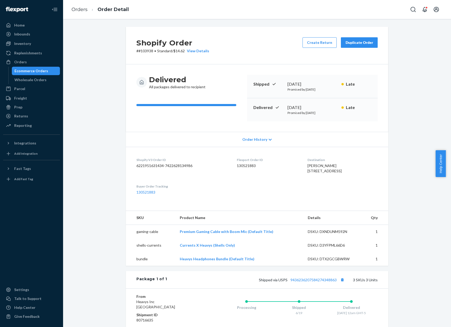
click at [358, 39] on button "Duplicate Order" at bounding box center [359, 42] width 37 height 11
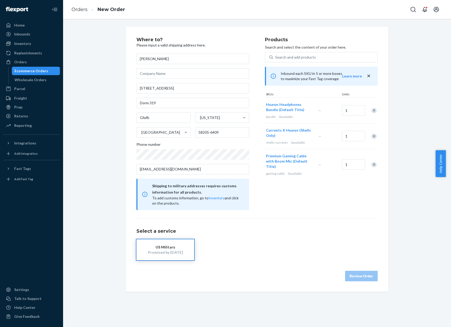
click at [372, 111] on div "Remove Item" at bounding box center [374, 110] width 5 height 5
click at [159, 255] on div "Promised by [DATE]" at bounding box center [165, 252] width 42 height 5
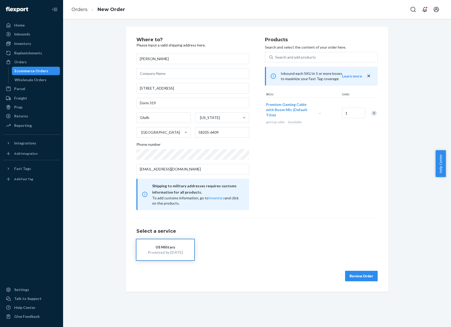
click at [363, 275] on button "Review Order" at bounding box center [361, 276] width 33 height 11
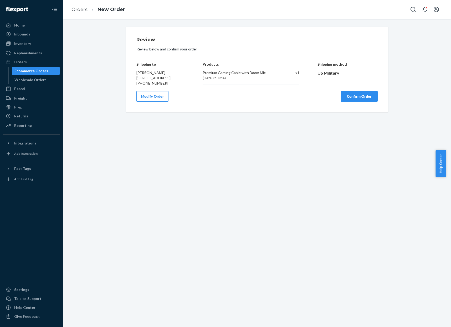
click at [357, 102] on button "Confirm Order" at bounding box center [359, 96] width 37 height 11
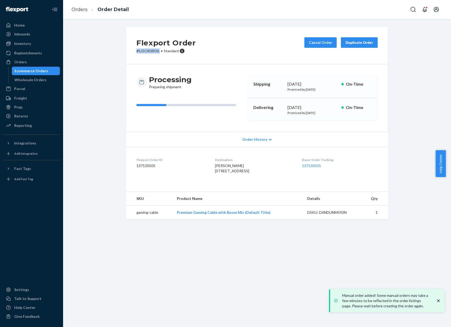
drag, startPoint x: 132, startPoint y: 52, endPoint x: 155, endPoint y: 53, distance: 23.1
click at [156, 53] on div "Flexport Order # SJ5OR3RIXL • Standard Cancel Order Duplicate Order" at bounding box center [257, 46] width 263 height 38
copy p "# SJ5OR3RIXL"
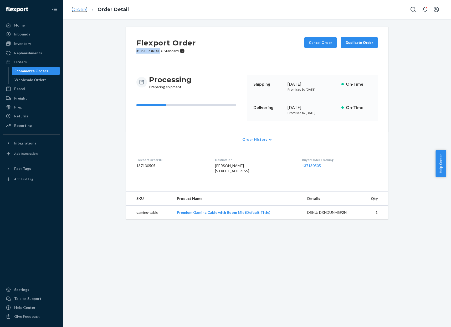
click at [75, 8] on link "Orders" at bounding box center [80, 10] width 16 height 6
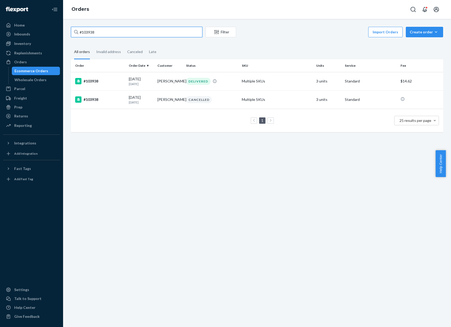
drag, startPoint x: 105, startPoint y: 33, endPoint x: 79, endPoint y: 32, distance: 26.6
click at [79, 32] on input "#103938" at bounding box center [137, 32] width 132 height 11
paste input "[URL][DOMAIN_NAME]"
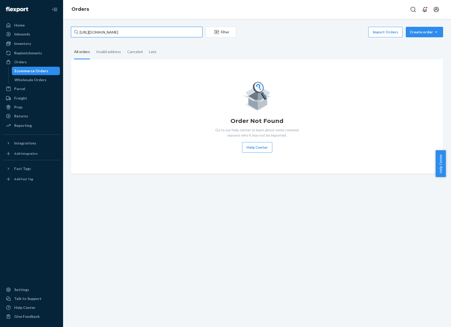
drag, startPoint x: 185, startPoint y: 35, endPoint x: 66, endPoint y: 25, distance: 119.1
click at [66, 25] on div "[URL][DOMAIN_NAME] Filter Import Orders Create order Ecommerce order Removal or…" at bounding box center [257, 173] width 388 height 309
paste input "#103938"
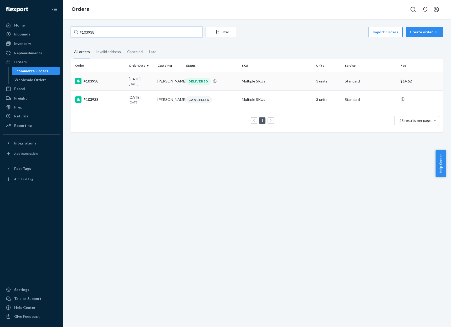
type input "#103938"
click at [129, 86] on p "[DATE]" at bounding box center [141, 84] width 24 height 4
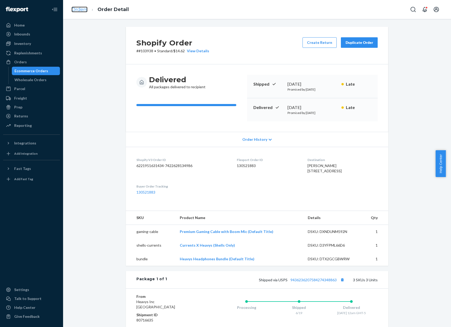
click at [79, 10] on link "Orders" at bounding box center [80, 10] width 16 height 6
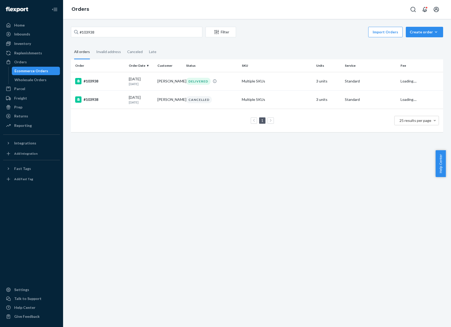
click at [79, 10] on link "Orders" at bounding box center [81, 9] width 18 height 6
drag, startPoint x: 123, startPoint y: 29, endPoint x: 106, endPoint y: 33, distance: 17.7
click at [106, 33] on input "#103938" at bounding box center [137, 32] width 132 height 11
paste input "[PERSON_NAME]"
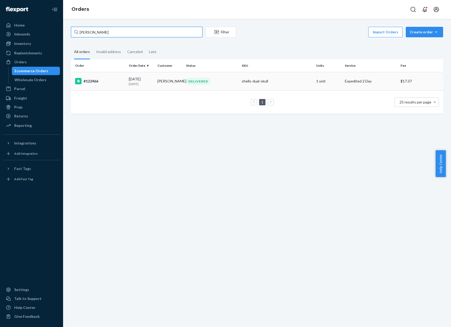
type input "[PERSON_NAME]"
click at [184, 75] on td "DELIVERED" at bounding box center [212, 81] width 56 height 18
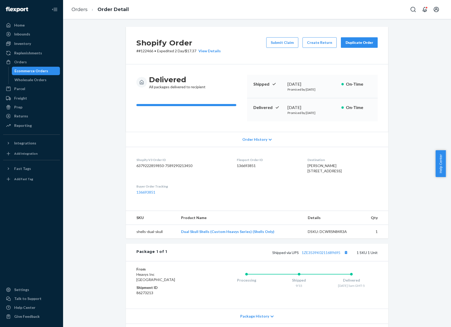
click at [138, 52] on p "# #122466 • Expedited 2 Day / $17.37 View Details" at bounding box center [179, 50] width 84 height 5
drag, startPoint x: 137, startPoint y: 52, endPoint x: 152, endPoint y: 51, distance: 14.7
click at [152, 51] on p "# #122466 • Expedited 2 Day / $17.37 View Details" at bounding box center [179, 50] width 84 height 5
copy p "#122466"
click at [363, 48] on button "Duplicate Order" at bounding box center [359, 42] width 37 height 11
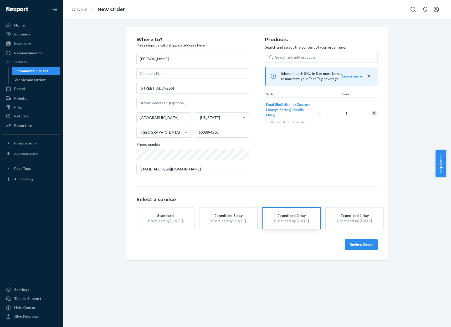
click at [343, 223] on div "Promised by [DATE]" at bounding box center [355, 221] width 42 height 5
click at [353, 243] on button "Review Order" at bounding box center [361, 245] width 33 height 11
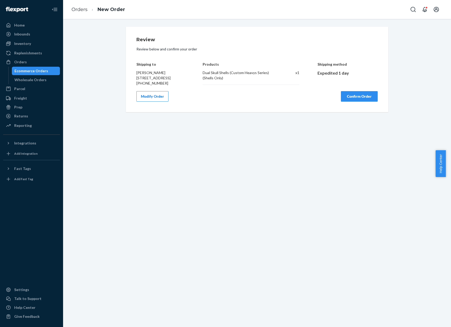
click at [365, 102] on button "Confirm Order" at bounding box center [359, 96] width 37 height 11
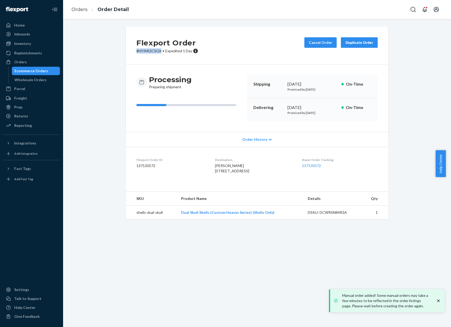
drag, startPoint x: 133, startPoint y: 51, endPoint x: 155, endPoint y: 53, distance: 22.7
click at [158, 53] on div "Flexport Order # HYIMI2CSGX • Expedited 1 Day Cancel Order Duplicate Order" at bounding box center [257, 46] width 263 height 38
copy p "# HYIMI2CSGX"
click at [80, 10] on link "Orders" at bounding box center [80, 10] width 16 height 6
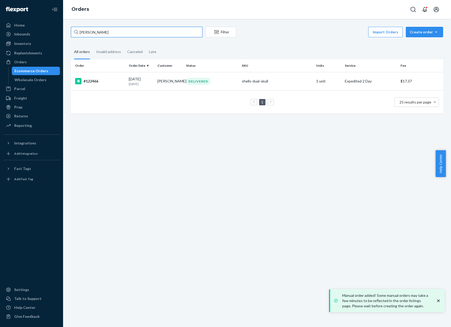
drag, startPoint x: 117, startPoint y: 35, endPoint x: 73, endPoint y: 31, distance: 44.4
click at [73, 31] on input "[PERSON_NAME]" at bounding box center [137, 32] width 132 height 11
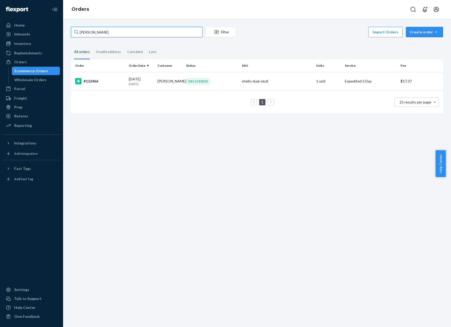
paste input "#121023"
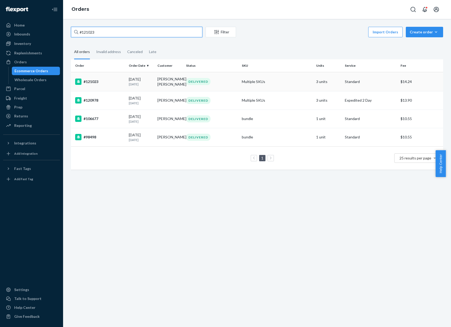
type input "#121023"
click at [159, 77] on td "[PERSON_NAME], [PERSON_NAME]" at bounding box center [169, 81] width 29 height 19
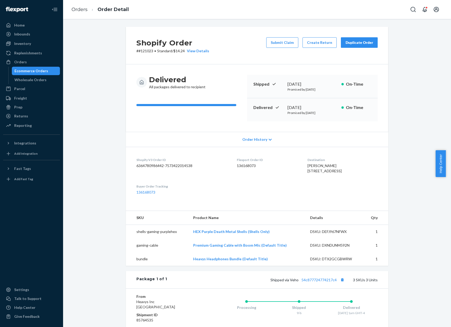
click at [350, 40] on div "Duplicate Order" at bounding box center [360, 42] width 28 height 5
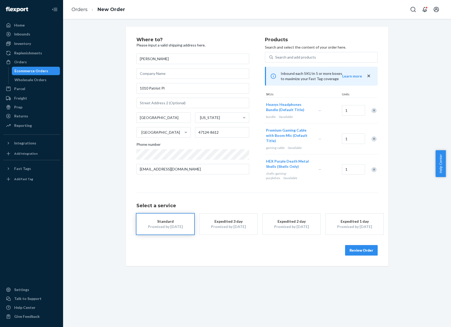
click at [234, 222] on div "Expedited 3 day" at bounding box center [229, 221] width 42 height 5
click at [372, 139] on div "Remove Item" at bounding box center [374, 139] width 5 height 5
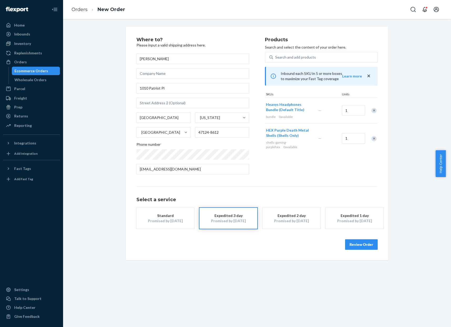
click at [372, 140] on div "Remove Item" at bounding box center [374, 138] width 5 height 5
click at [347, 220] on div "Promised by [DATE]" at bounding box center [355, 221] width 42 height 5
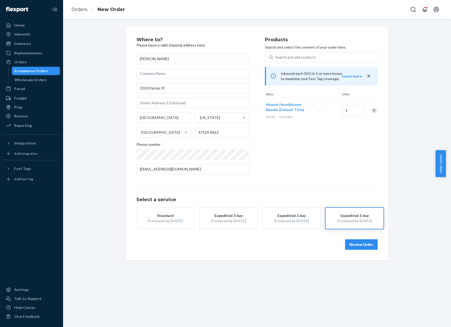
click at [361, 246] on button "Review Order" at bounding box center [361, 245] width 33 height 11
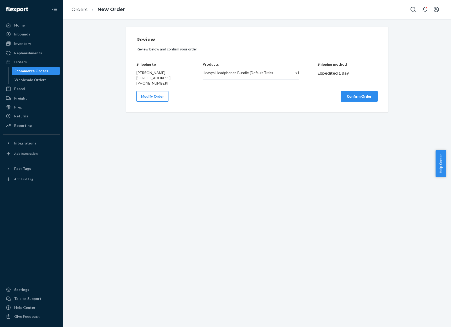
click at [366, 102] on button "Confirm Order" at bounding box center [359, 96] width 37 height 11
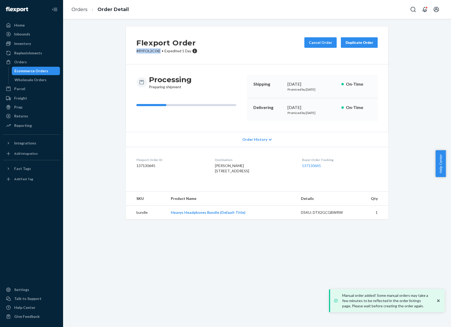
drag, startPoint x: 134, startPoint y: 51, endPoint x: 157, endPoint y: 53, distance: 23.5
click at [157, 53] on p "# RYFOL2CIXE • Expedited 1 Day" at bounding box center [167, 50] width 61 height 5
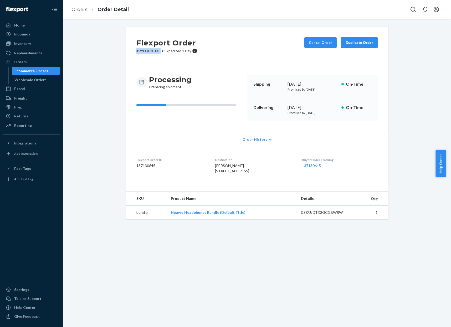
copy p "# RYFOL2CIXE"
click at [77, 11] on link "Orders" at bounding box center [80, 10] width 16 height 6
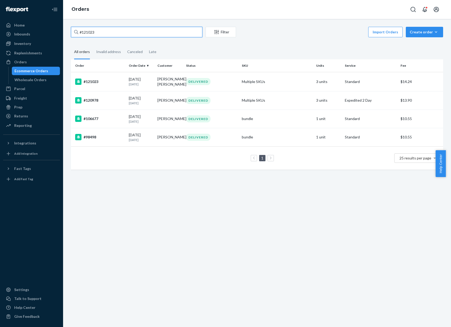
drag, startPoint x: 149, startPoint y: 31, endPoint x: 79, endPoint y: 23, distance: 70.9
click at [79, 23] on div "#121023 Filter Import Orders Create order Ecommerce order Removal order All ord…" at bounding box center [257, 173] width 388 height 309
paste input "20916"
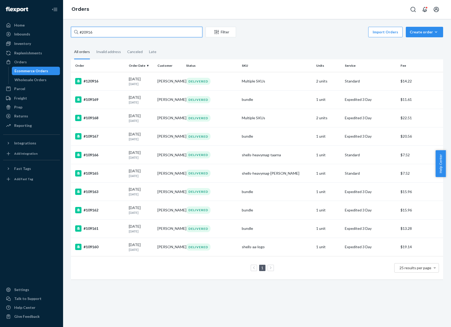
type input "#20916"
click at [425, 30] on div "Create order" at bounding box center [424, 31] width 29 height 5
click at [421, 47] on span "Ecommerce order" at bounding box center [428, 45] width 33 height 4
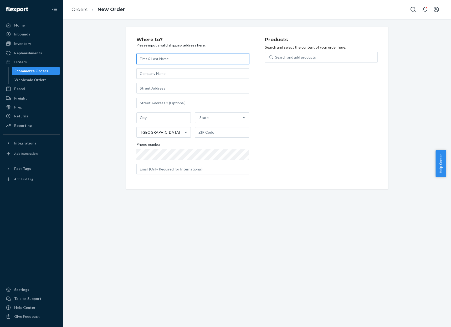
click at [190, 60] on input "text" at bounding box center [193, 59] width 113 height 11
paste input "[PERSON_NAME]"
type input "[PERSON_NAME]"
click at [169, 87] on input "text" at bounding box center [193, 88] width 113 height 11
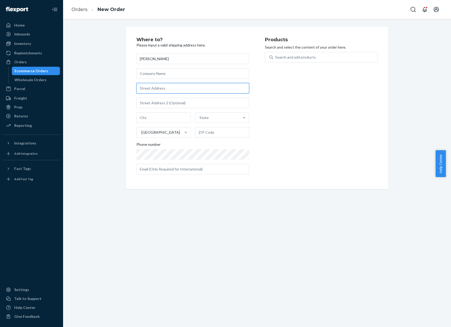
click at [169, 87] on input "text" at bounding box center [193, 88] width 113 height 11
paste input "[STREET_ADDRESS]"
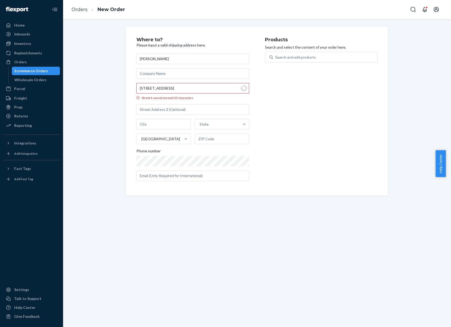
type input "[STREET_ADDRESS]"
type input "Lakewood"
type input "98499"
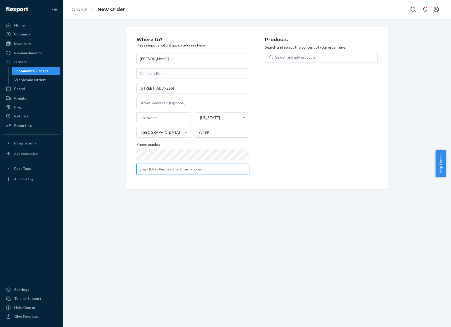
click at [173, 169] on input "text" at bounding box center [193, 169] width 113 height 11
paste input "[EMAIL_ADDRESS][DOMAIN_NAME]"
type input "[EMAIL_ADDRESS][DOMAIN_NAME]"
click at [345, 53] on div "Search and add products" at bounding box center [325, 57] width 104 height 9
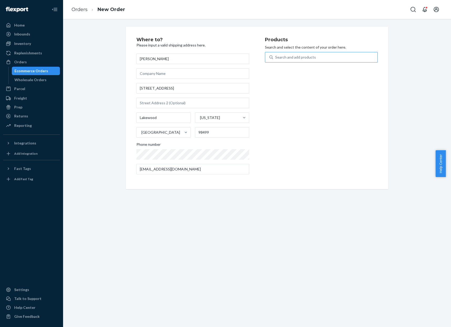
click at [276, 55] on input "Search and add products" at bounding box center [275, 57] width 1 height 5
type input "he"
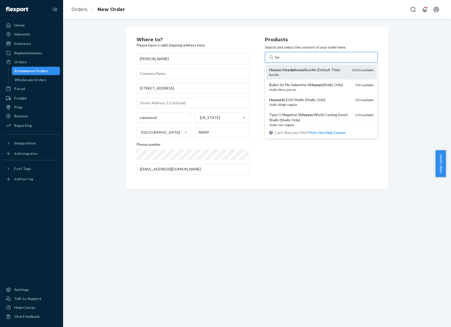
click at [360, 72] on span "13281 available" at bounding box center [363, 70] width 22 height 4
click at [280, 60] on input "he" at bounding box center [277, 57] width 4 height 5
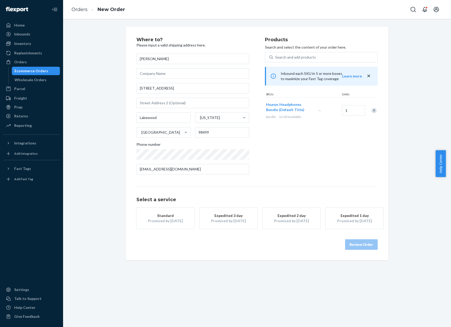
click at [355, 215] on div "Expedited 1 day" at bounding box center [355, 215] width 42 height 5
click at [366, 244] on button "Review Order" at bounding box center [361, 245] width 33 height 11
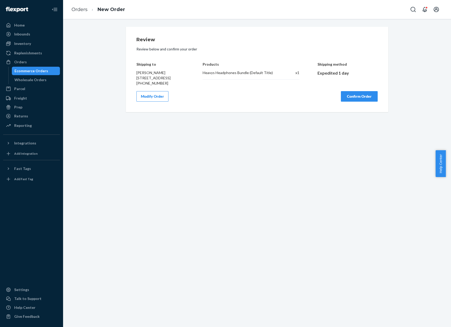
click at [356, 101] on button "Confirm Order" at bounding box center [359, 96] width 37 height 11
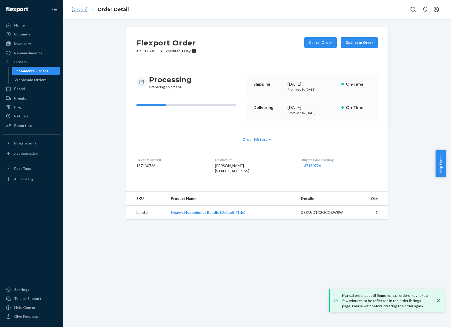
click at [79, 9] on link "Orders" at bounding box center [80, 10] width 16 height 6
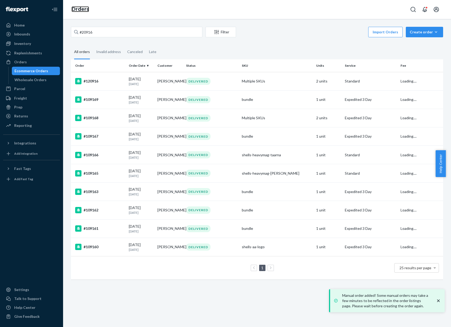
click at [79, 9] on link "Orders" at bounding box center [81, 9] width 18 height 6
click at [421, 31] on div "Create order" at bounding box center [424, 31] width 29 height 5
click at [419, 45] on span "Ecommerce order" at bounding box center [428, 45] width 33 height 4
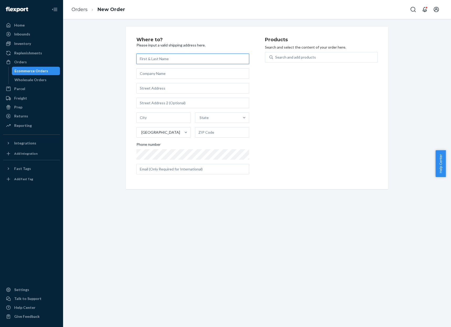
drag, startPoint x: 229, startPoint y: 62, endPoint x: 175, endPoint y: 62, distance: 53.9
click at [228, 62] on input "text" at bounding box center [193, 59] width 113 height 11
click at [230, 60] on input "text" at bounding box center [193, 59] width 113 height 11
paste input "[PERSON_NAME] Loo"
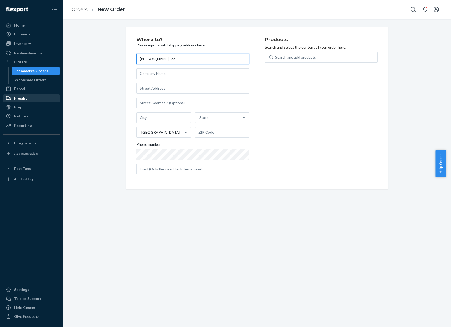
type input "[PERSON_NAME] Loo"
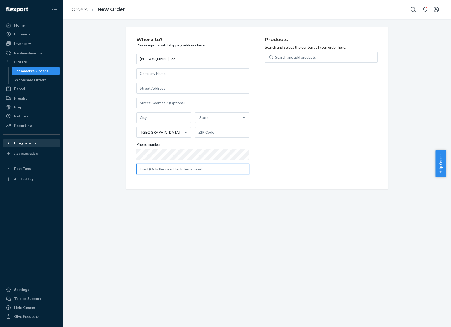
click at [198, 170] on input "text" at bounding box center [193, 169] width 113 height 11
paste input "[EMAIL_ADDRESS][DOMAIN_NAME]"
type input "[EMAIL_ADDRESS][DOMAIN_NAME]"
click at [172, 94] on div "[PERSON_NAME] Loo State [GEOGRAPHIC_DATA] Phone number [EMAIL_ADDRESS][DOMAIN_N…" at bounding box center [193, 114] width 113 height 121
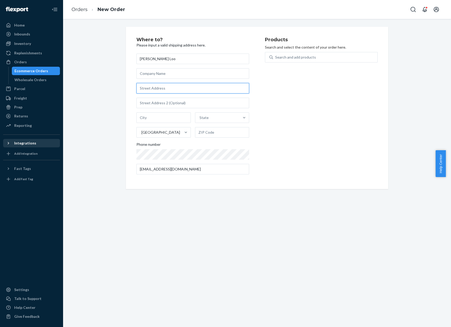
click at [172, 91] on input "text" at bounding box center [193, 88] width 113 height 11
paste input "[STREET_ADDRESS][PERSON_NAME]"
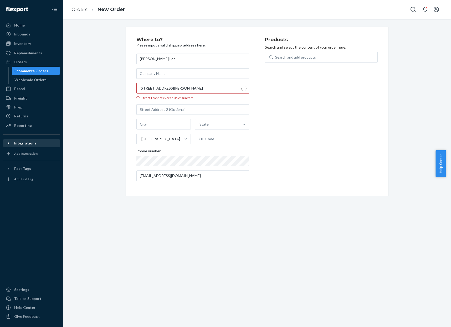
type input "[STREET_ADDRESS][PERSON_NAME]"
type input "Hemet"
type input "92545"
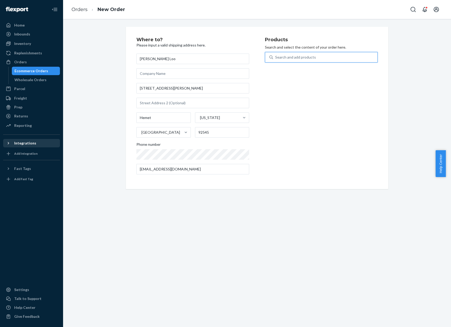
click at [296, 57] on div "Search and add products" at bounding box center [295, 57] width 41 height 5
click at [276, 57] on input "0 results available. Use Up and Down to choose options, press Enter to select t…" at bounding box center [275, 57] width 1 height 5
type input "hea"
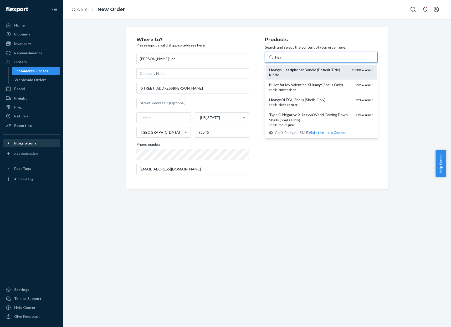
click at [310, 70] on div "Heavys Headphones Bundle (Default Title)" at bounding box center [308, 69] width 78 height 5
click at [282, 60] on input "hea" at bounding box center [278, 57] width 6 height 5
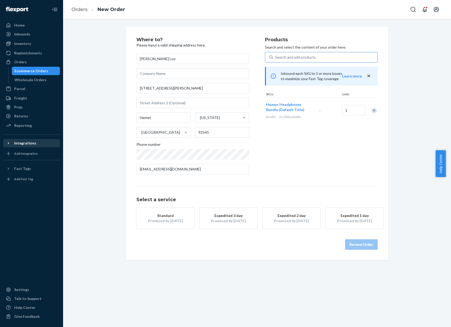
drag, startPoint x: 219, startPoint y: 214, endPoint x: 309, endPoint y: 224, distance: 90.5
click at [219, 214] on div "Expedited 3 day" at bounding box center [229, 215] width 42 height 5
drag, startPoint x: 332, startPoint y: 222, endPoint x: 366, endPoint y: 231, distance: 35.5
click at [334, 222] on div "Promised by [DATE]" at bounding box center [355, 221] width 42 height 5
click at [364, 247] on button "Review Order" at bounding box center [361, 245] width 33 height 11
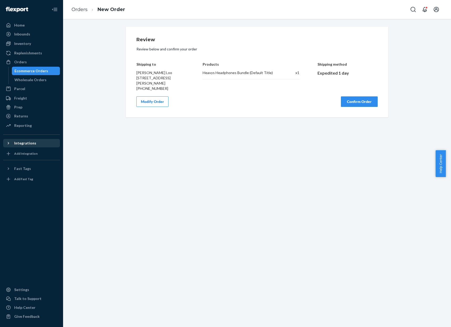
click at [357, 109] on div "Review Review below and confirm your order Shipping to [PERSON_NAME] Loo [STREE…" at bounding box center [257, 72] width 263 height 91
click at [357, 102] on button "Confirm Order" at bounding box center [359, 102] width 37 height 11
